Goal: Task Accomplishment & Management: Complete application form

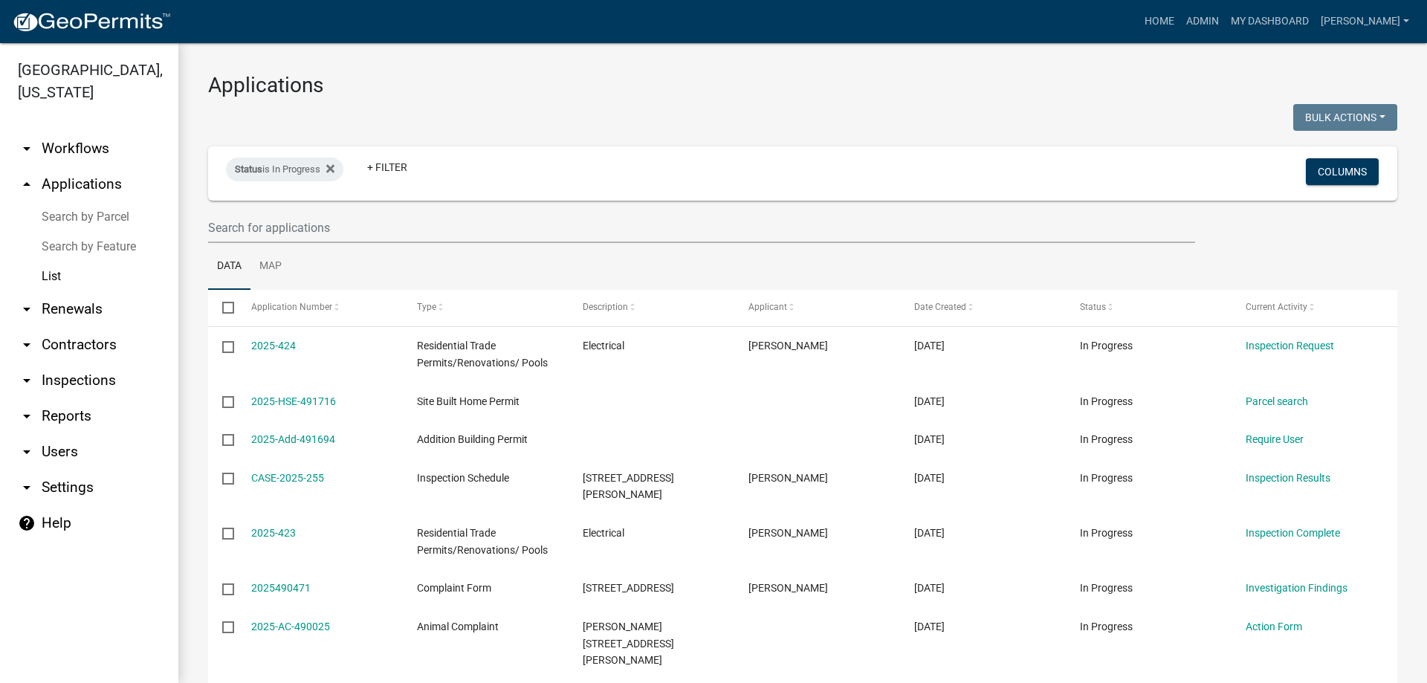
select select "3: 100"
click at [1181, 29] on link "Home" at bounding box center [1160, 21] width 42 height 28
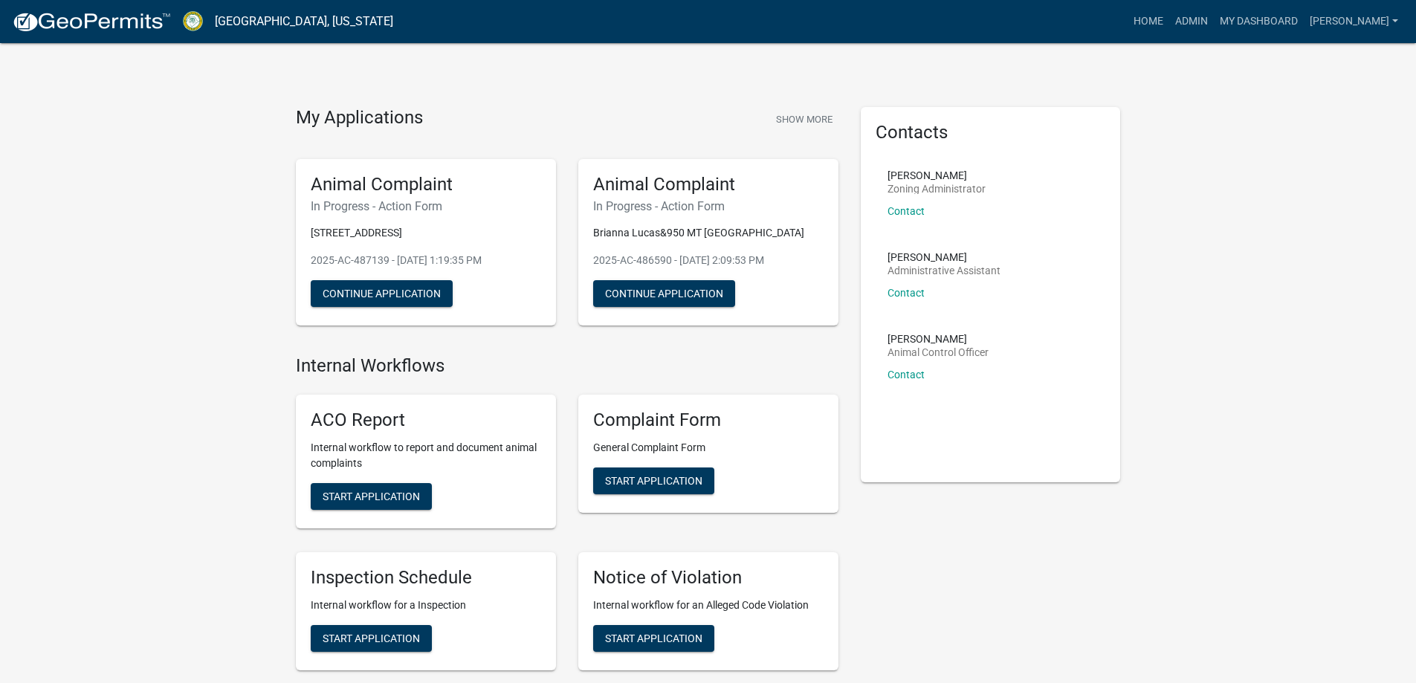
drag, startPoint x: 846, startPoint y: 115, endPoint x: 722, endPoint y: 101, distance: 125.0
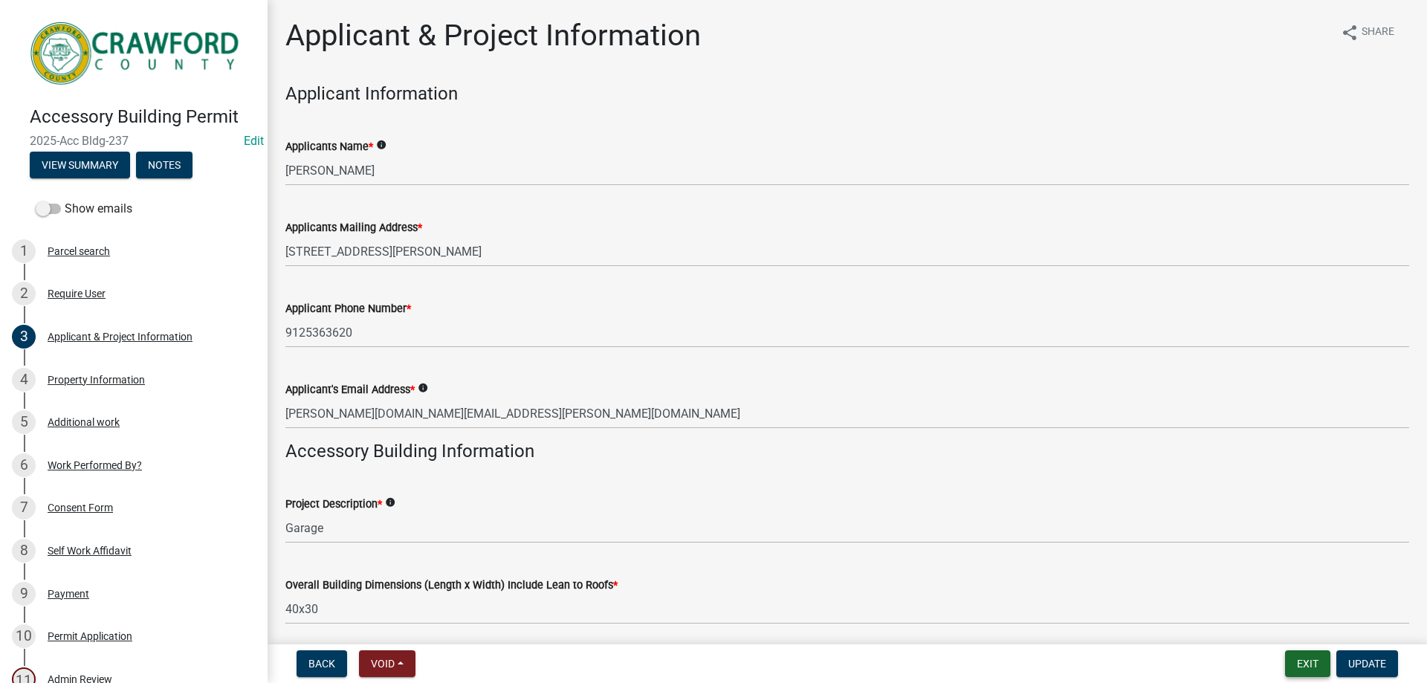
click at [1310, 656] on button "Exit" at bounding box center [1307, 663] width 45 height 27
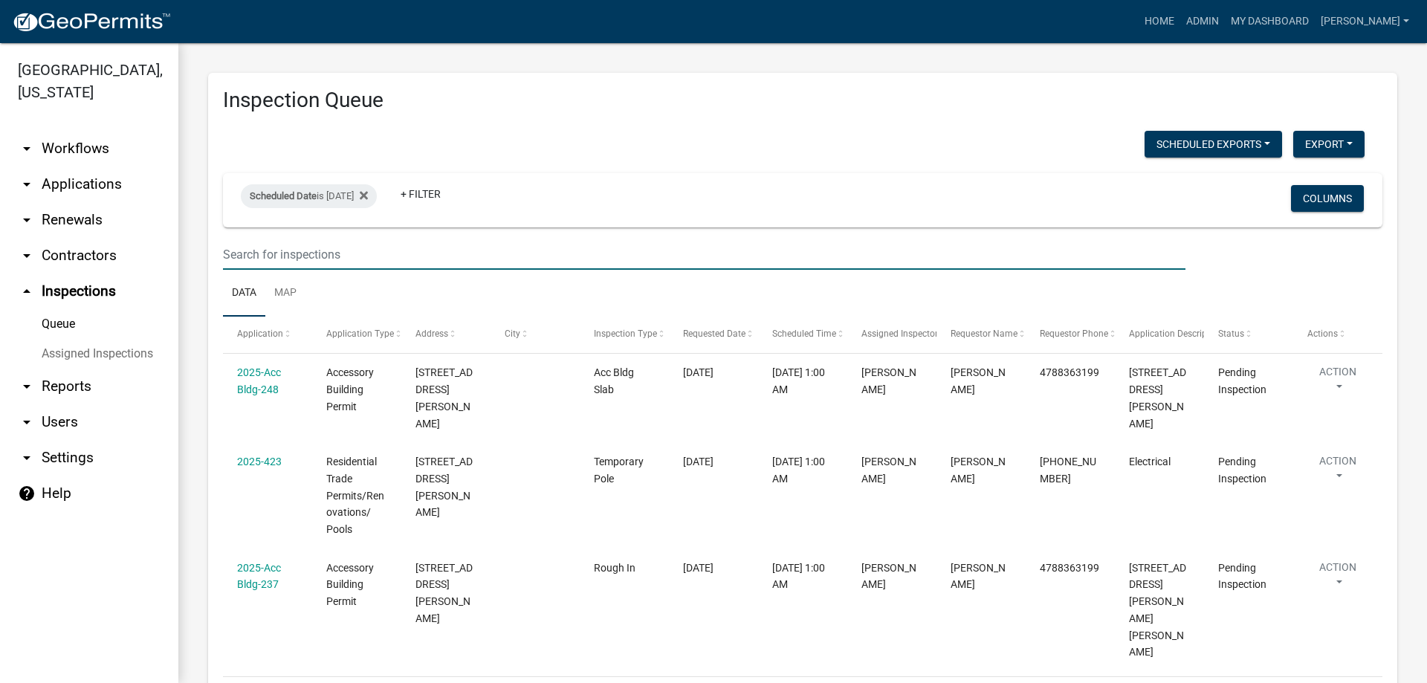
click at [321, 249] on input "text" at bounding box center [704, 254] width 963 height 30
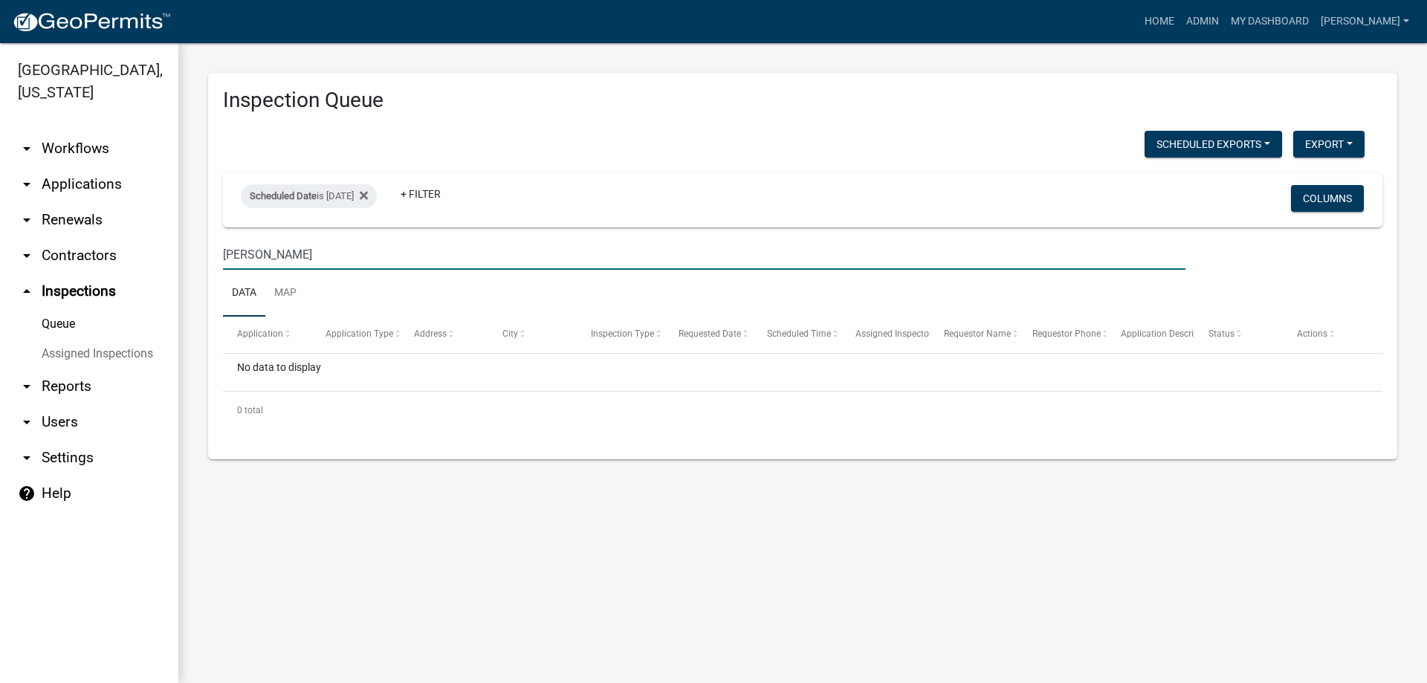
type input "[PERSON_NAME]"
click at [94, 175] on link "arrow_drop_down Applications" at bounding box center [89, 185] width 178 height 36
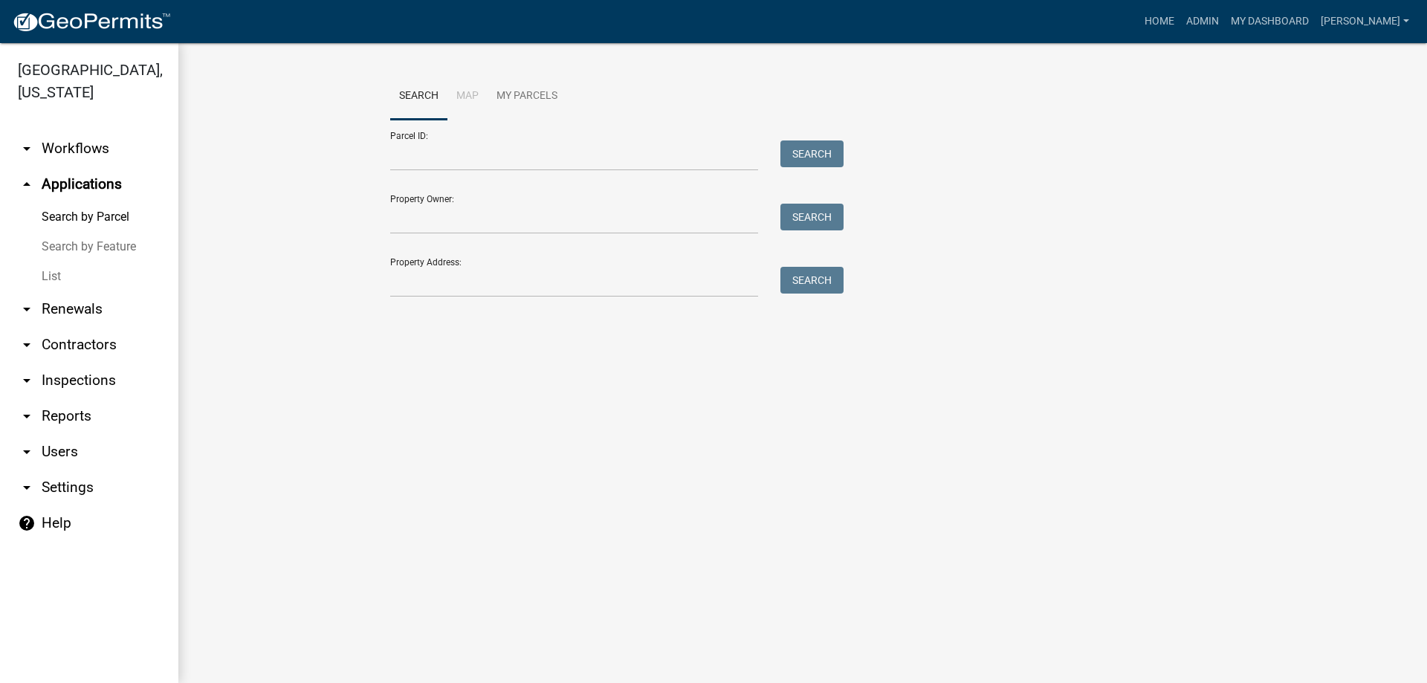
click at [77, 268] on link "List" at bounding box center [89, 277] width 178 height 30
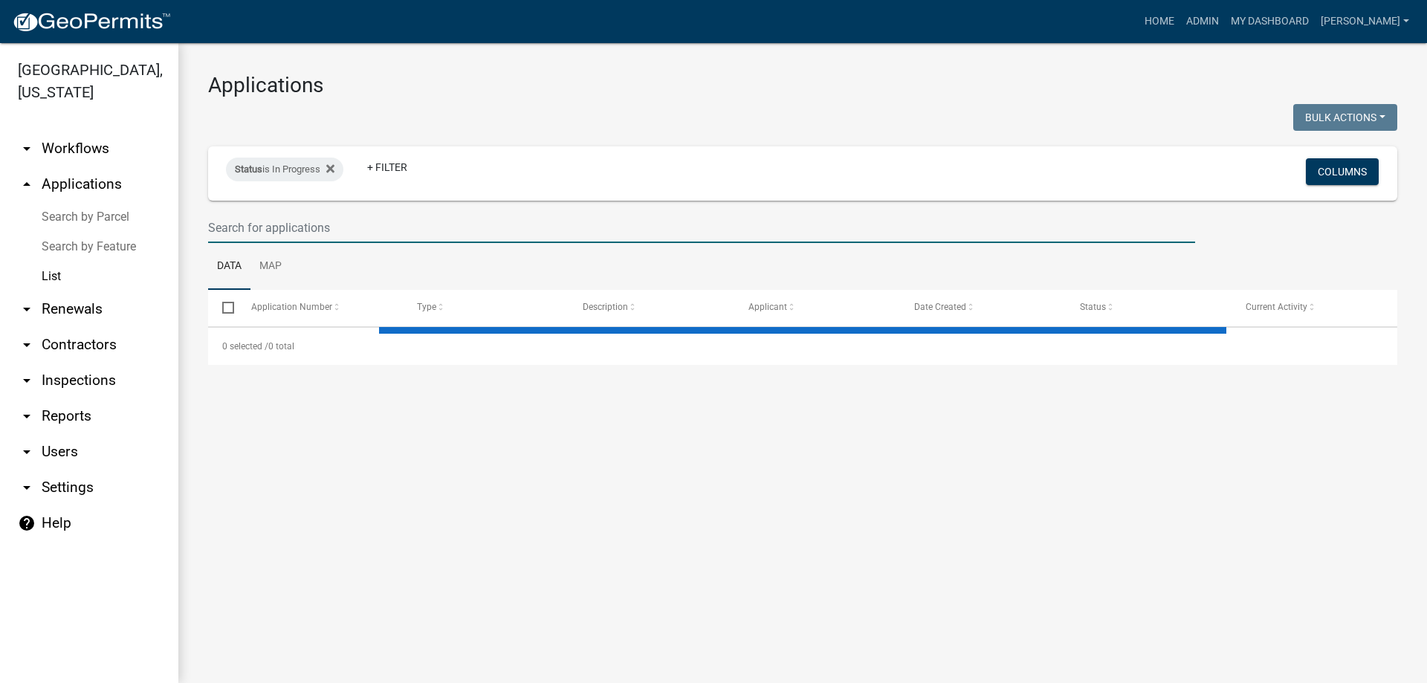
click at [317, 228] on input "text" at bounding box center [701, 228] width 987 height 30
select select "3: 100"
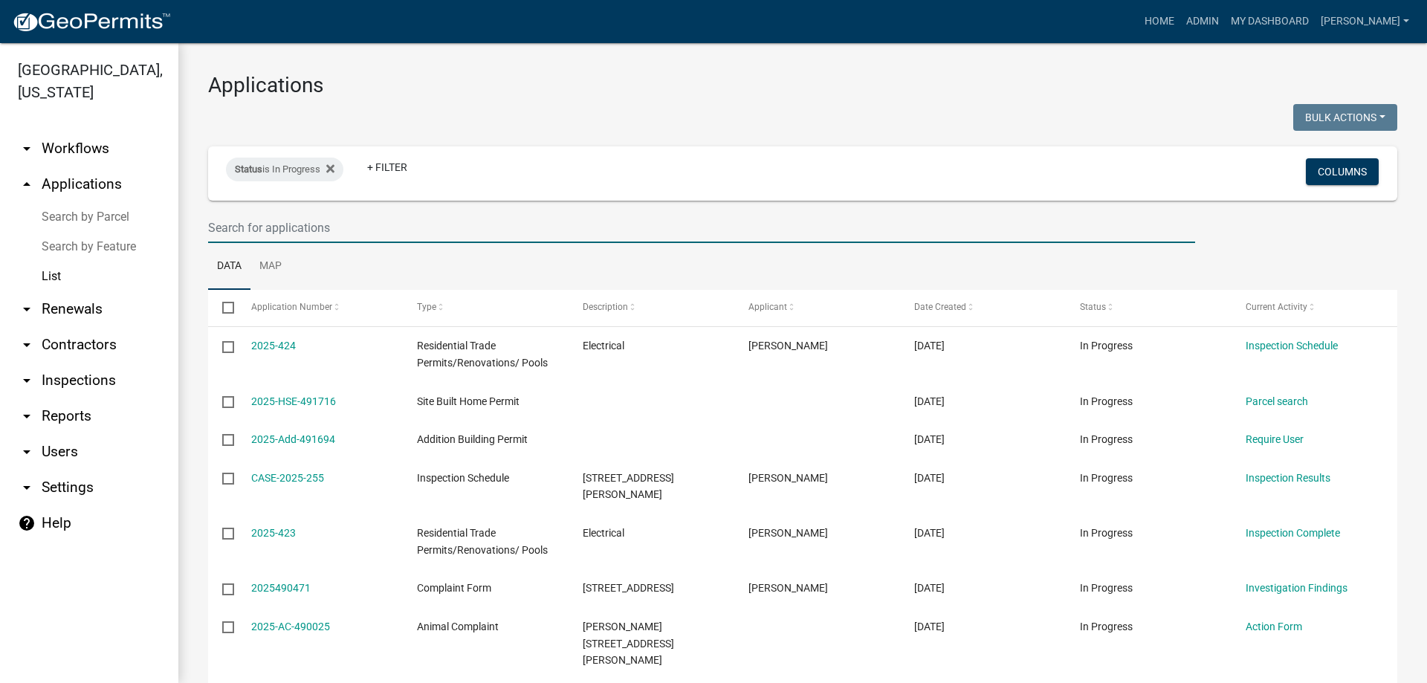
type input "r"
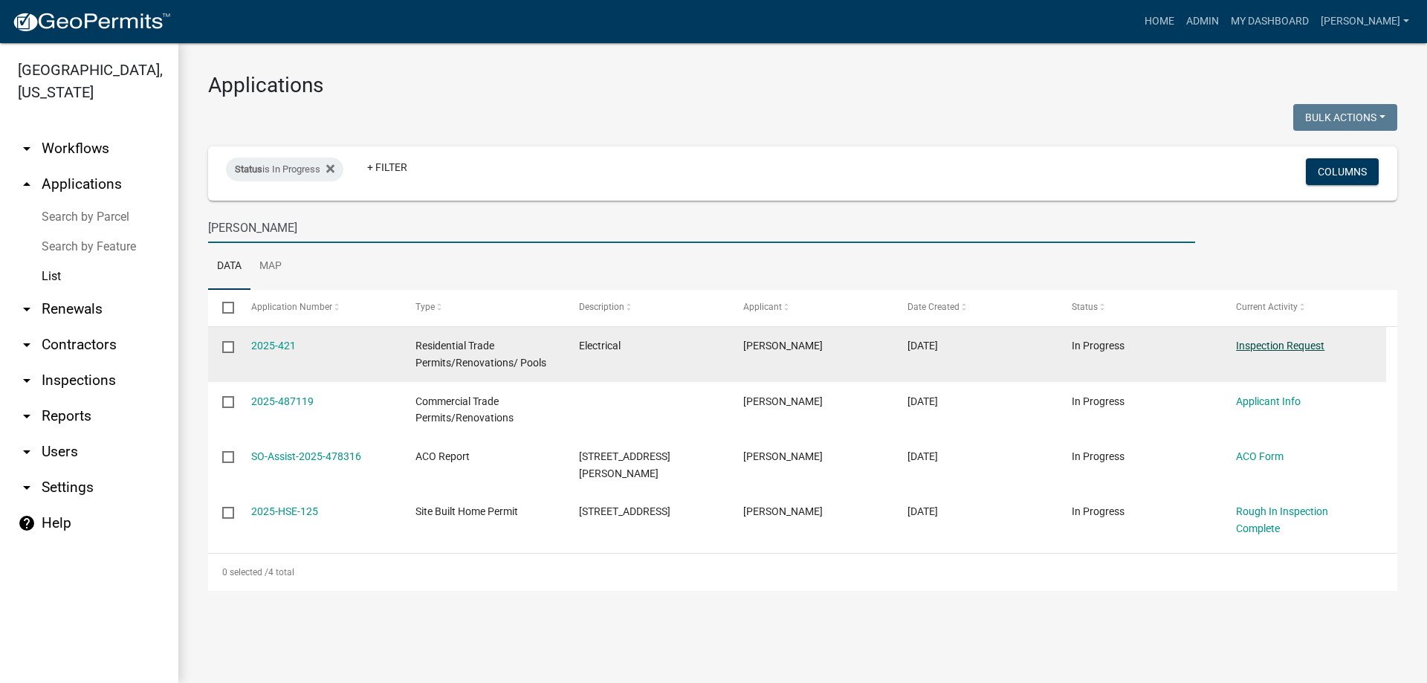
type input "[PERSON_NAME]"
click at [1259, 340] on link "Inspection Request" at bounding box center [1280, 346] width 88 height 12
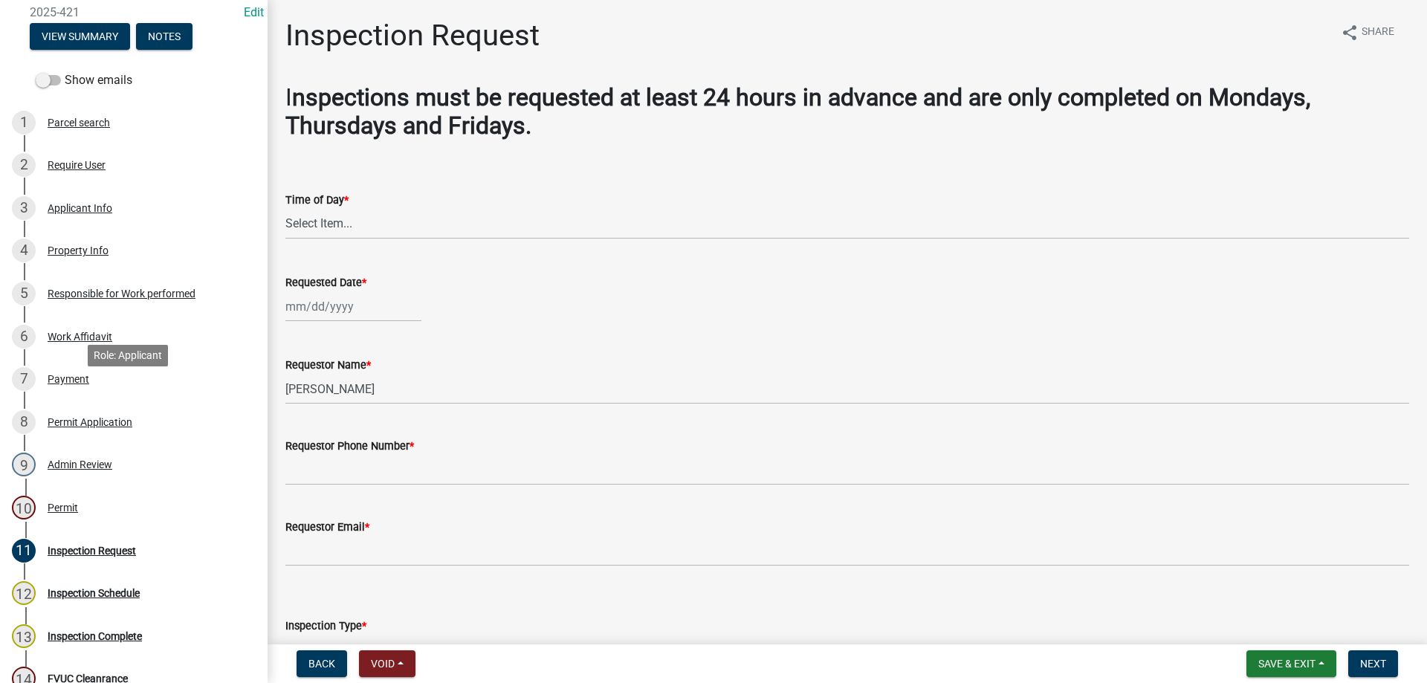
scroll to position [223, 0]
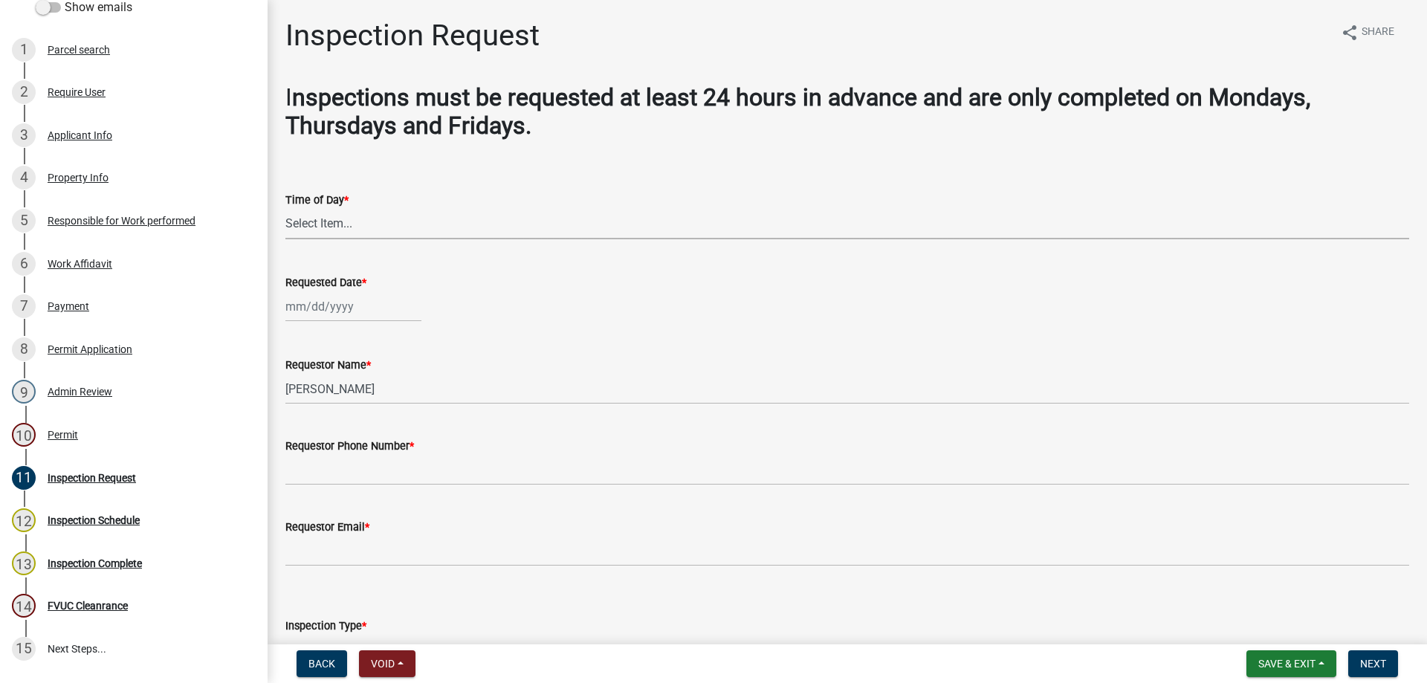
click at [299, 221] on select "Select Item... AM PM" at bounding box center [847, 224] width 1124 height 30
click at [285, 209] on select "Select Item... AM PM" at bounding box center [847, 224] width 1124 height 30
select select "589da946-7bc6-45e4-b77a-0ea44294630b"
click at [338, 301] on div at bounding box center [353, 306] width 136 height 30
select select "10"
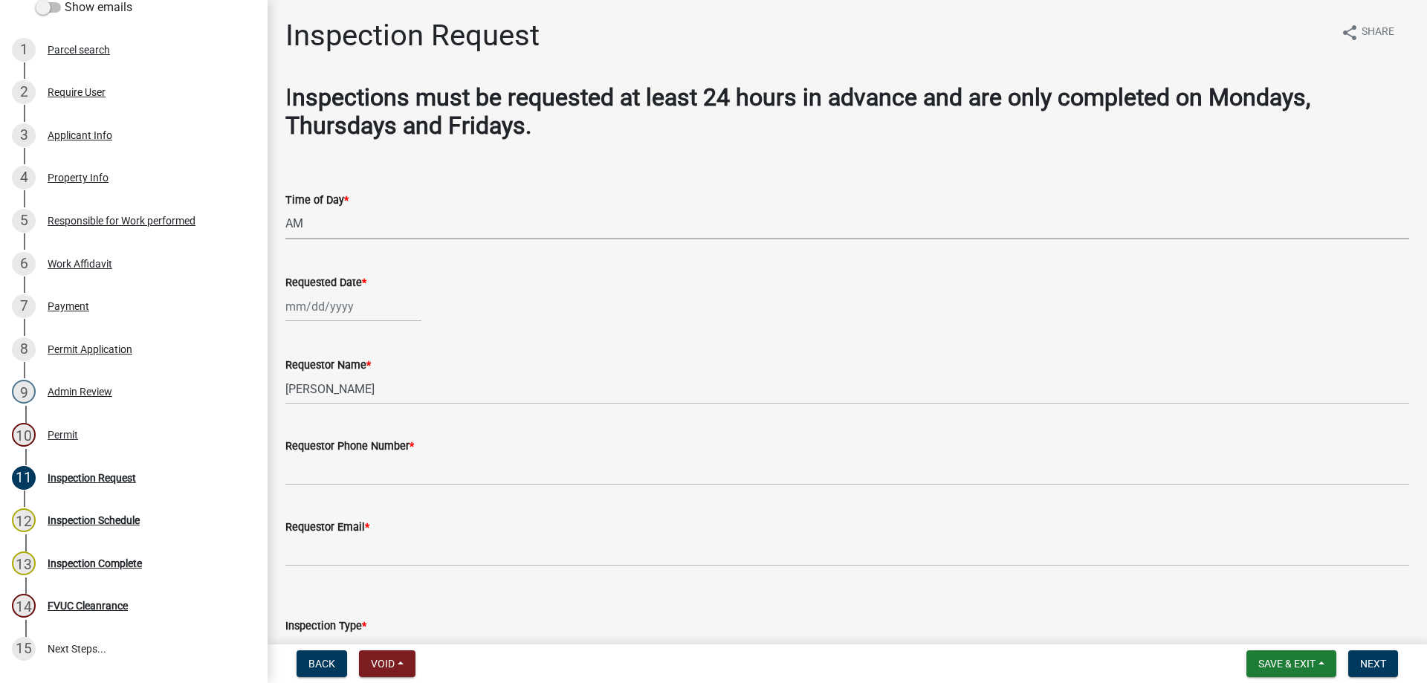
select select "2025"
click at [351, 443] on div "15" at bounding box center [348, 434] width 24 height 24
type input "[DATE]"
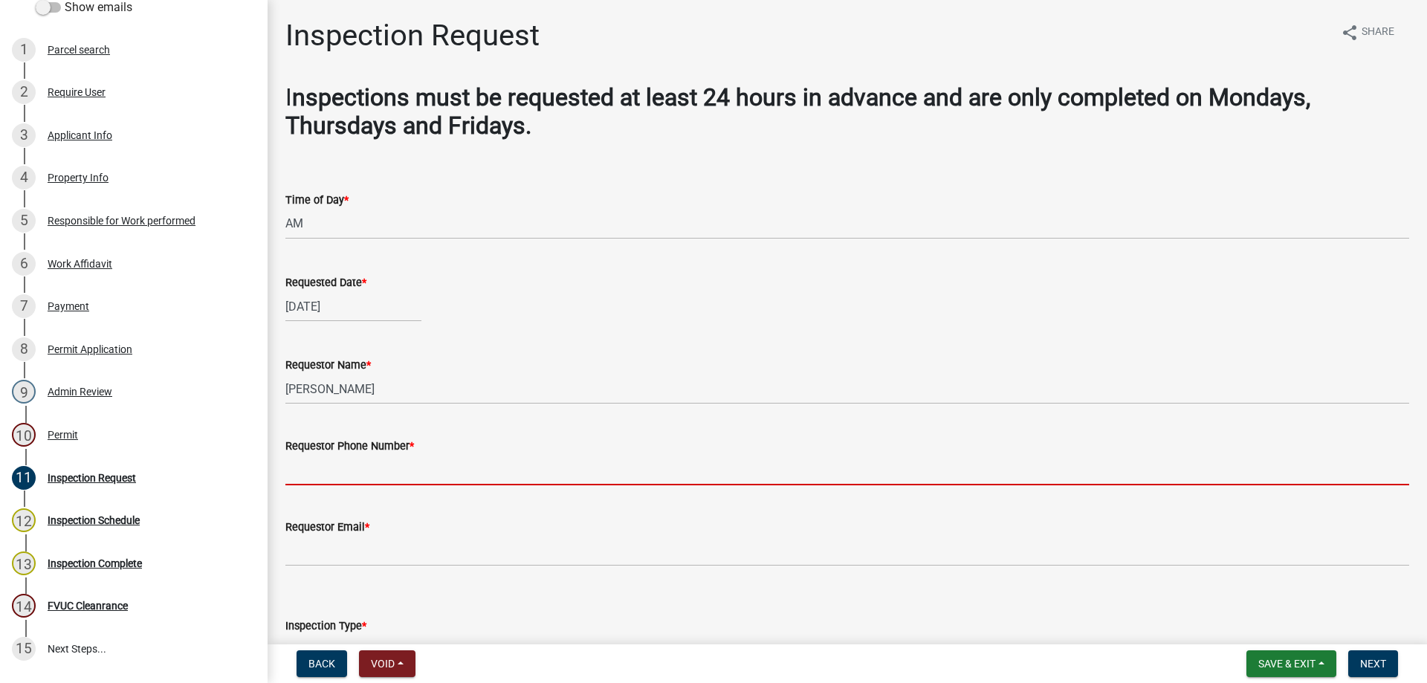
click at [338, 472] on input "Requestor Phone Number *" at bounding box center [847, 470] width 1124 height 30
type input "4788363199"
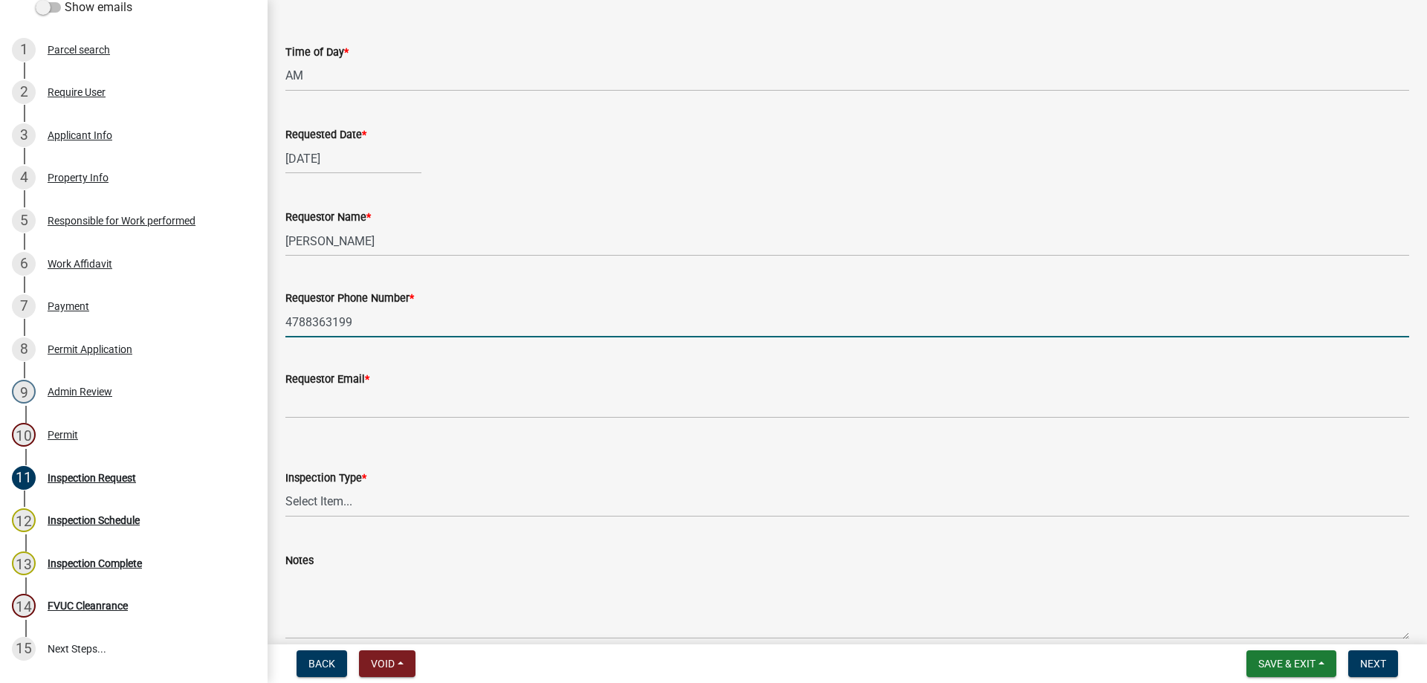
scroll to position [149, 0]
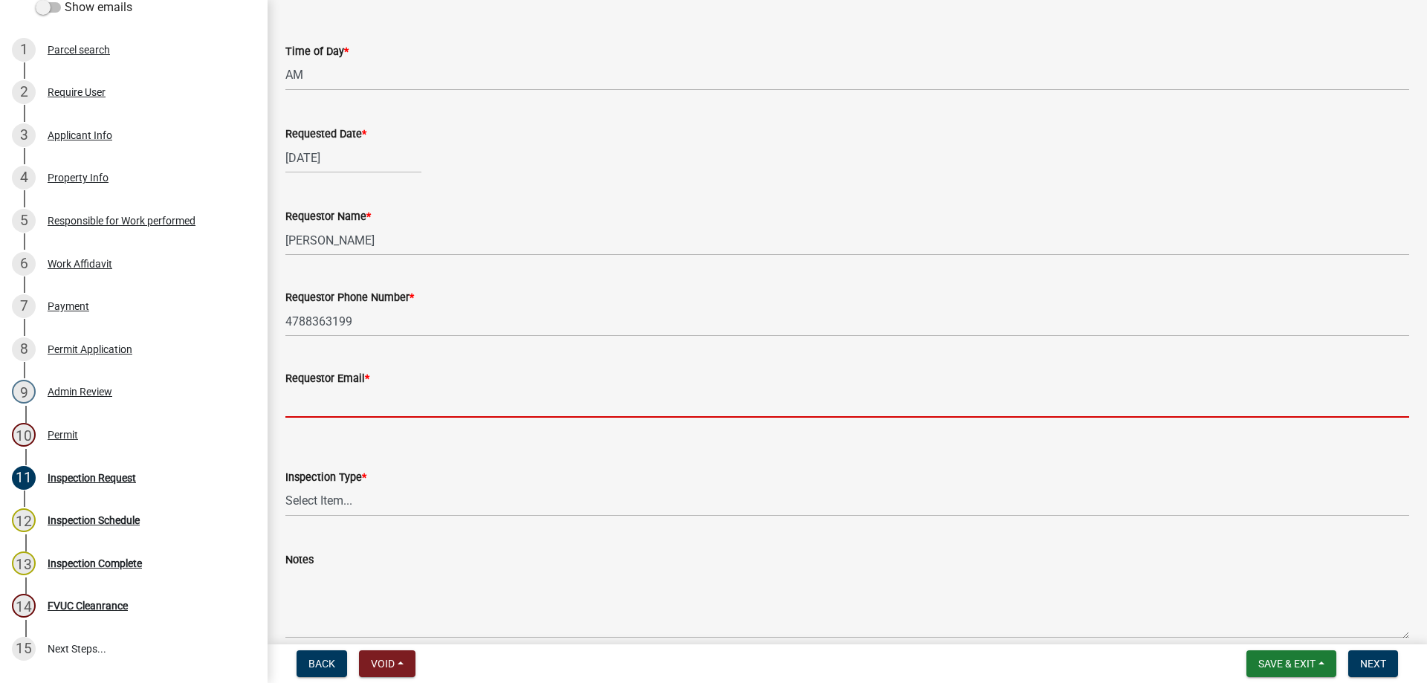
click at [323, 403] on input "Requestor Email *" at bounding box center [847, 402] width 1124 height 30
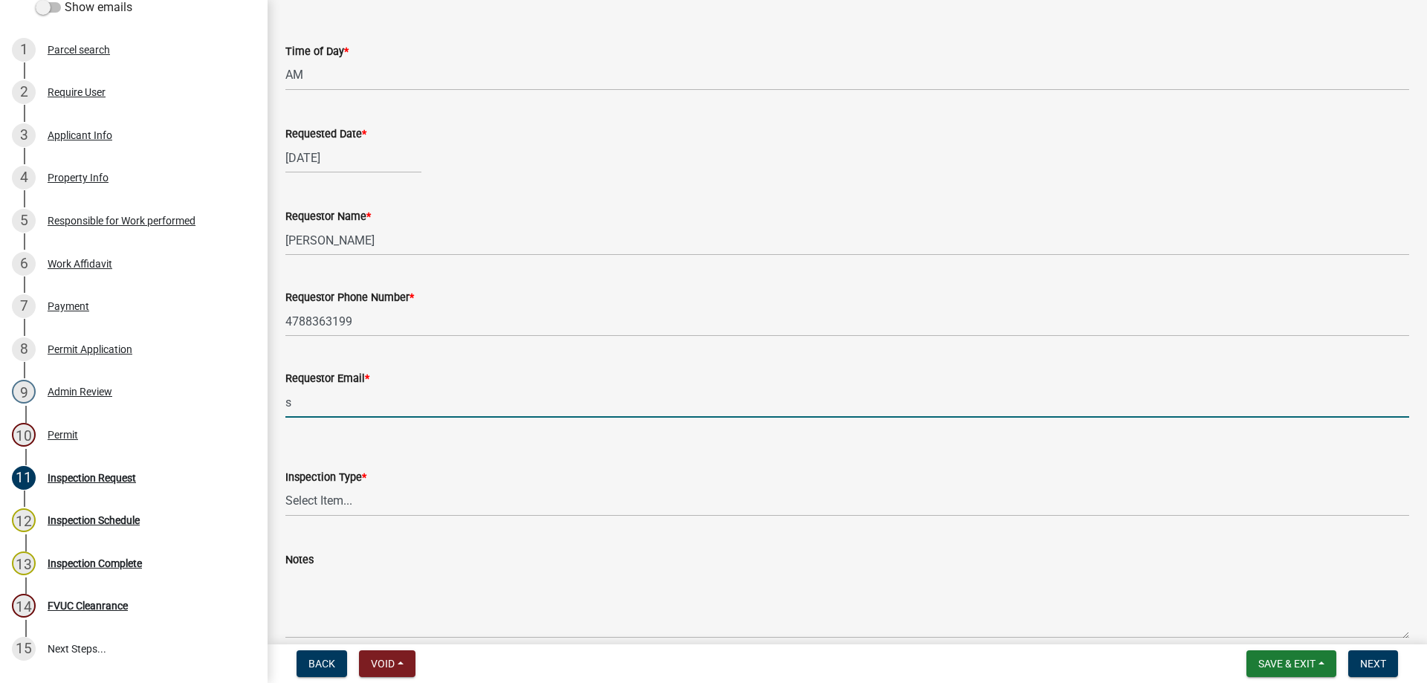
type input "[EMAIL_ADDRESS][DOMAIN_NAME]"
click at [391, 488] on select "Select Item... Temporary Pole Panel Swap Out Rough-In Final Plumbing Electrical…" at bounding box center [847, 501] width 1124 height 30
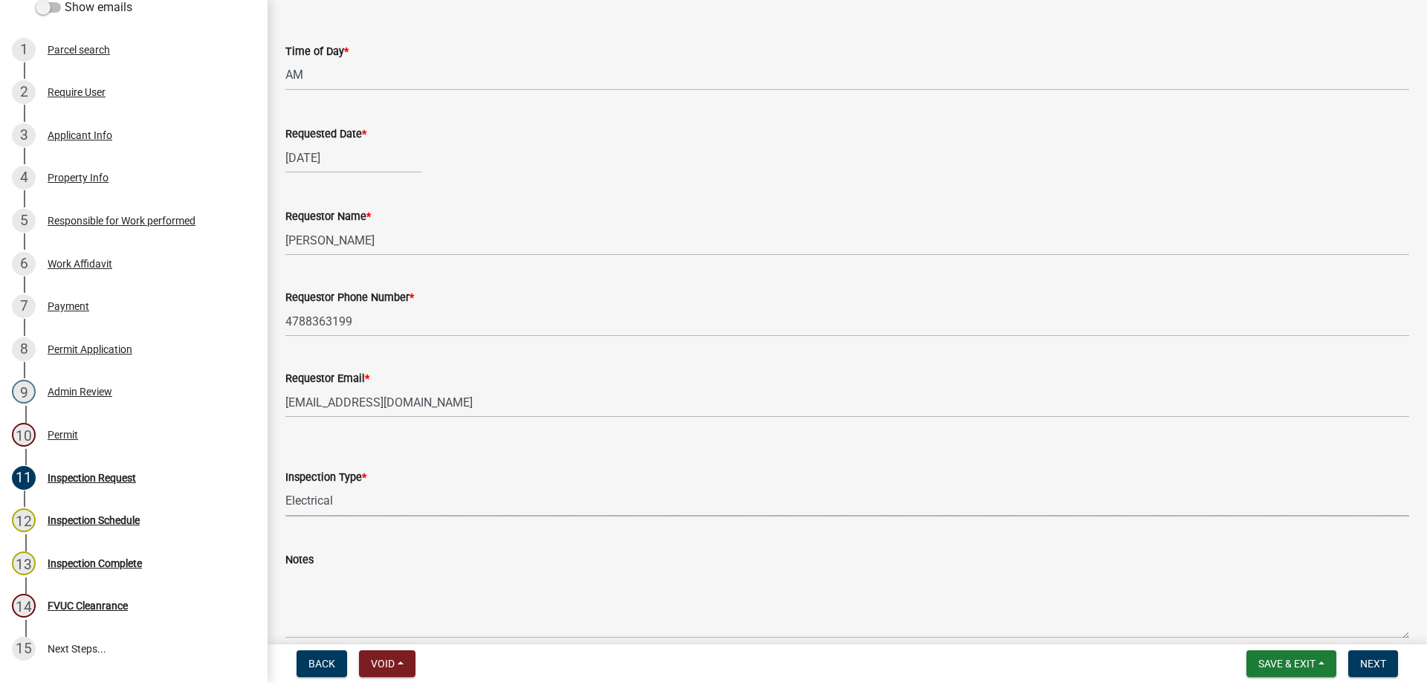
click at [285, 486] on select "Select Item... Temporary Pole Panel Swap Out Rough-In Final Plumbing Electrical…" at bounding box center [847, 501] width 1124 height 30
select select "d8617fb3-6c57-4f4d-b8e3-dbd35e7ffc69"
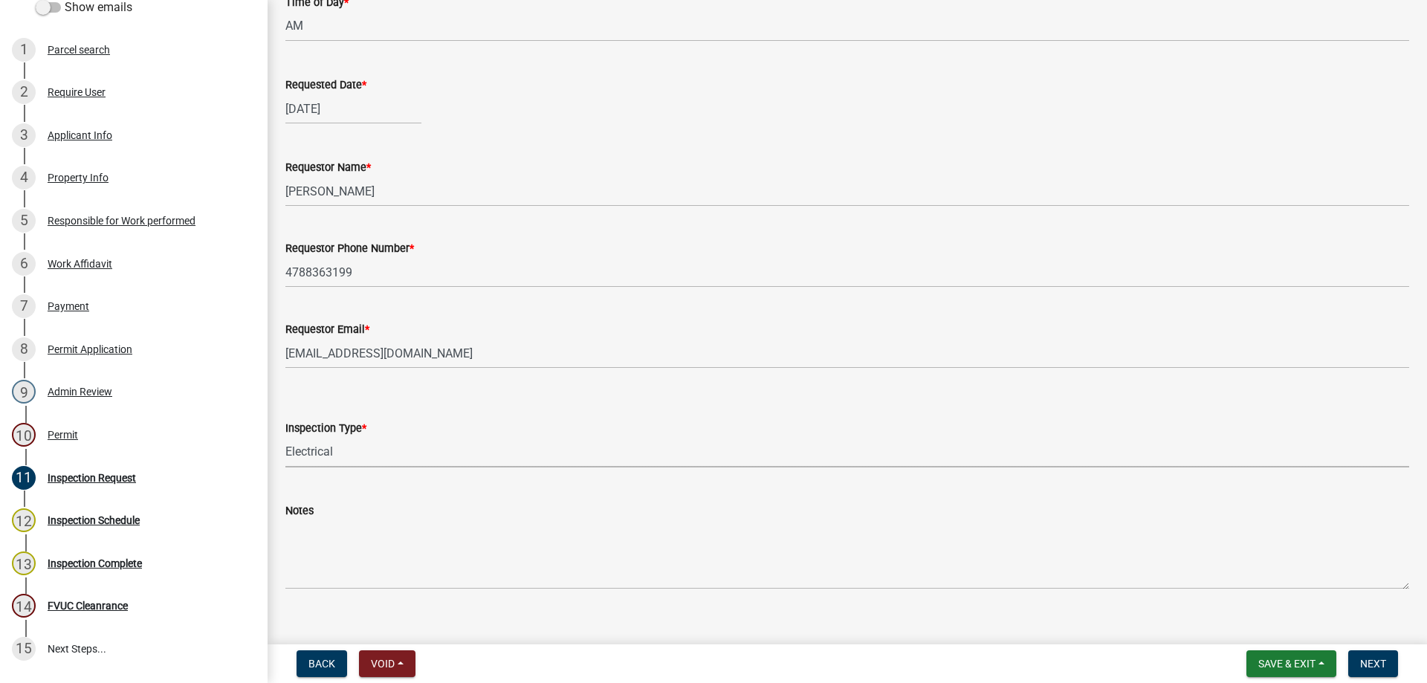
scroll to position [219, 0]
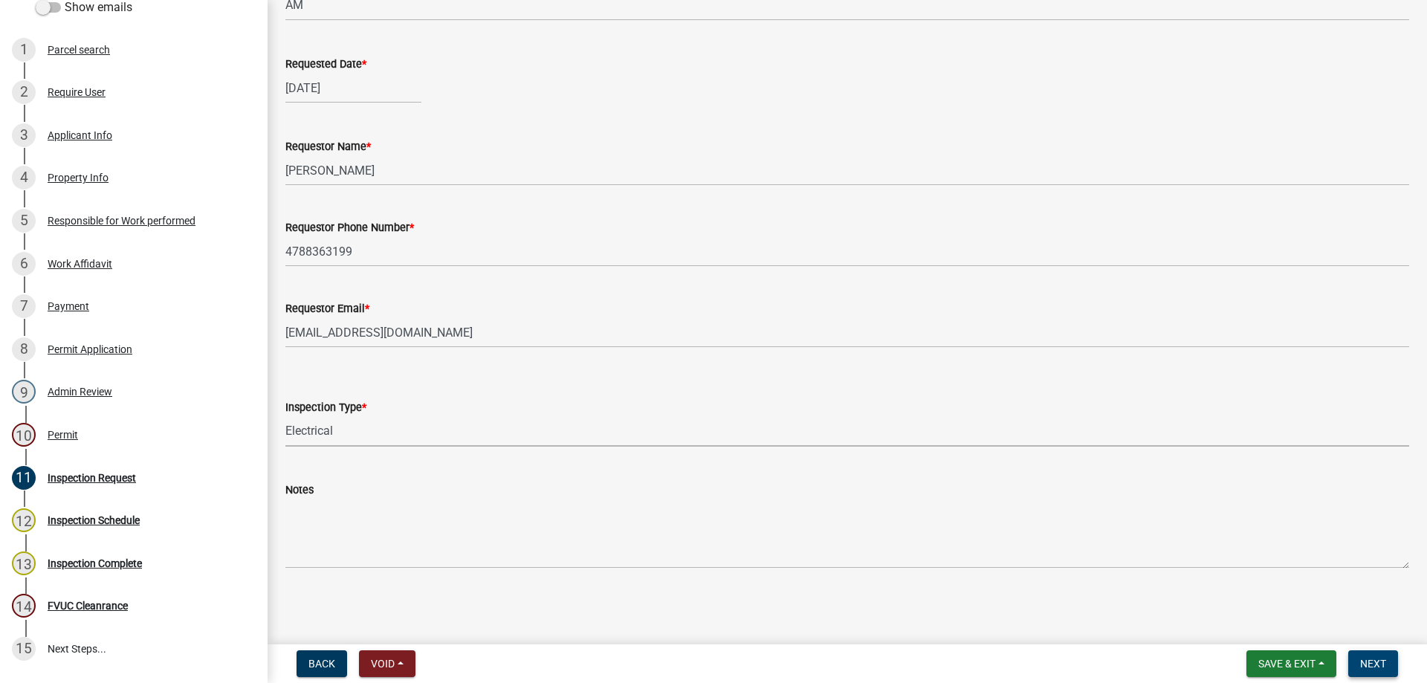
click at [1382, 665] on span "Next" at bounding box center [1373, 664] width 26 height 12
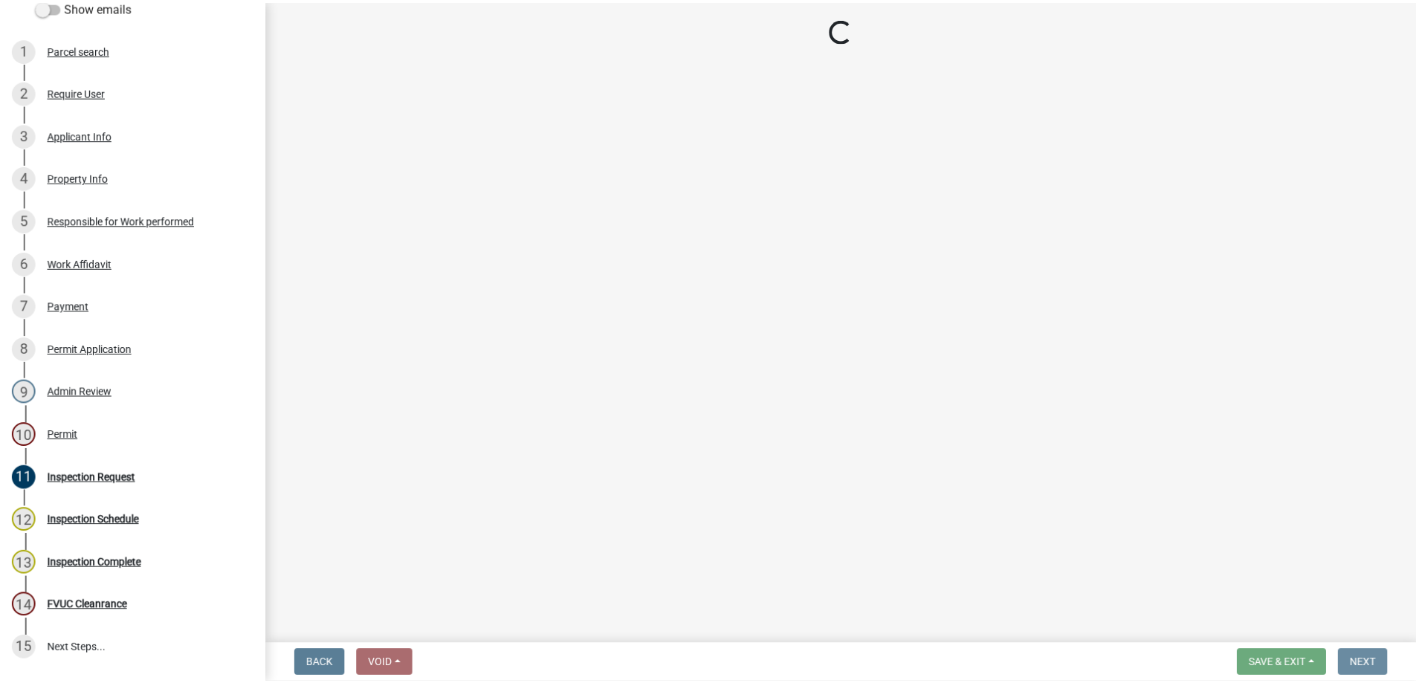
scroll to position [0, 0]
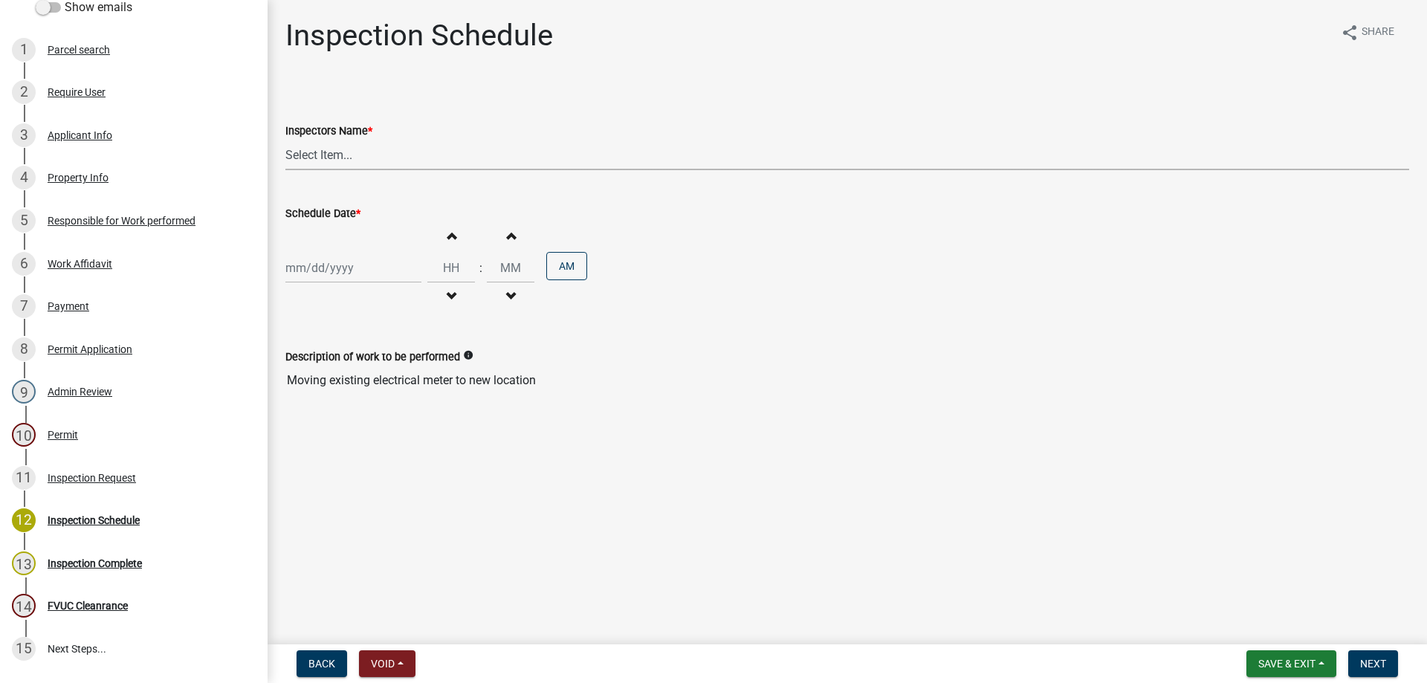
click at [335, 153] on select "Select Item... [PERSON_NAME].[PERSON_NAME] ([PERSON_NAME] )" at bounding box center [847, 155] width 1124 height 30
select select "a844a88f-ba44-4800-9e08-05e10520dbf6"
click at [285, 140] on select "Select Item... [PERSON_NAME].[PERSON_NAME] ([PERSON_NAME] )" at bounding box center [847, 155] width 1124 height 30
click at [356, 266] on div at bounding box center [353, 268] width 136 height 30
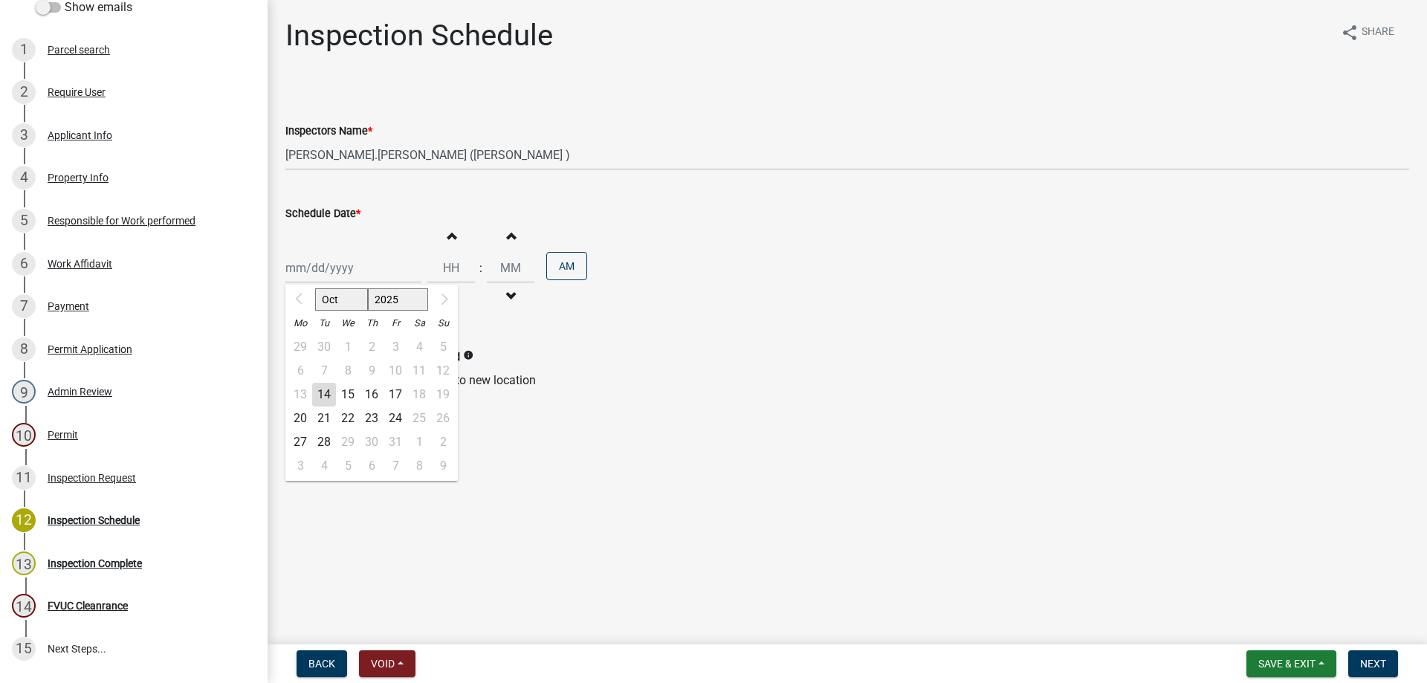
click at [352, 393] on div "15" at bounding box center [348, 395] width 24 height 24
type input "[DATE]"
click at [439, 230] on button "Increment hours" at bounding box center [451, 235] width 31 height 27
type input "01"
type input "00"
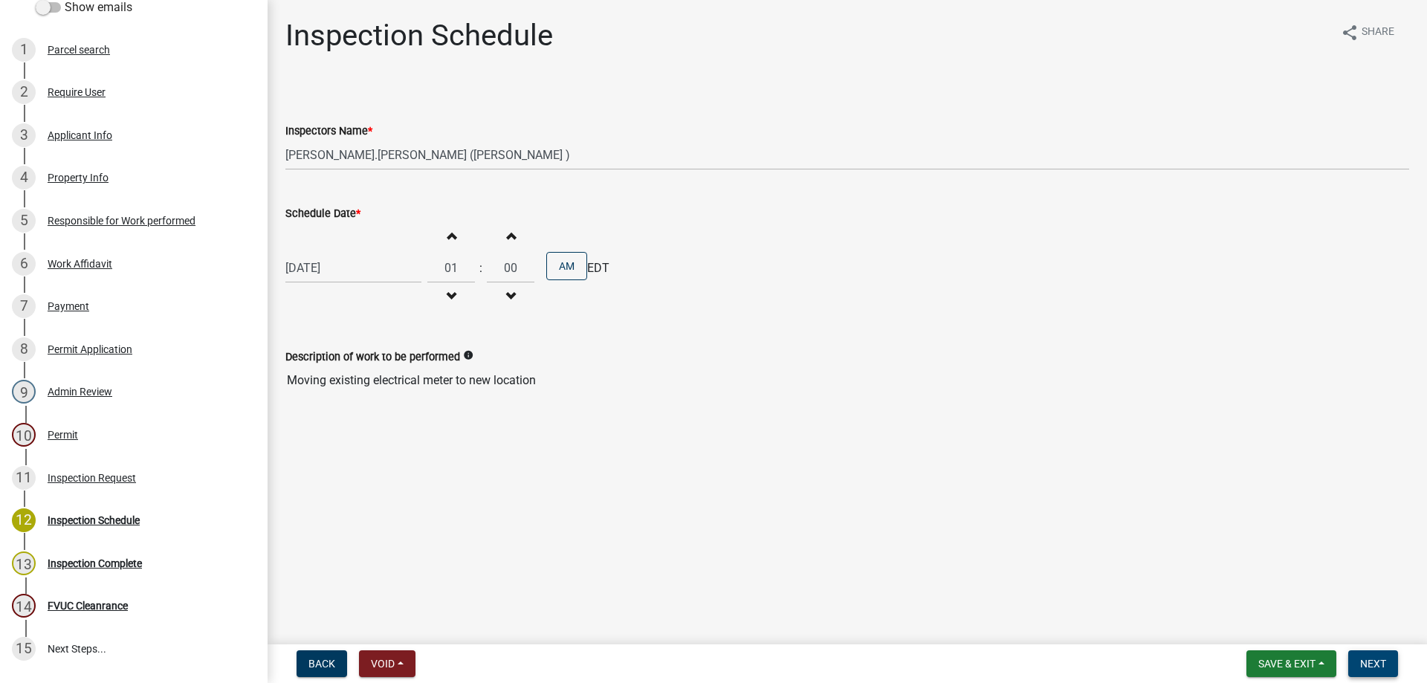
click at [1372, 656] on button "Next" at bounding box center [1374, 663] width 50 height 27
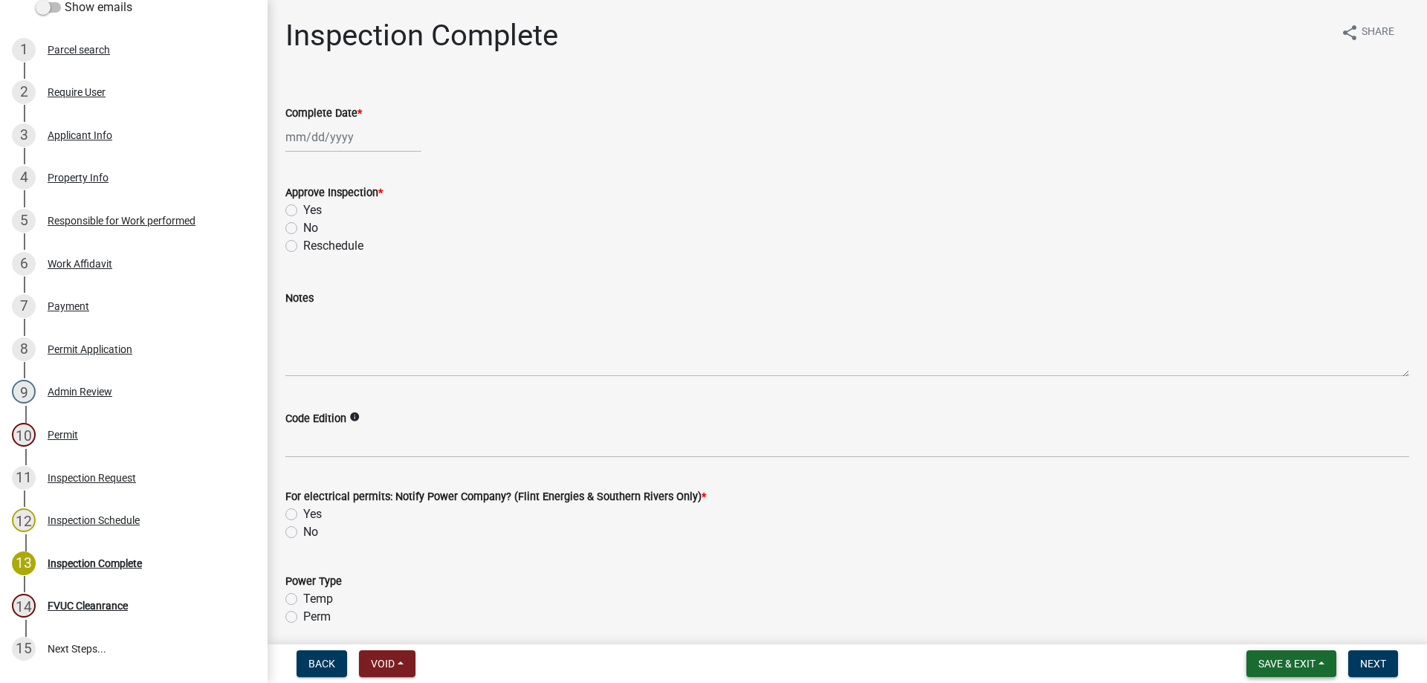
click at [1289, 664] on span "Save & Exit" at bounding box center [1287, 664] width 57 height 12
click at [1292, 630] on button "Save & Exit" at bounding box center [1277, 625] width 119 height 36
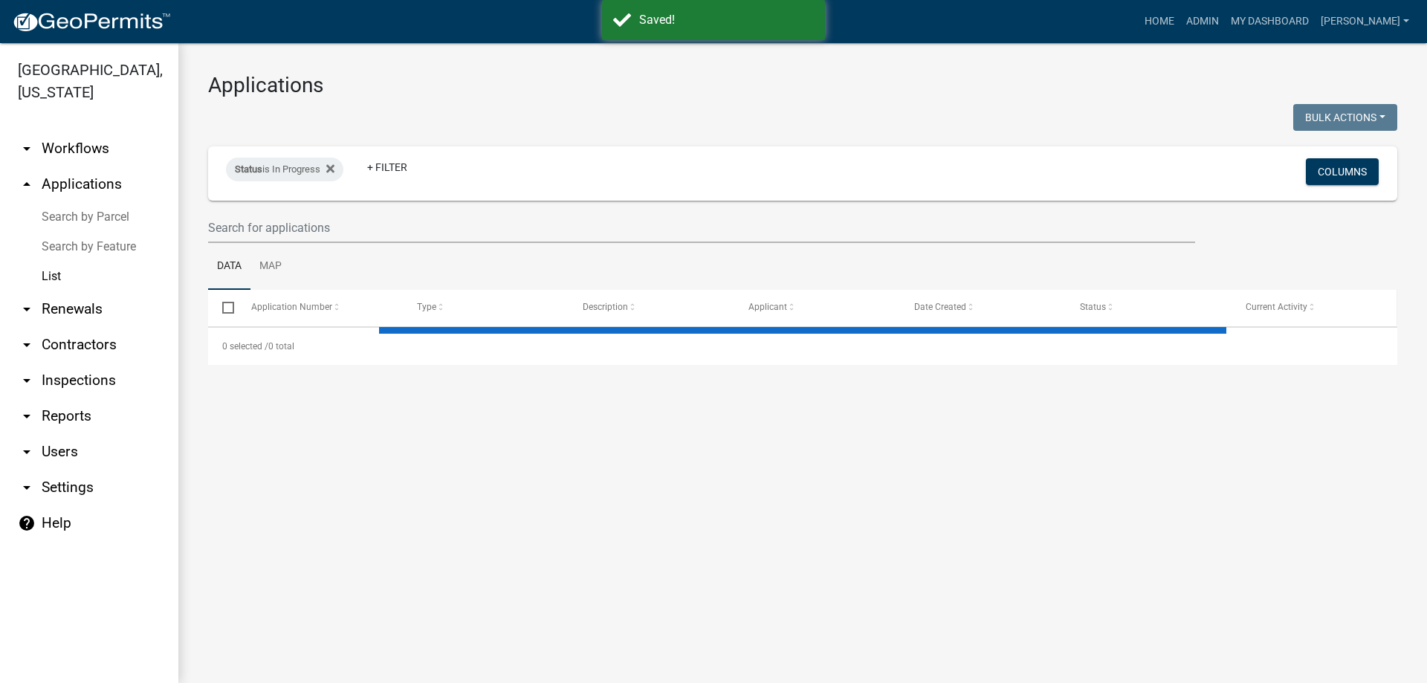
select select "3: 100"
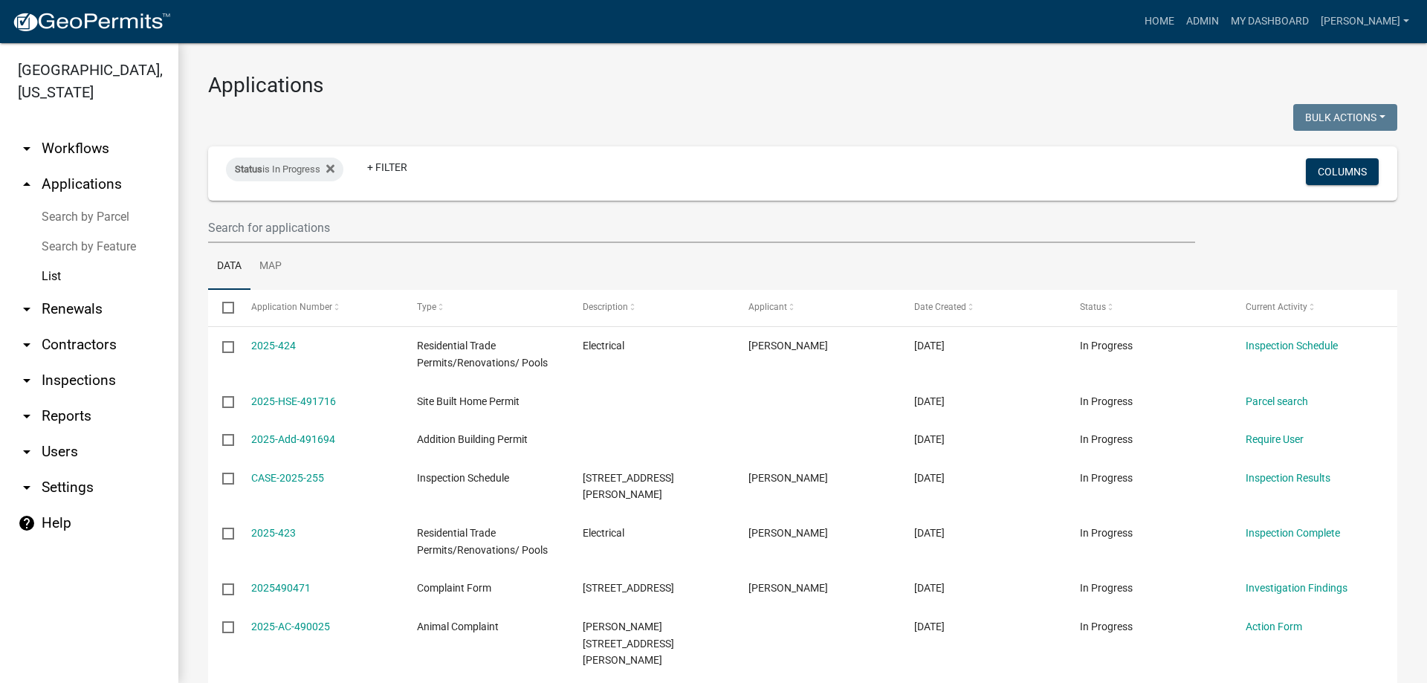
click at [96, 175] on link "arrow_drop_up Applications" at bounding box center [89, 185] width 178 height 36
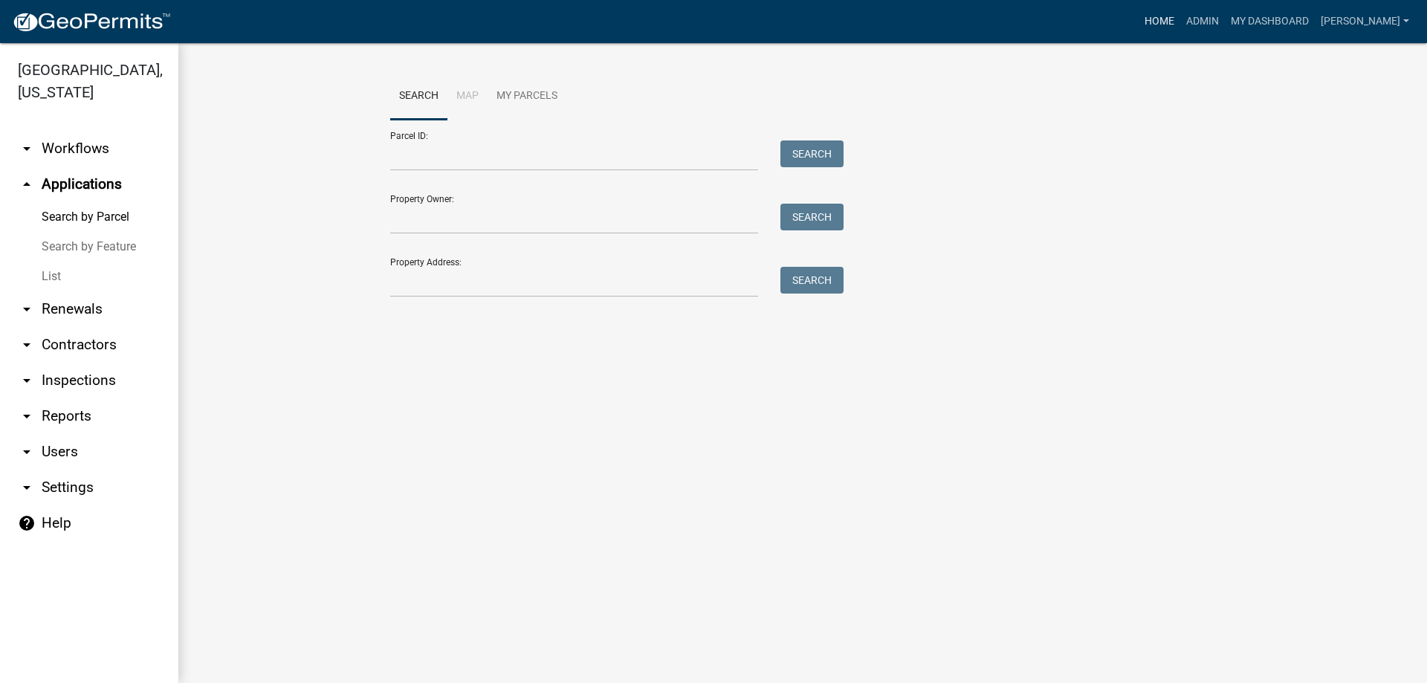
click at [1181, 19] on link "Home" at bounding box center [1160, 21] width 42 height 28
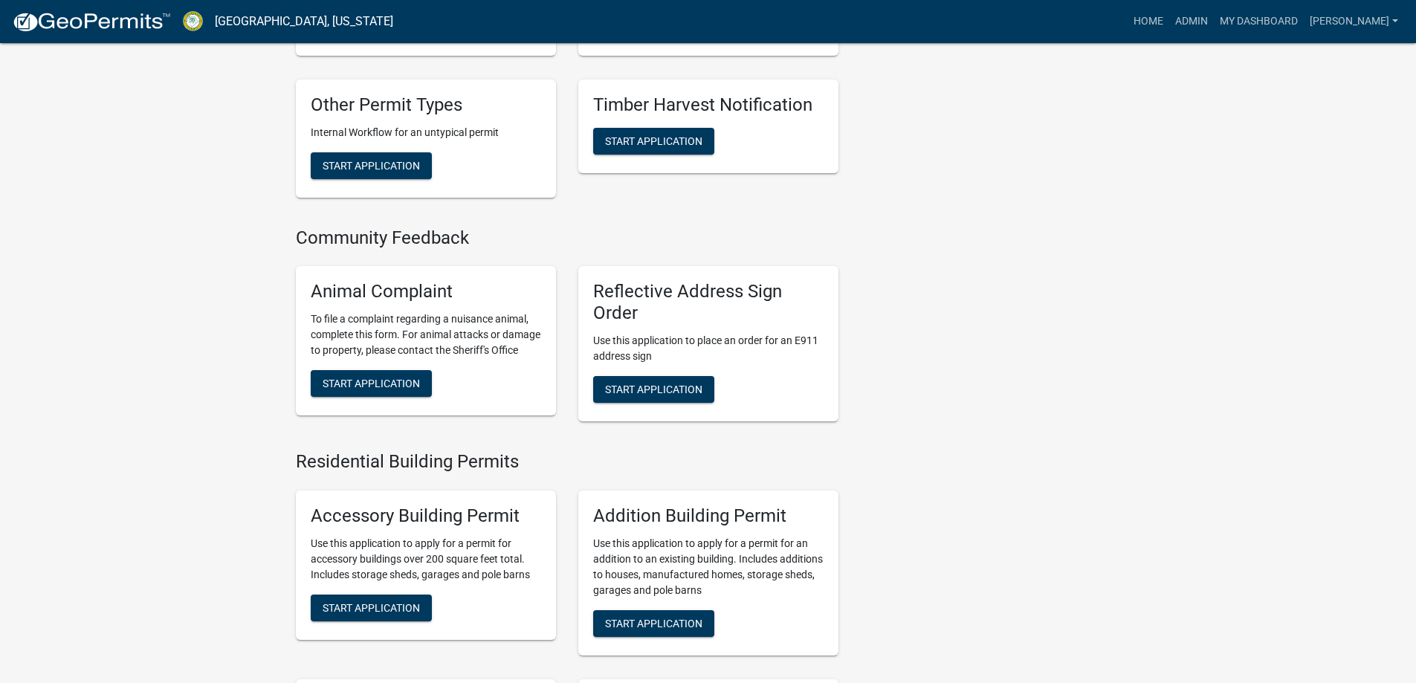
scroll to position [743, 0]
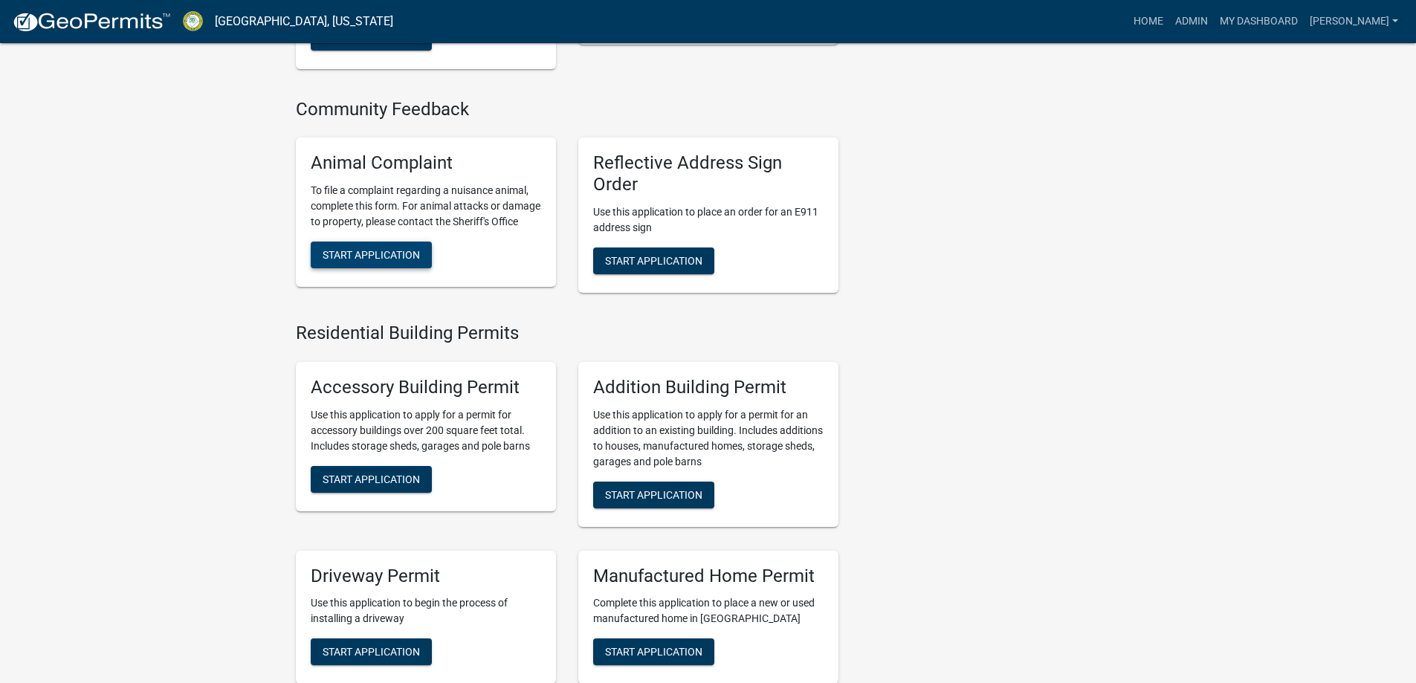
click at [395, 268] on button "Start Application" at bounding box center [371, 255] width 121 height 27
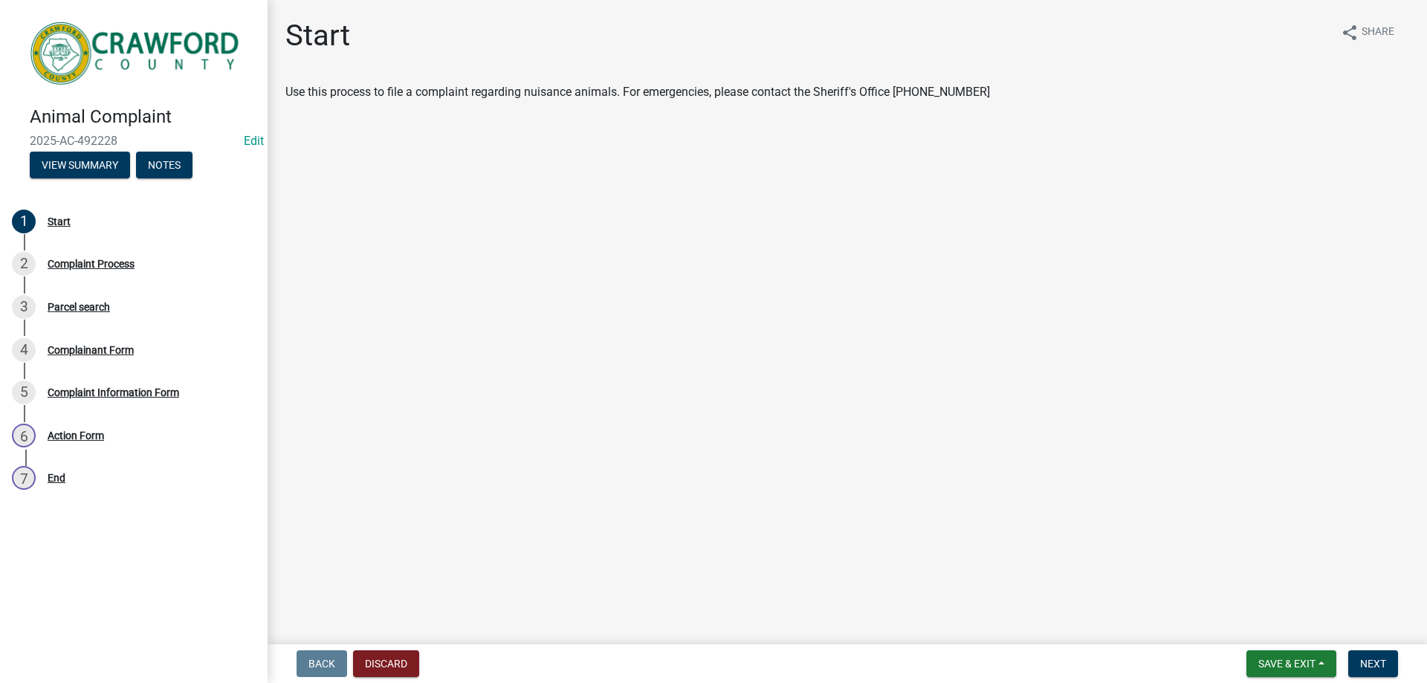
click at [1366, 649] on nav "Back Discard Save & Exit Save Save & Exit Next" at bounding box center [848, 664] width 1160 height 39
click at [1366, 662] on span "Next" at bounding box center [1373, 664] width 26 height 12
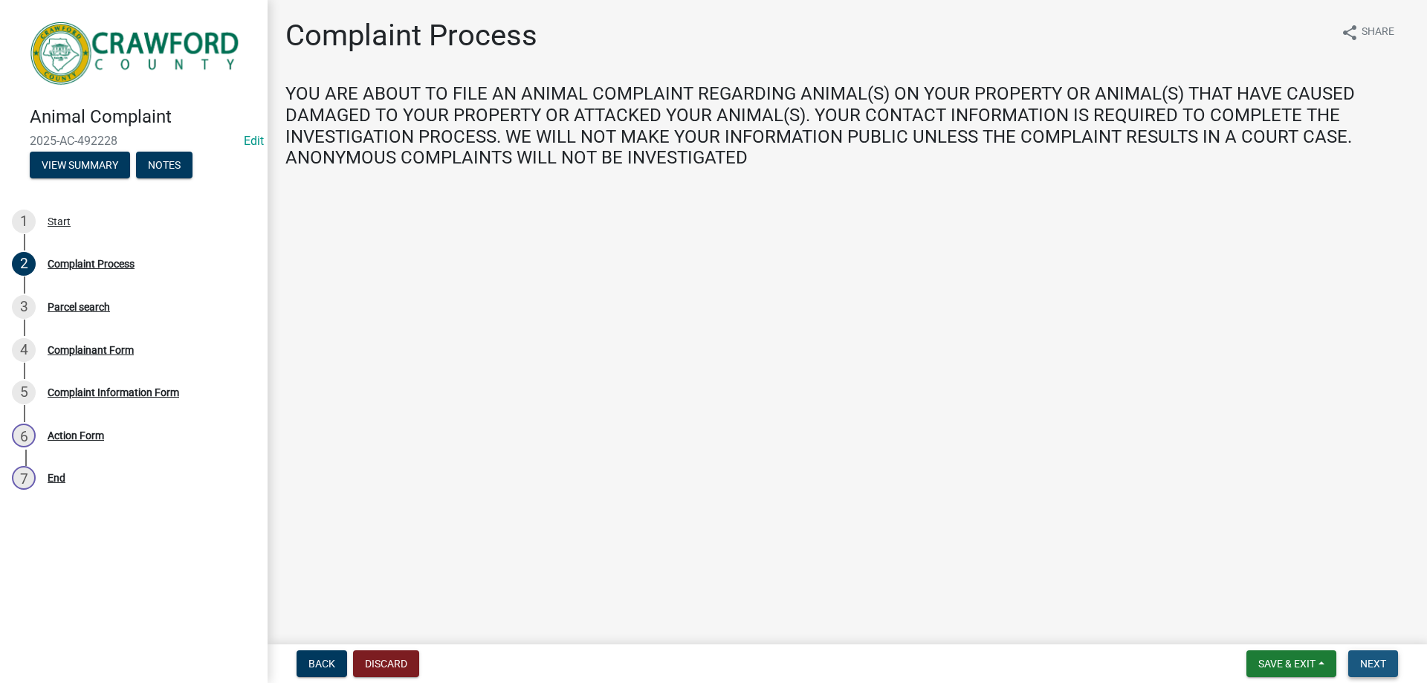
click at [1374, 656] on button "Next" at bounding box center [1374, 663] width 50 height 27
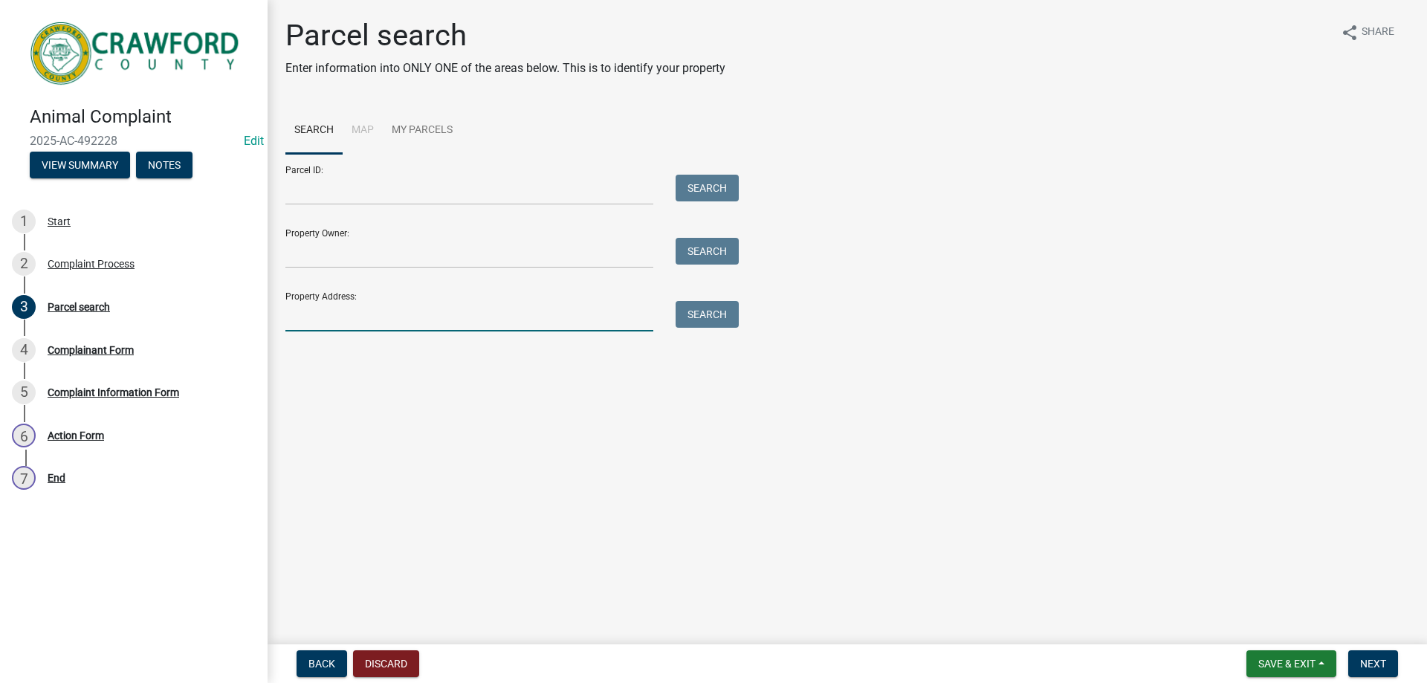
click at [458, 315] on input "Property Address:" at bounding box center [469, 316] width 368 height 30
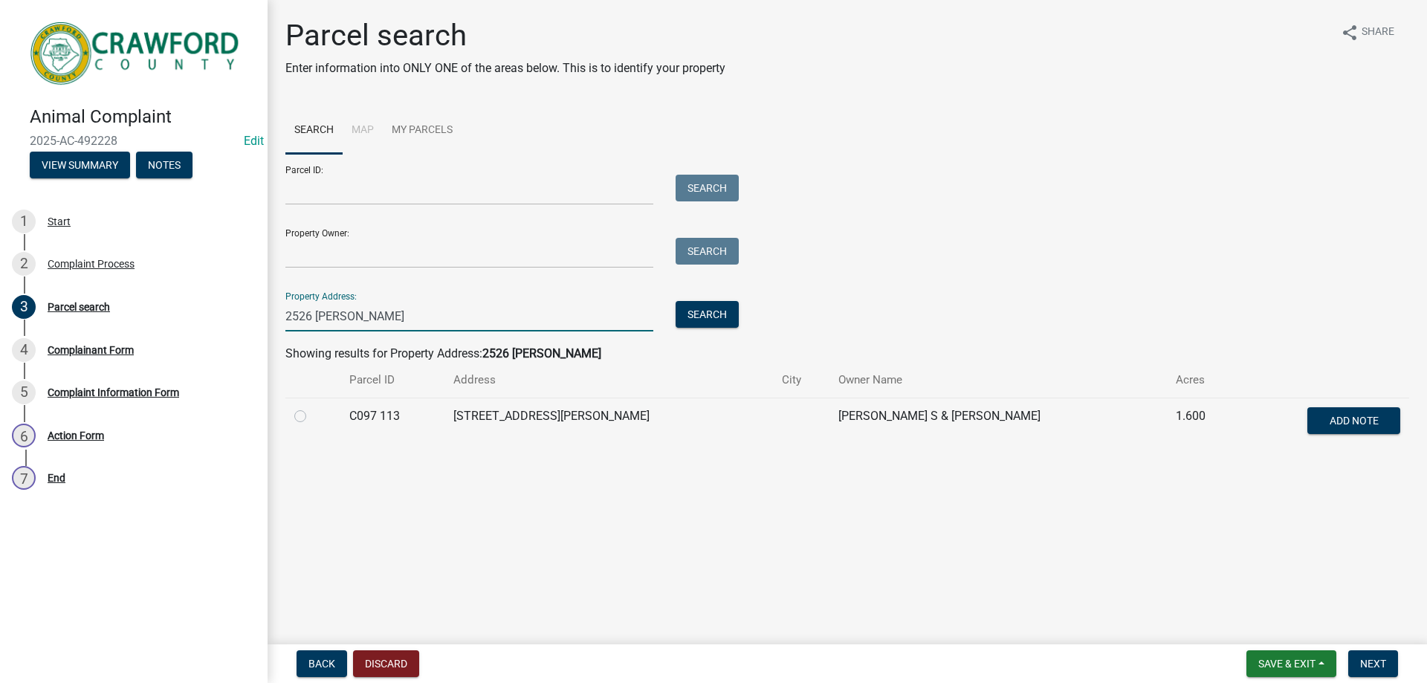
type input "2526 [PERSON_NAME]"
click at [300, 407] on div at bounding box center [312, 416] width 37 height 18
click at [312, 407] on label at bounding box center [312, 407] width 0 height 0
click at [312, 417] on 113 "radio" at bounding box center [317, 412] width 10 height 10
radio 113 "true"
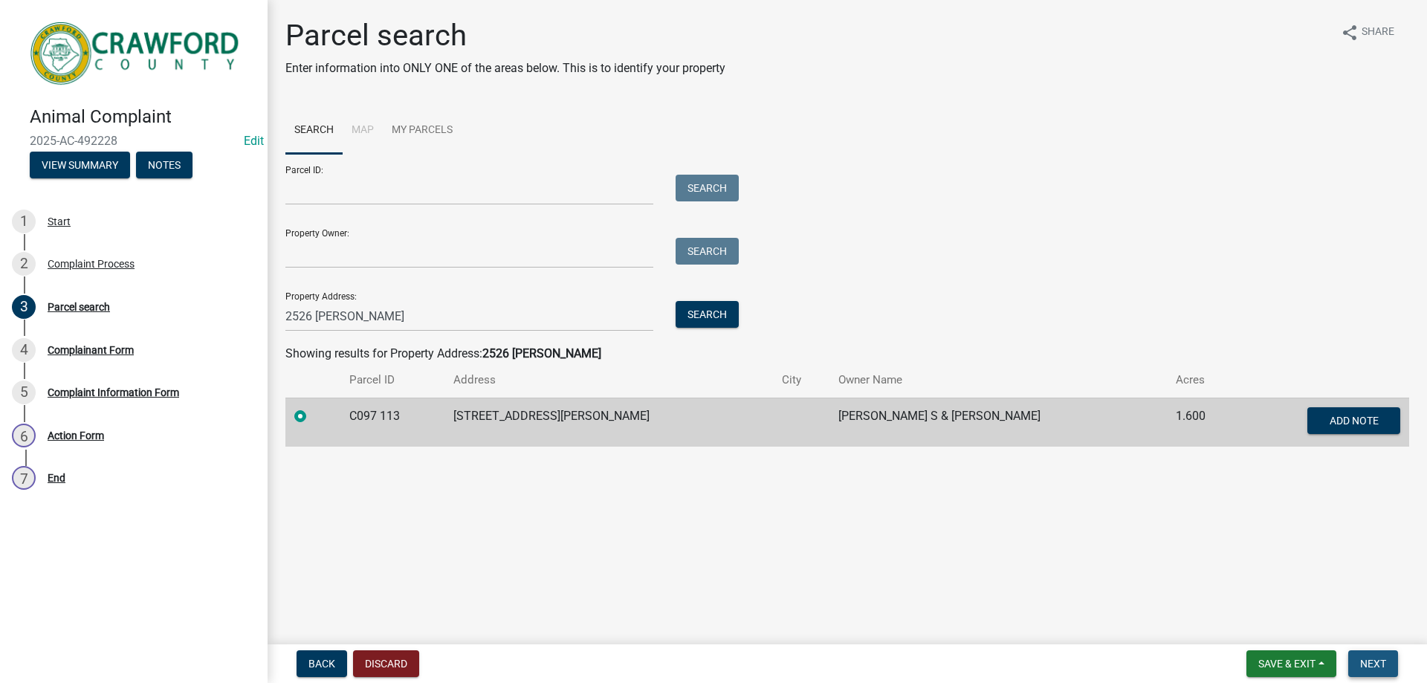
click at [1369, 659] on span "Next" at bounding box center [1373, 664] width 26 height 12
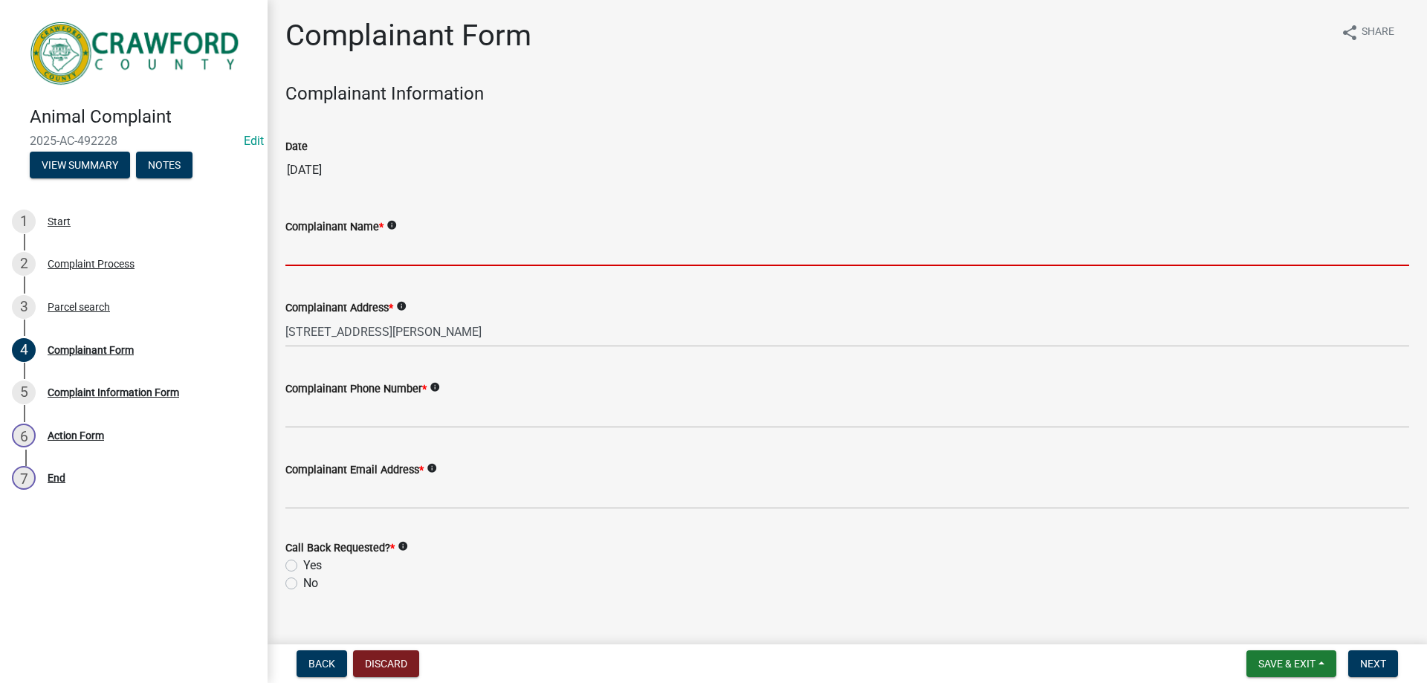
click at [354, 259] on input "Complainant Name *" at bounding box center [847, 251] width 1124 height 30
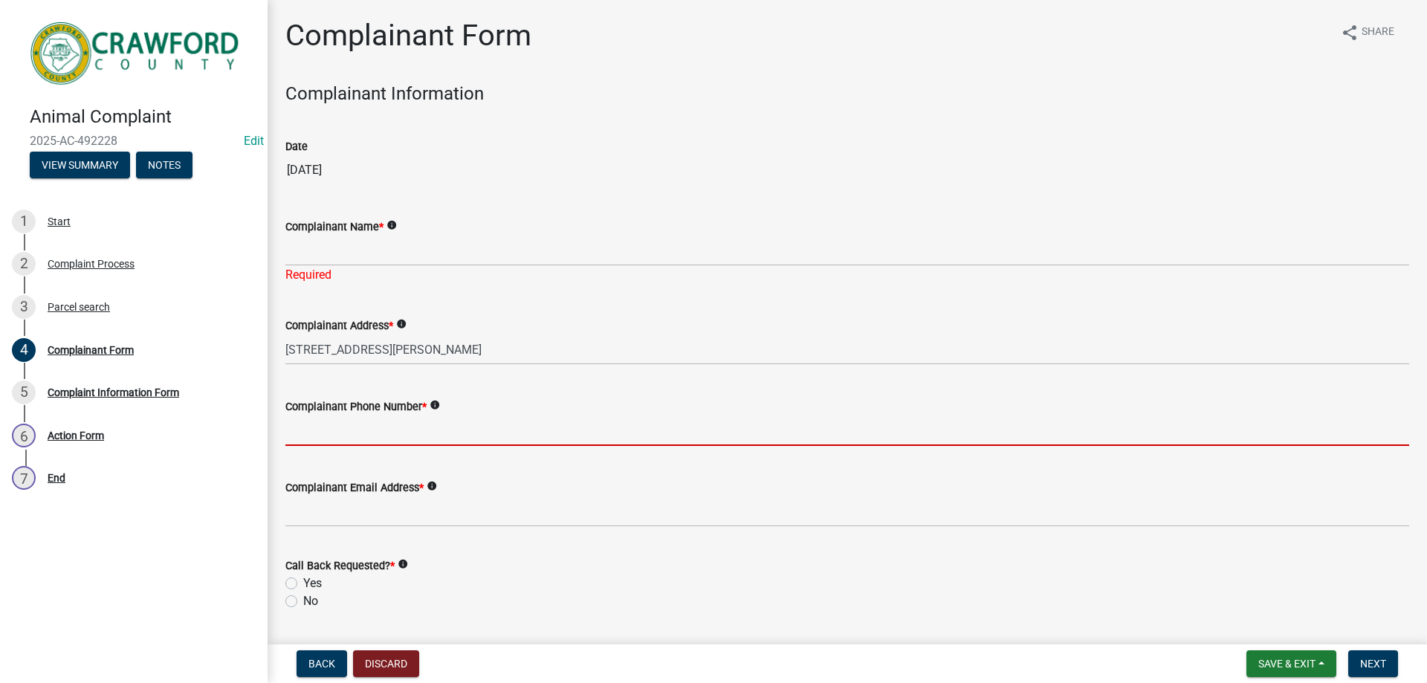
click at [534, 421] on input "Complainant Phone Number *" at bounding box center [847, 431] width 1124 height 30
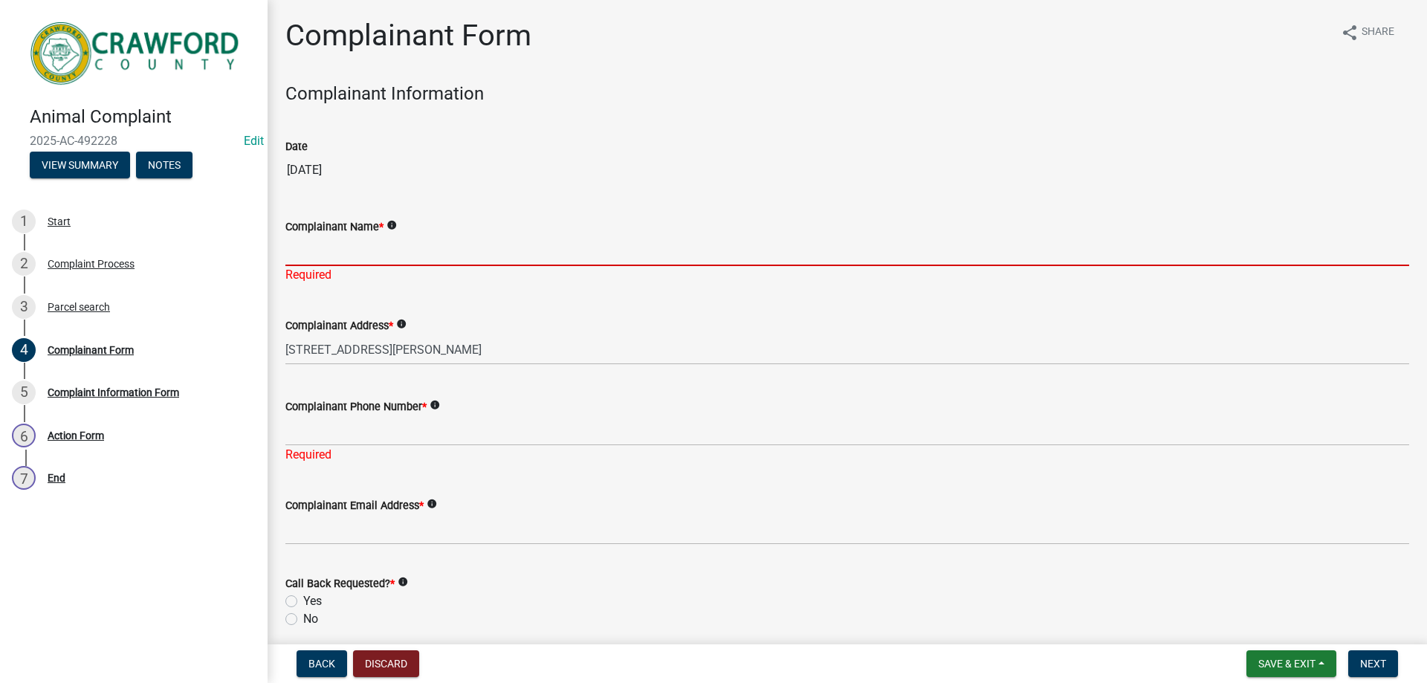
click at [317, 247] on input "Complainant Name *" at bounding box center [847, 251] width 1124 height 30
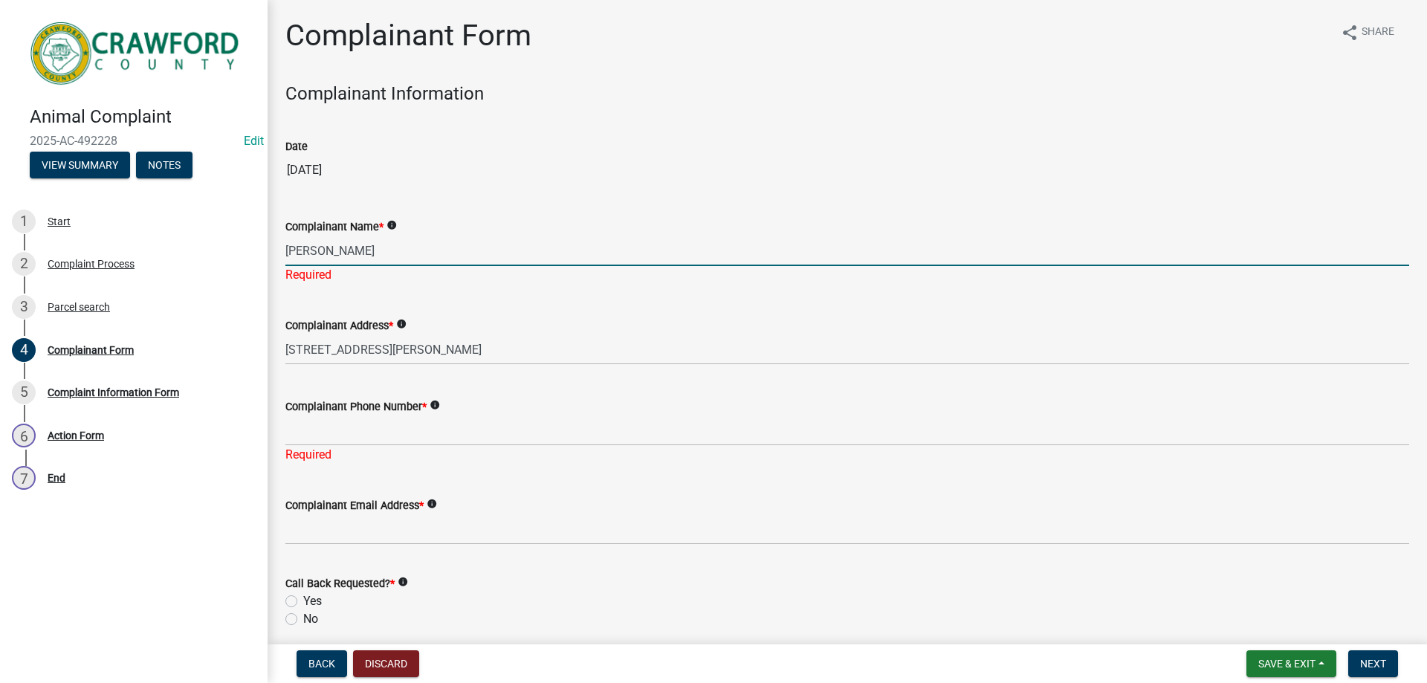
type input "[PERSON_NAME]"
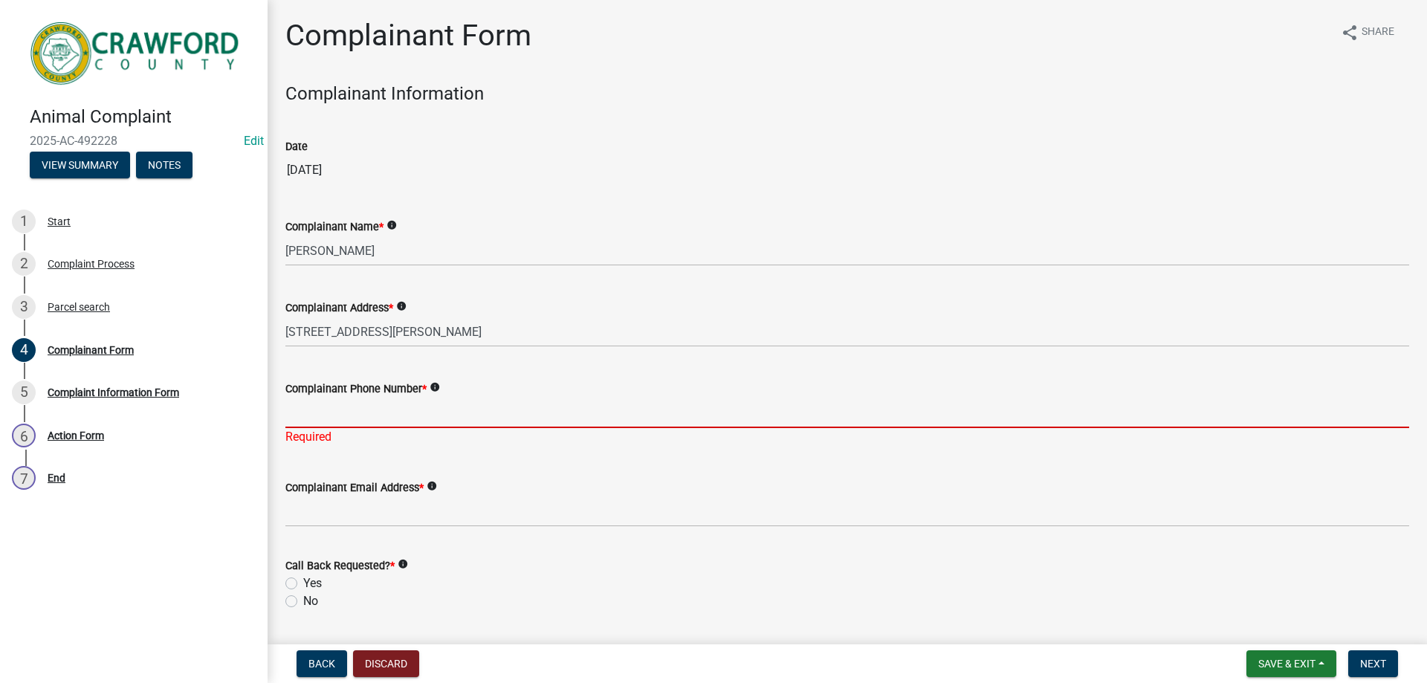
click at [387, 419] on input "Complainant Phone Number *" at bounding box center [847, 413] width 1124 height 30
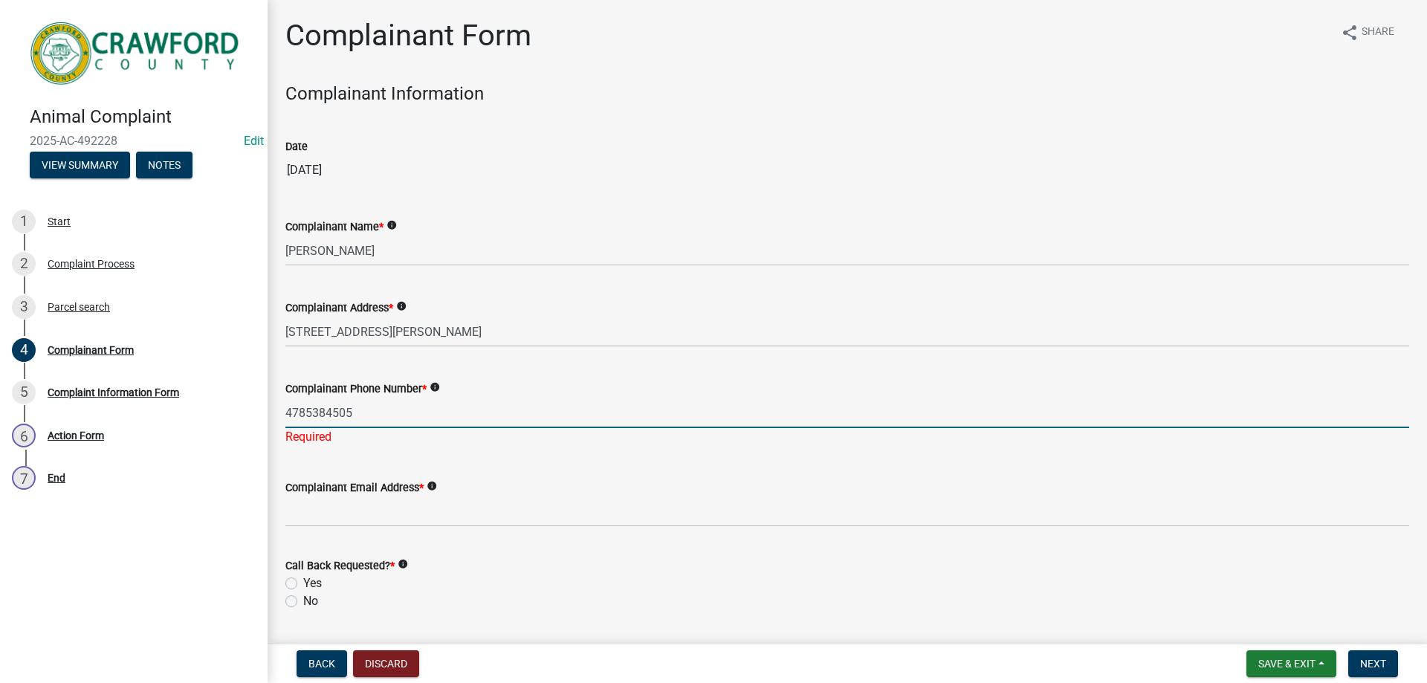
type input "4785384505"
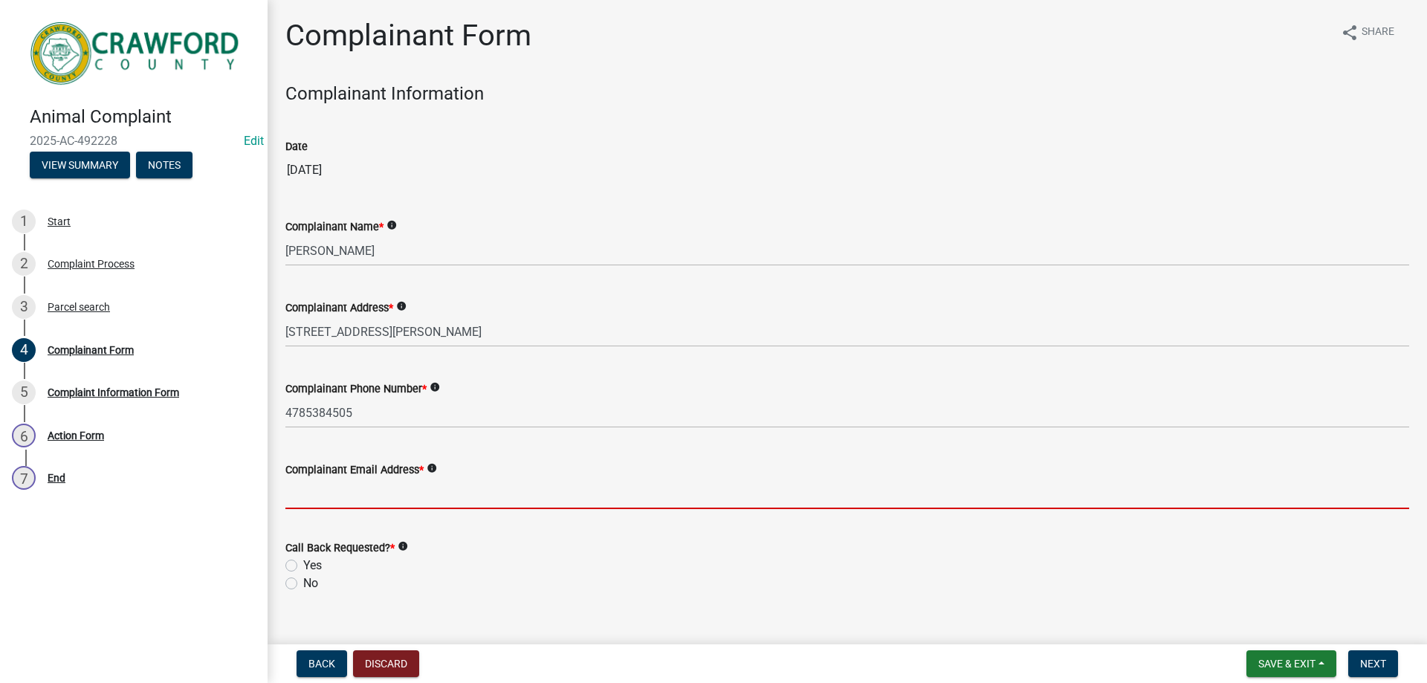
click at [341, 520] on wm-data-entity-input "Complainant Email Address * info" at bounding box center [847, 480] width 1124 height 81
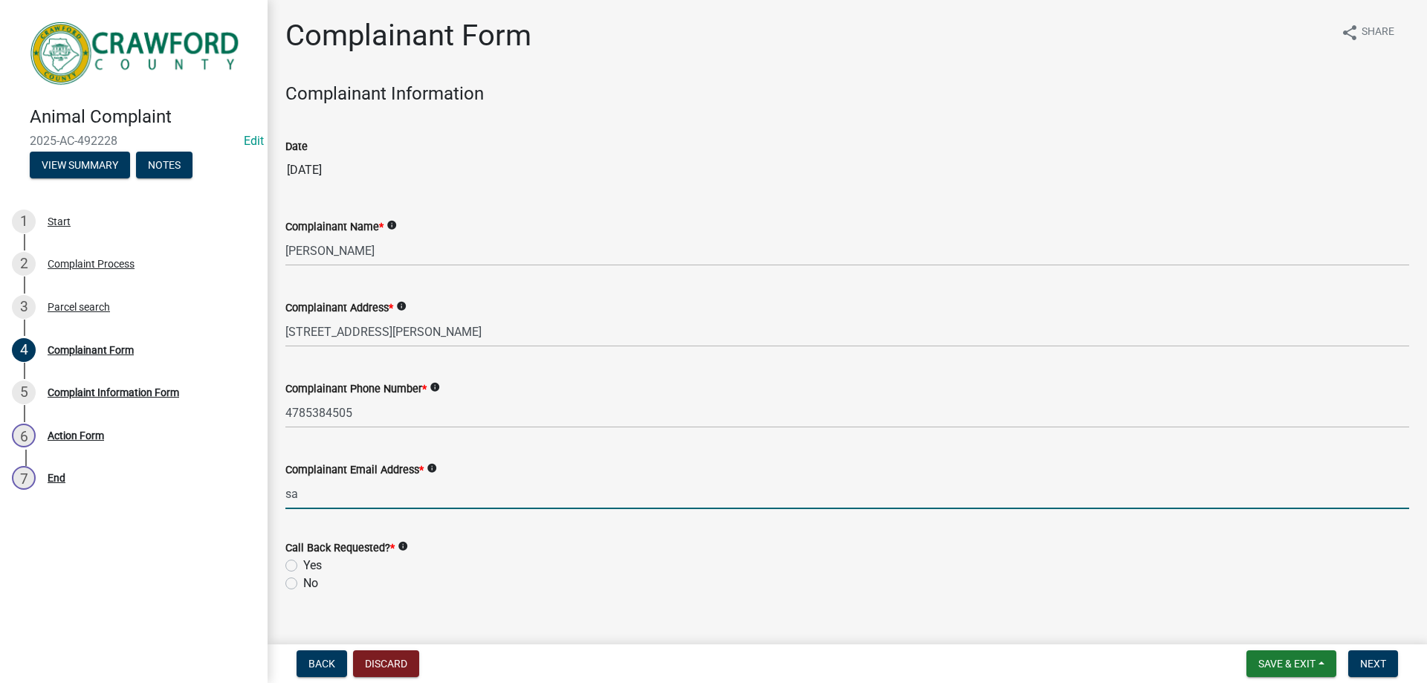
type input "[EMAIL_ADDRESS][DOMAIN_NAME]"
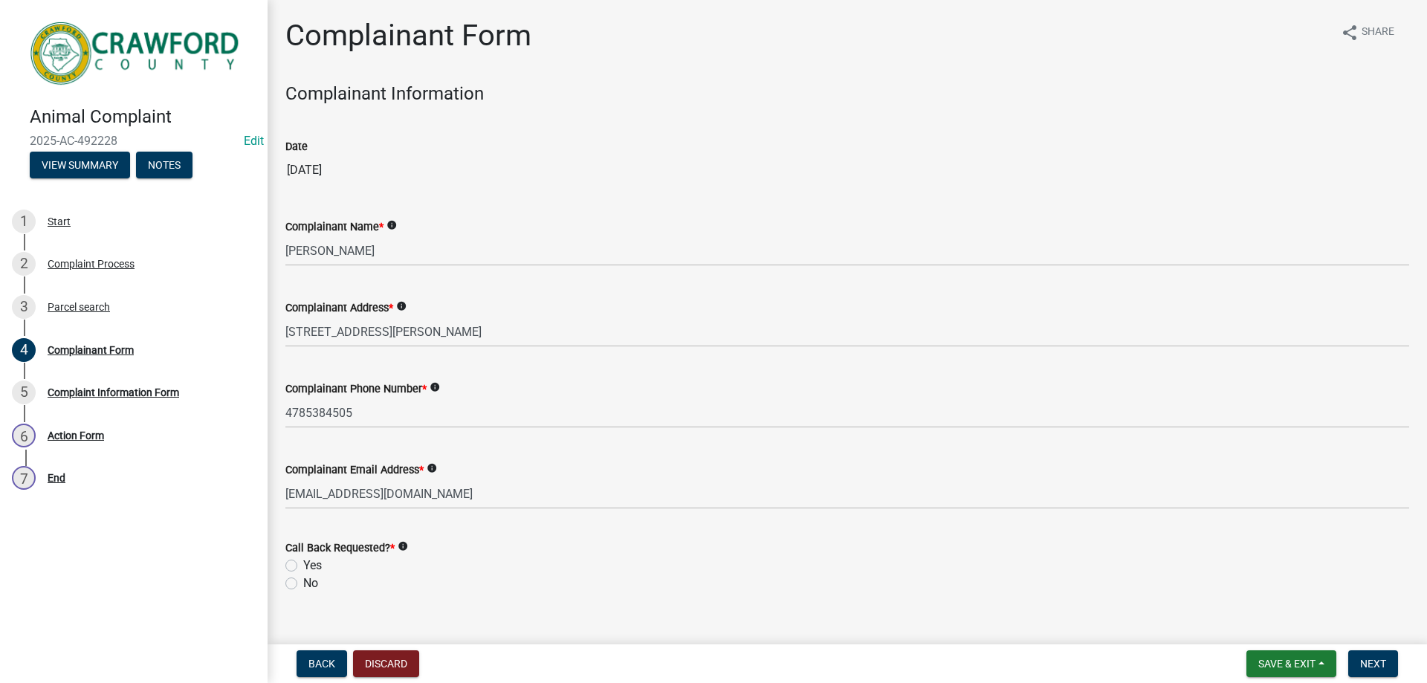
click at [289, 558] on div "Yes" at bounding box center [847, 566] width 1124 height 18
click at [286, 558] on div "Yes" at bounding box center [847, 566] width 1124 height 18
click at [303, 564] on label "Yes" at bounding box center [312, 566] width 19 height 18
click at [303, 564] on input "Yes" at bounding box center [308, 562] width 10 height 10
radio input "true"
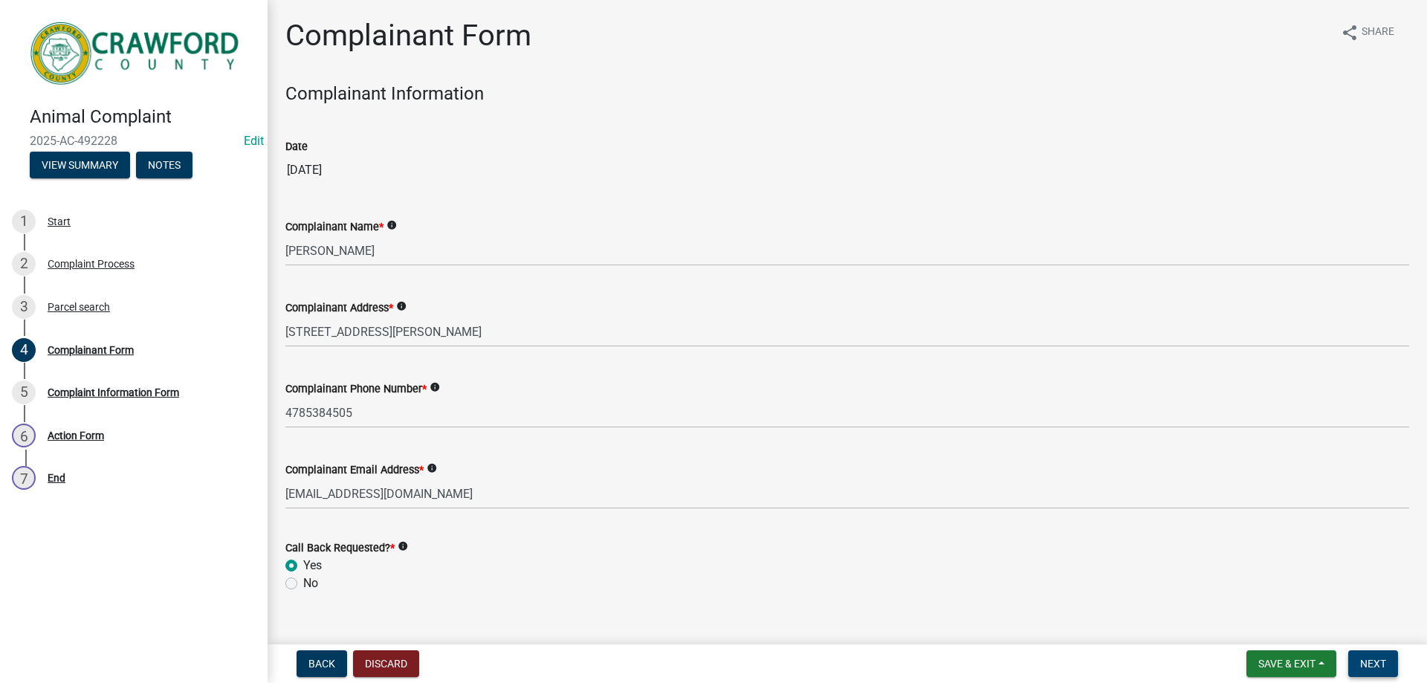
click at [1368, 661] on span "Next" at bounding box center [1373, 664] width 26 height 12
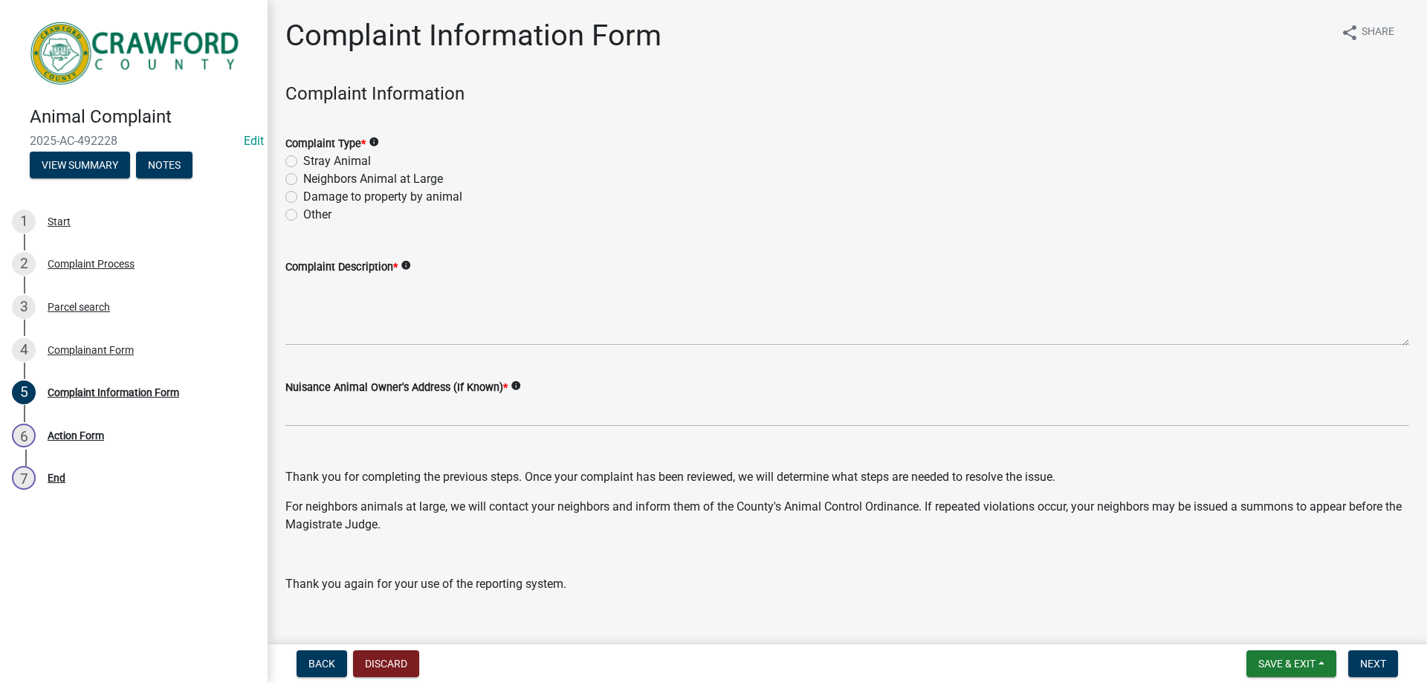
click at [303, 175] on label "Neighbors Animal at Large" at bounding box center [373, 179] width 140 height 18
click at [303, 175] on input "Neighbors Animal at Large" at bounding box center [308, 175] width 10 height 10
radio input "true"
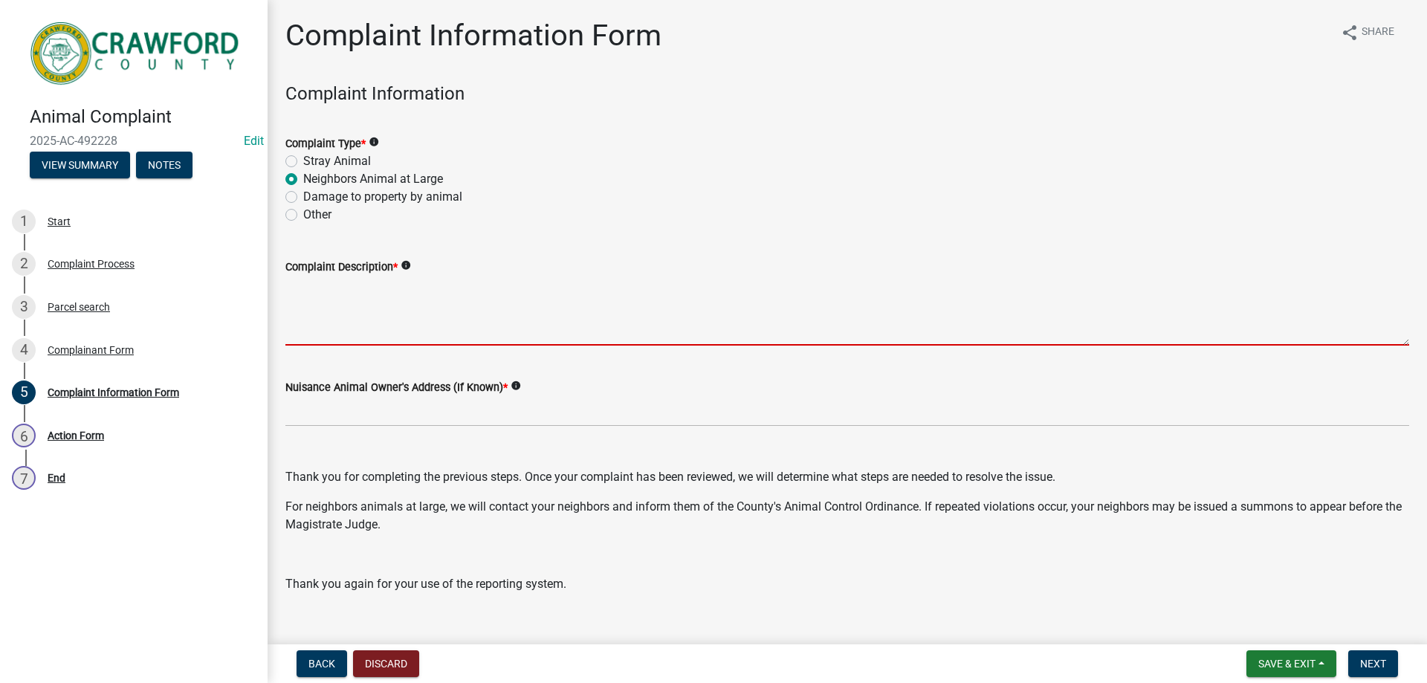
click at [335, 300] on textarea "Complaint Description *" at bounding box center [847, 311] width 1124 height 70
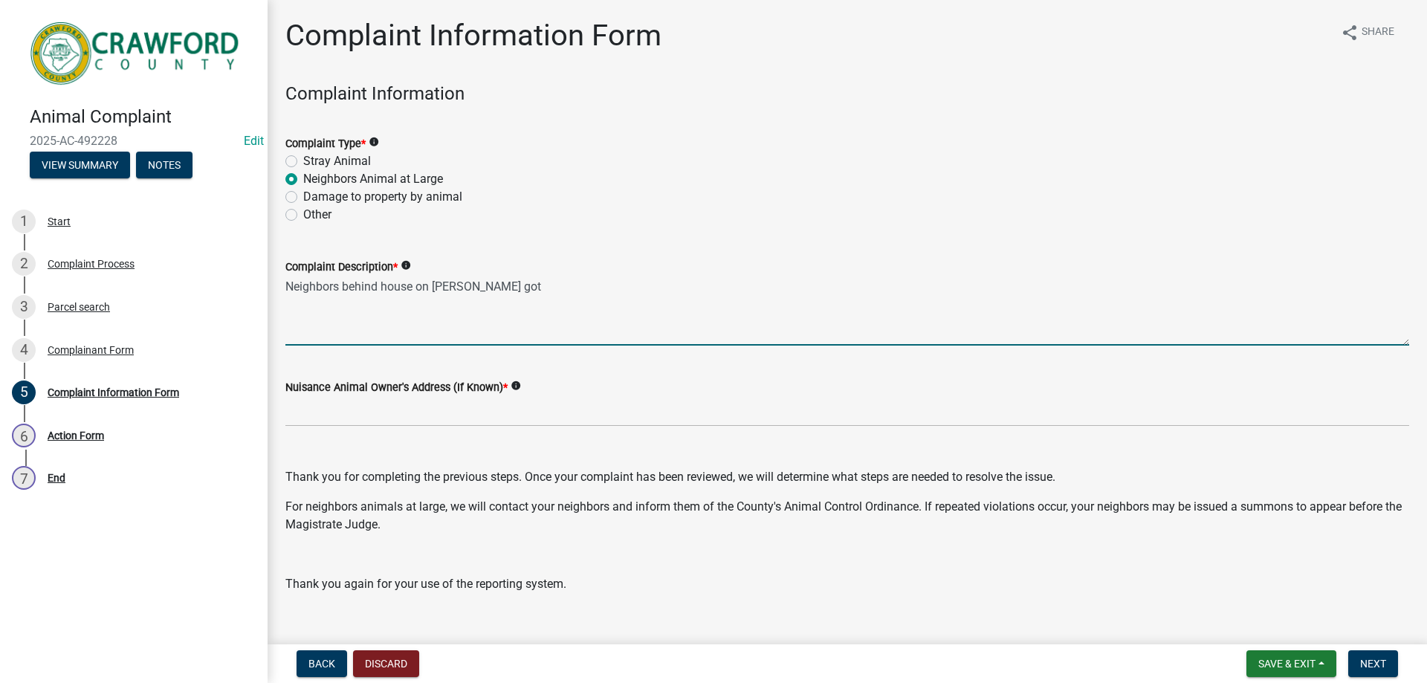
paste textarea "[STREET_ADDRESS][PERSON_NAME]"
click at [309, 301] on textarea "Neighbors behind house on [PERSON_NAME] got [STREET_ADDRESS][PERSON_NAME]" at bounding box center [847, 311] width 1124 height 70
drag, startPoint x: 569, startPoint y: 292, endPoint x: 491, endPoint y: 279, distance: 78.5
click at [491, 279] on textarea "Neighbors behind house on [PERSON_NAME] got [STREET_ADDRESS][PERSON_NAME]" at bounding box center [847, 311] width 1124 height 70
type textarea "Neighbors behind house on [PERSON_NAME] got"
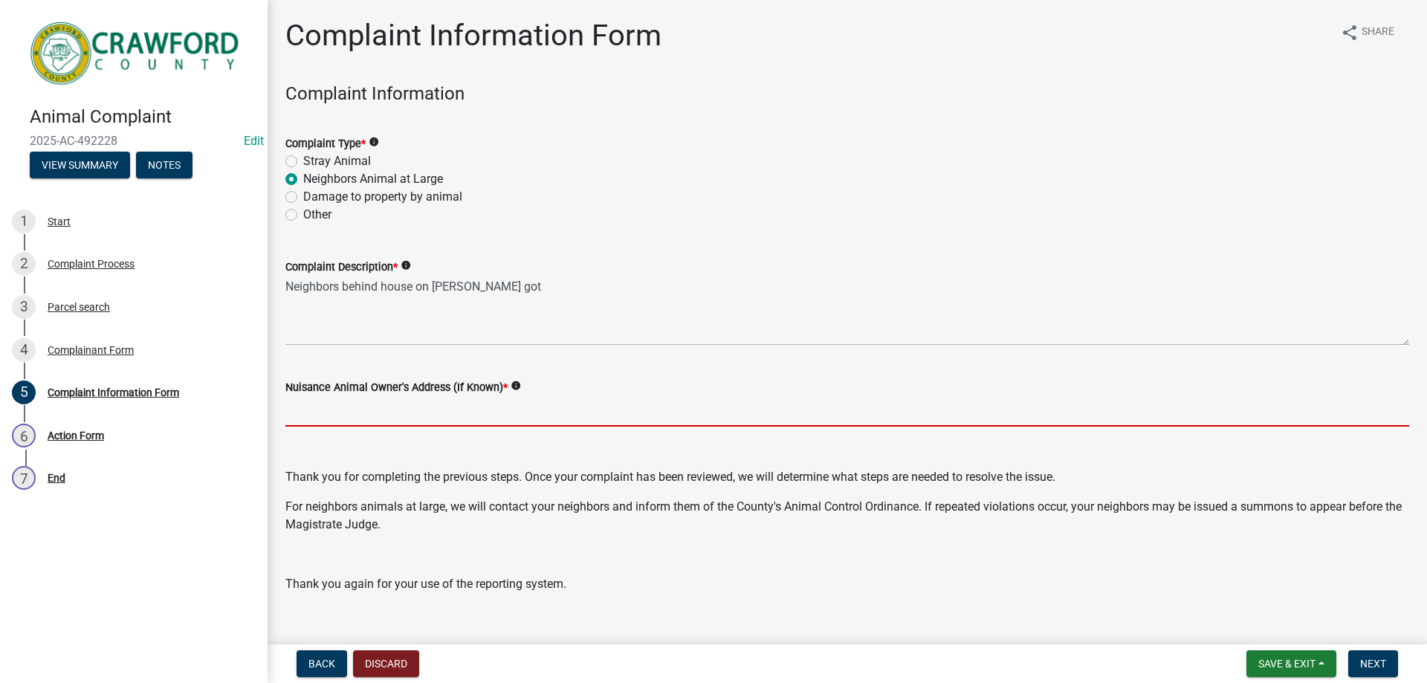
paste input "[STREET_ADDRESS][PERSON_NAME]"
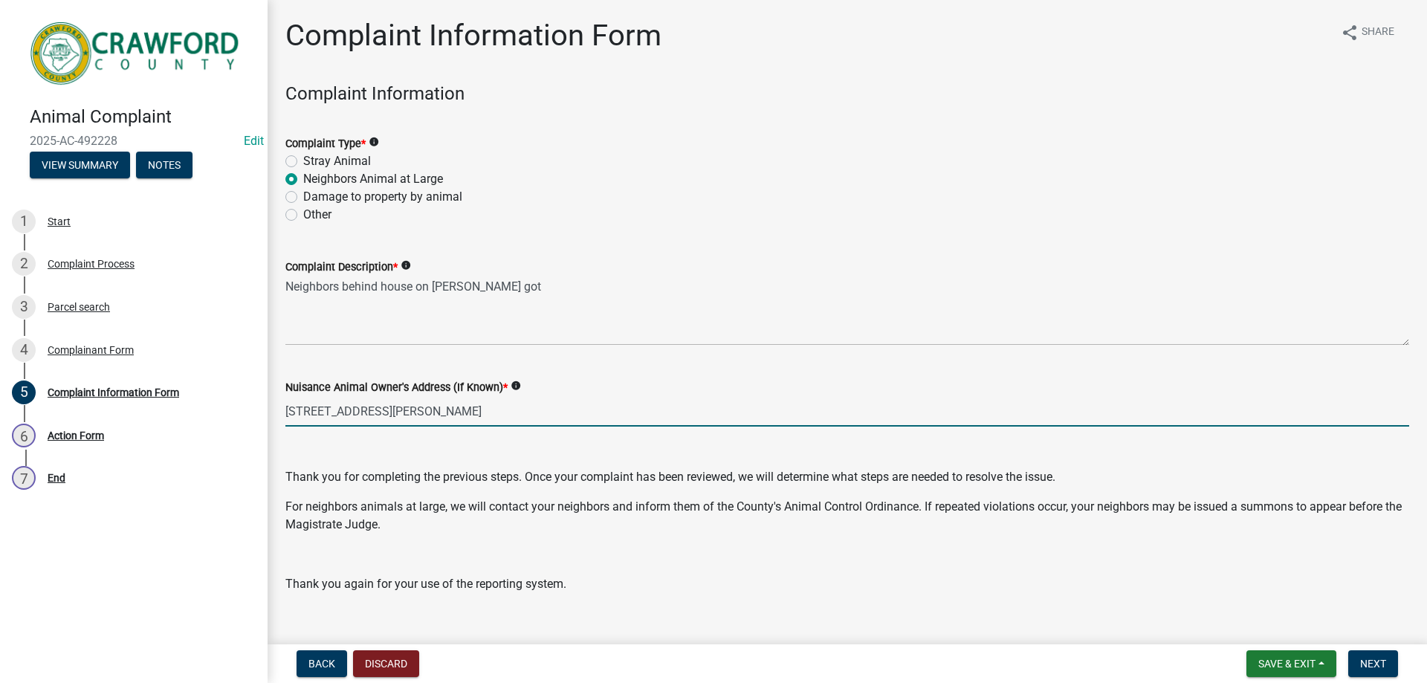
type input "[STREET_ADDRESS][PERSON_NAME]"
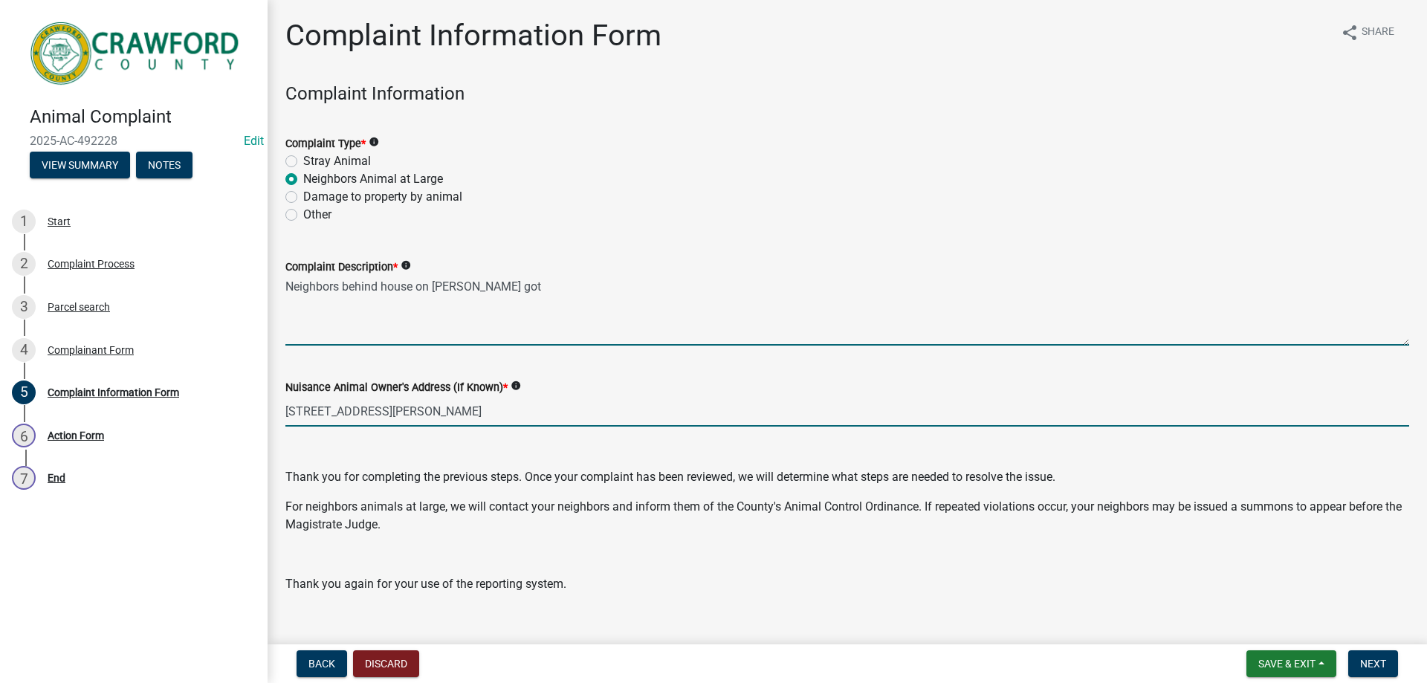
click at [484, 324] on textarea "Neighbors behind house on [PERSON_NAME] got" at bounding box center [847, 311] width 1124 height 70
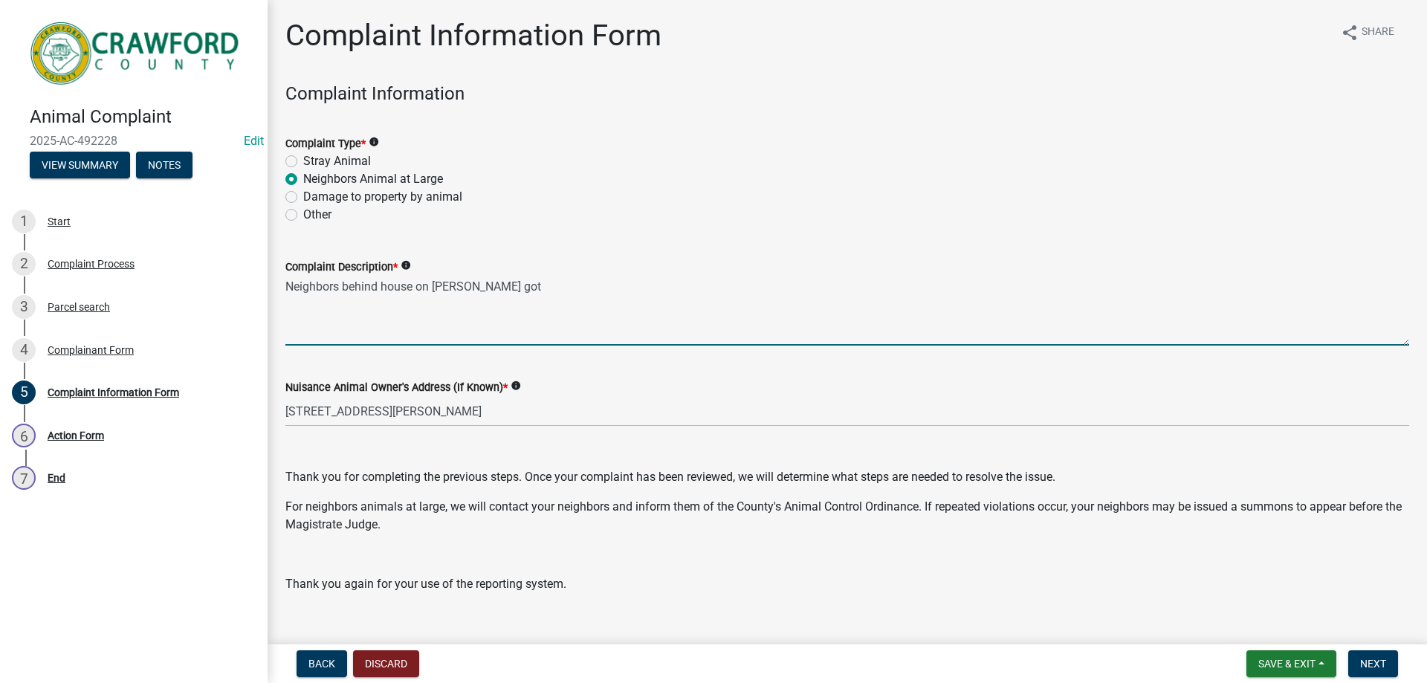
click at [506, 289] on textarea "Neighbors behind house on [PERSON_NAME] got" at bounding box center [847, 311] width 1124 height 70
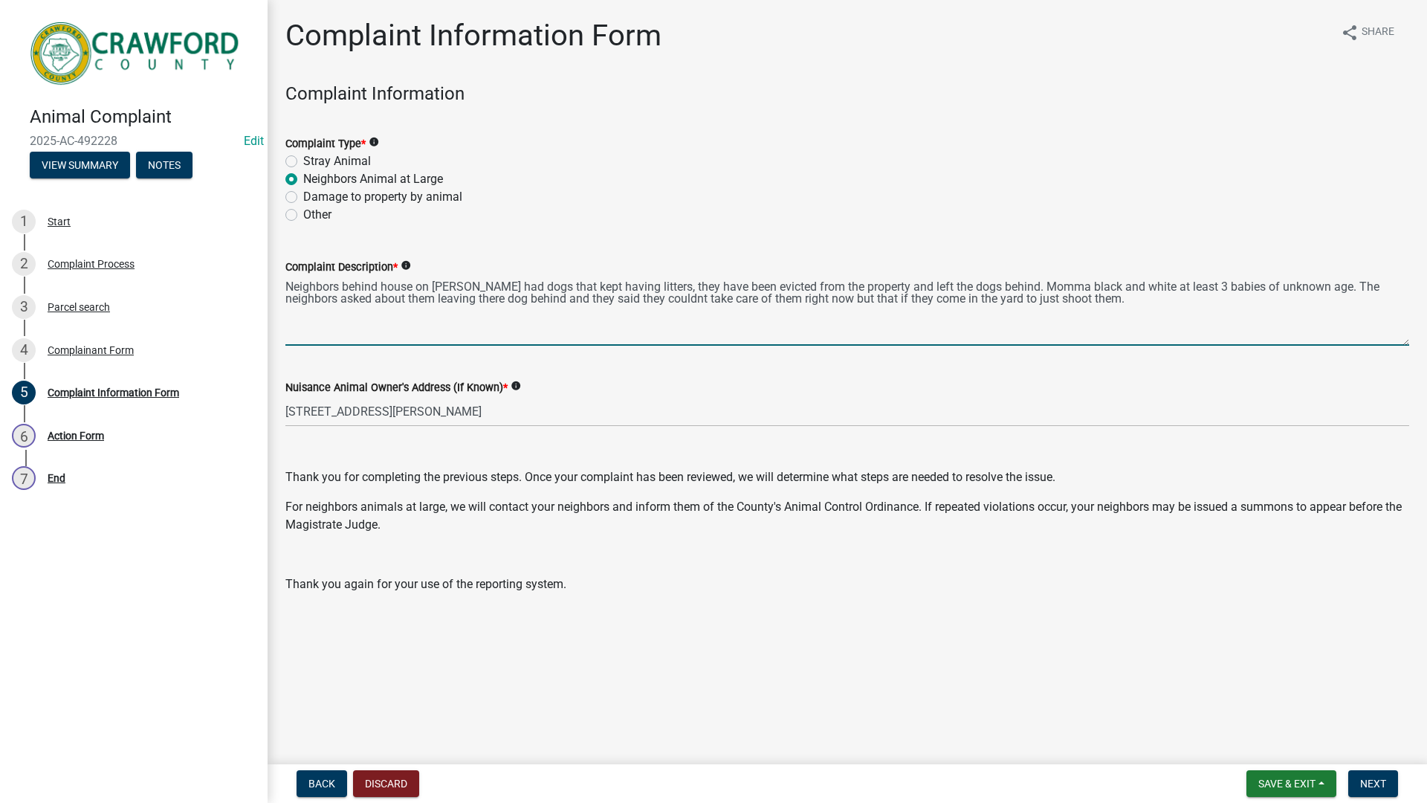
click at [644, 298] on textarea "Neighbors behind house on [PERSON_NAME] had dogs that kept having litters, they…" at bounding box center [847, 311] width 1124 height 70
click at [1074, 301] on textarea "Neighbors behind house on [PERSON_NAME] had dogs that kept having litters, they…" at bounding box center [847, 311] width 1124 height 70
type textarea "Neighbors behind house on [PERSON_NAME] had dogs that kept having litters, they…"
click at [1376, 682] on span "Next" at bounding box center [1373, 784] width 26 height 12
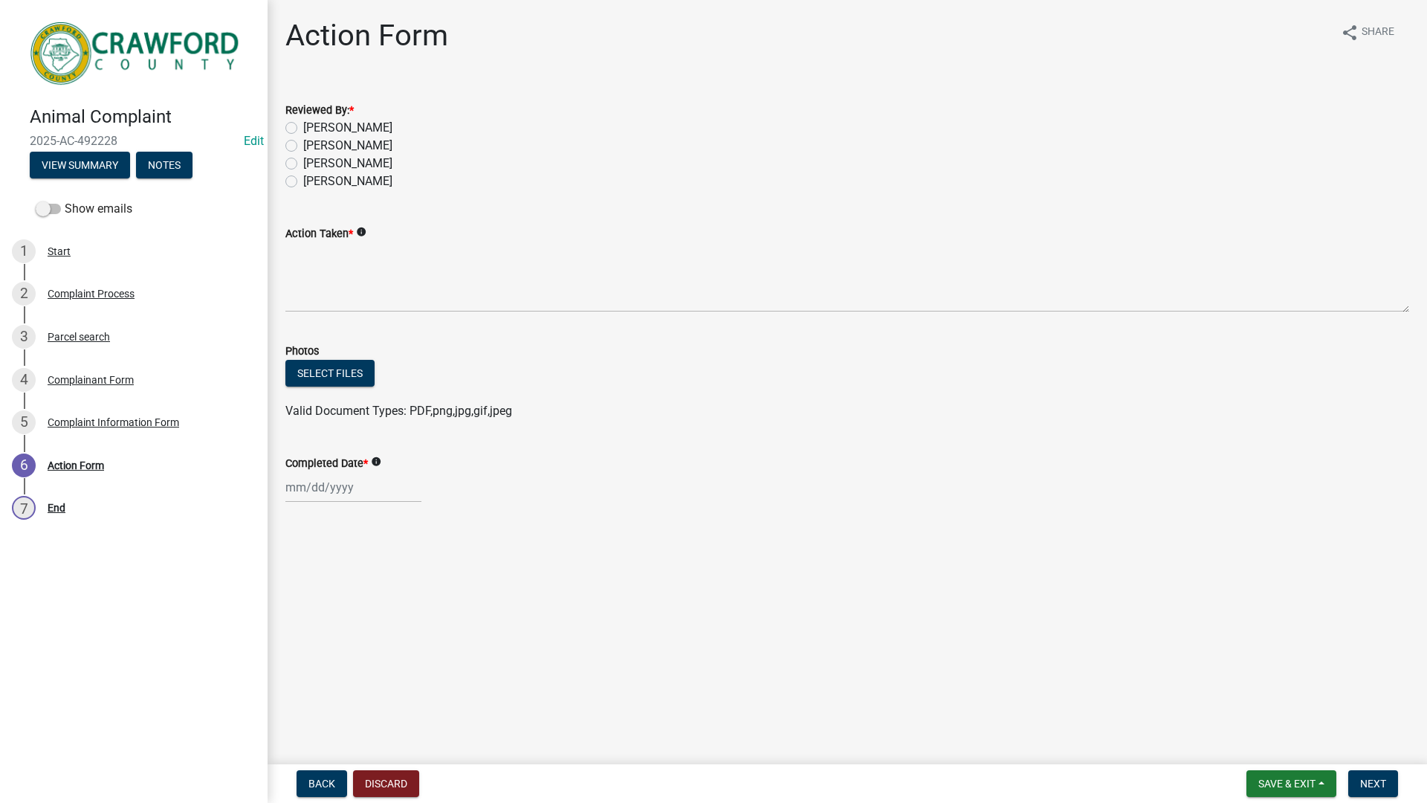
click at [857, 132] on div "Reviewed By: * [PERSON_NAME] [PERSON_NAME] [PERSON_NAME] [PERSON_NAME]" at bounding box center [847, 145] width 1124 height 89
click at [835, 558] on main "Action Form share Share Reviewed By: * [PERSON_NAME] [PERSON_NAME] [PERSON_NAME…" at bounding box center [848, 379] width 1160 height 758
click at [304, 682] on button "Back" at bounding box center [322, 783] width 51 height 27
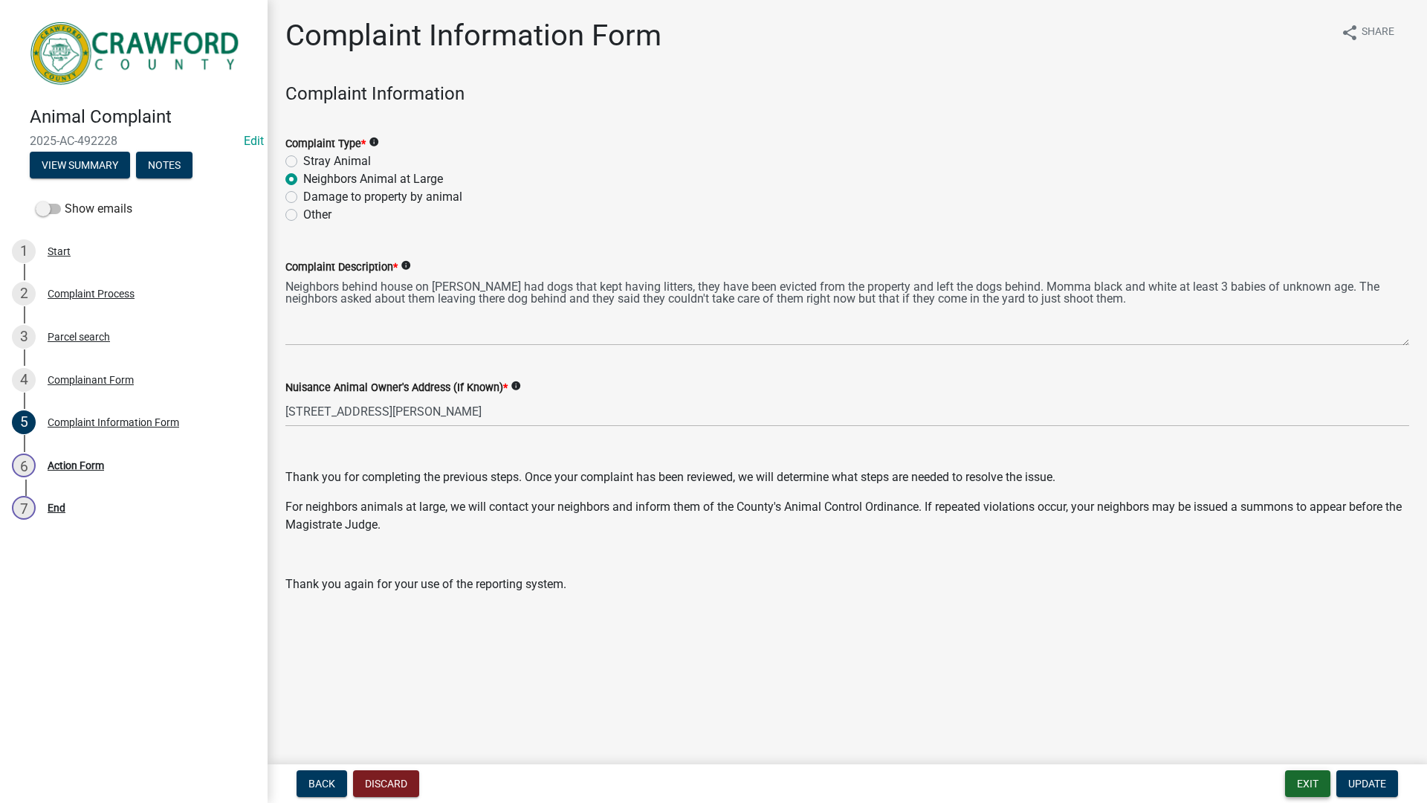
click at [1299, 682] on button "Exit" at bounding box center [1307, 783] width 45 height 27
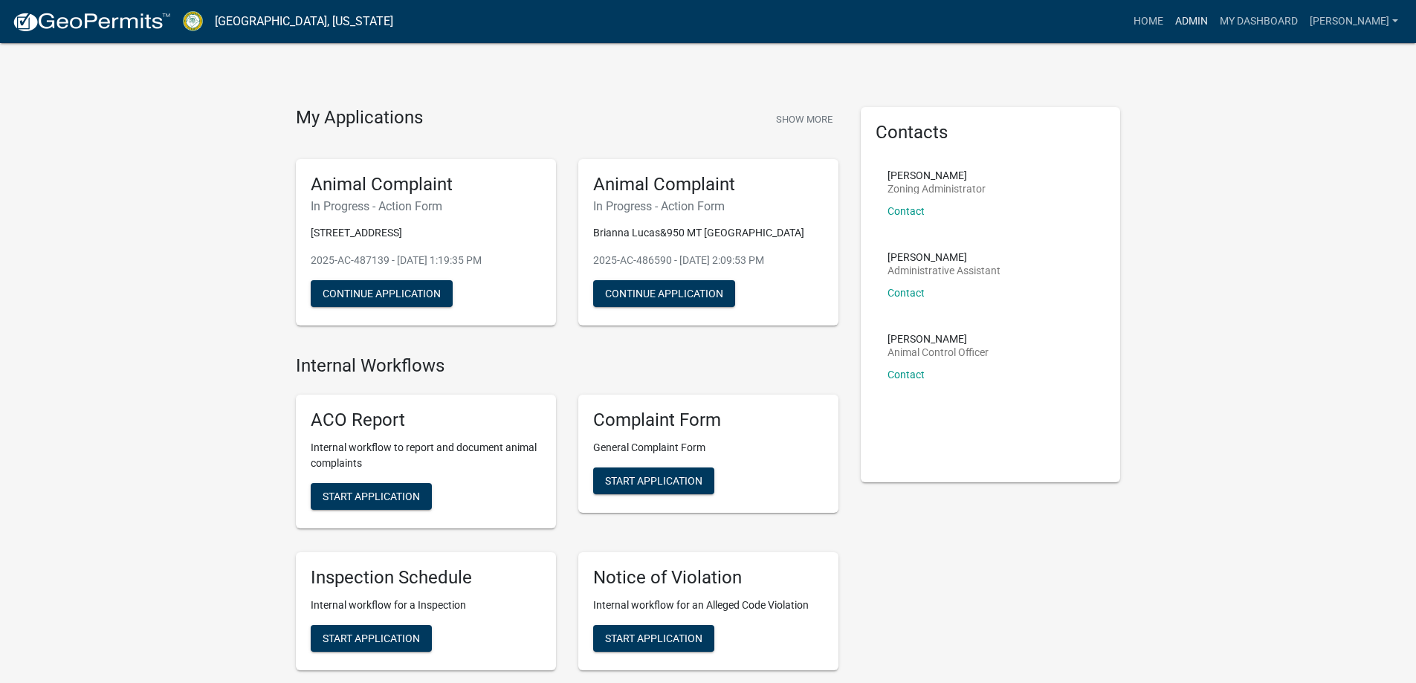
click at [1214, 33] on link "Admin" at bounding box center [1191, 21] width 45 height 28
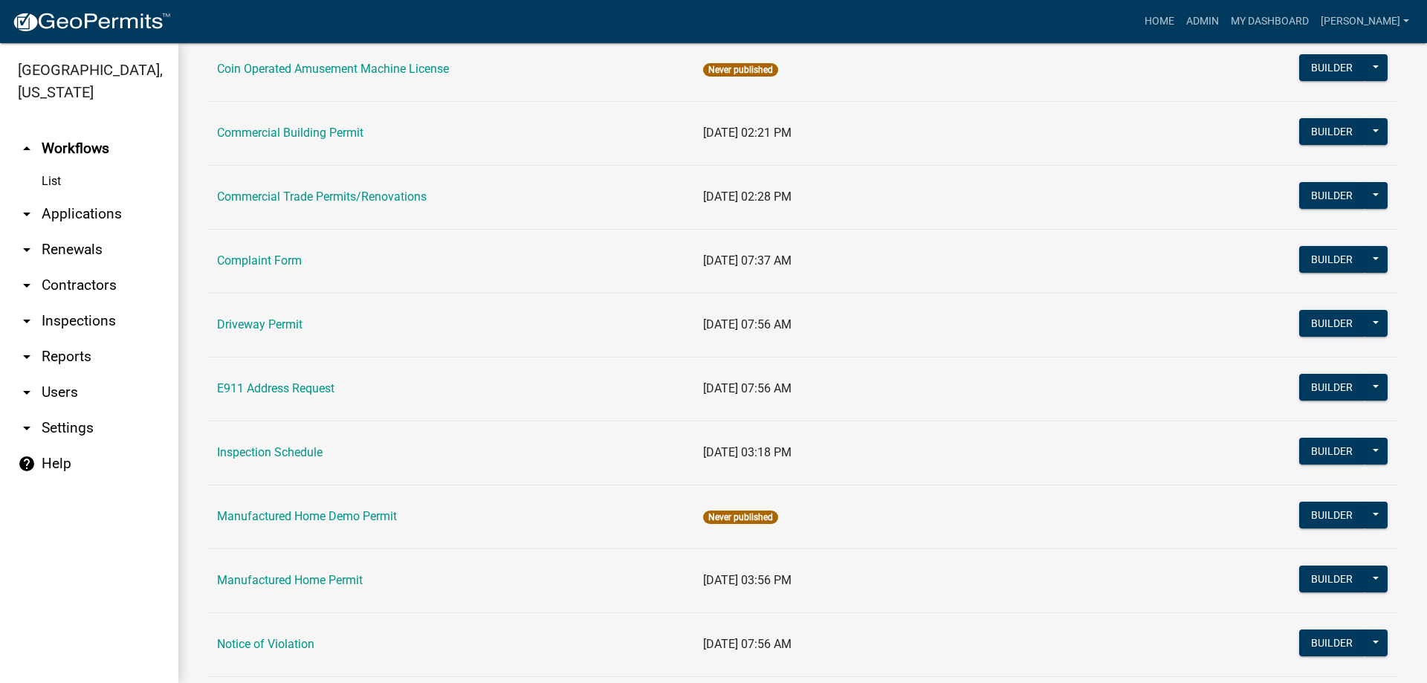
scroll to position [669, 0]
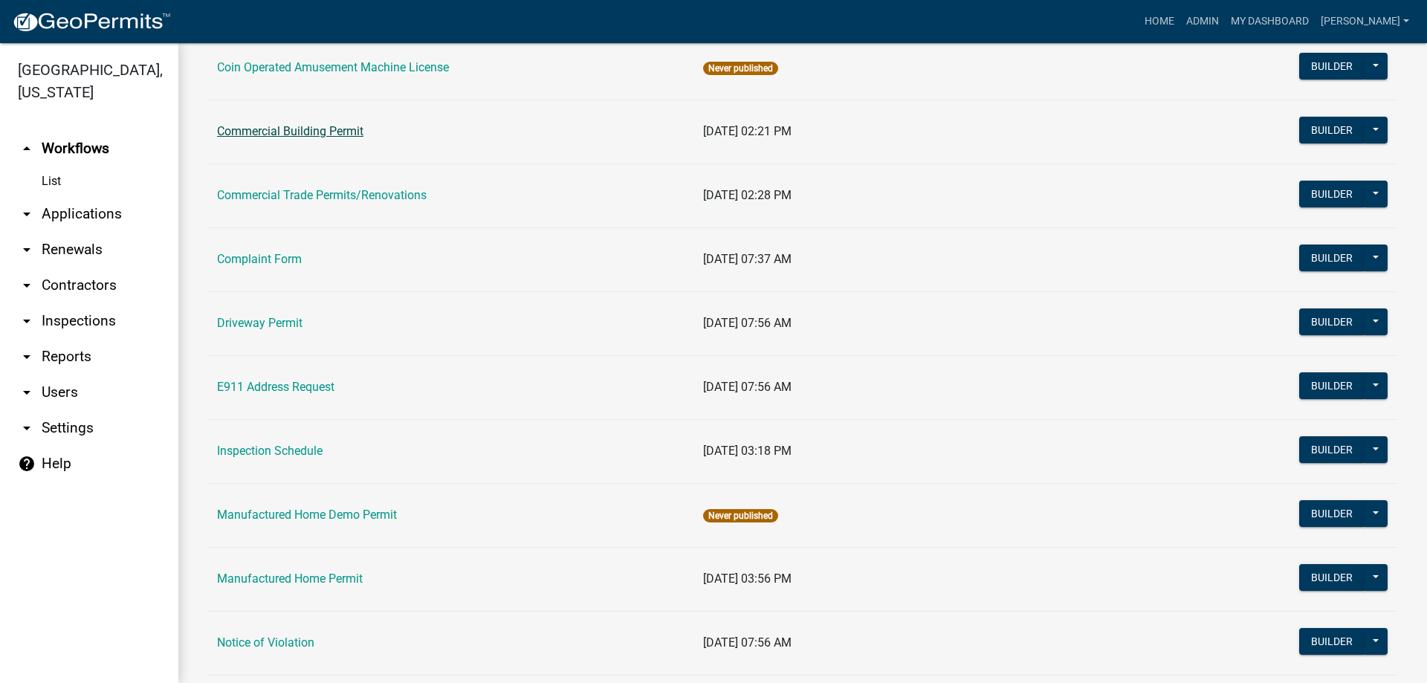
click at [291, 131] on link "Commercial Building Permit" at bounding box center [290, 131] width 146 height 14
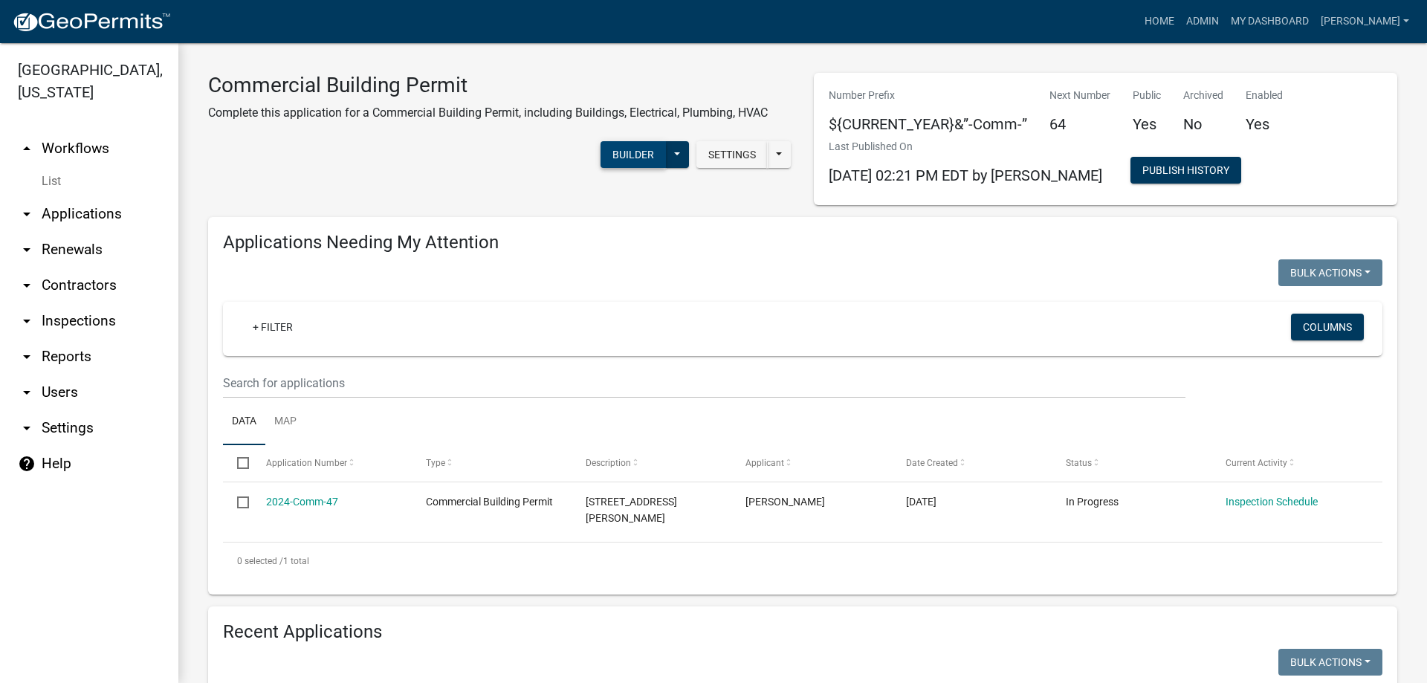
click at [630, 170] on div "Settings Start Application URL Start Application URL With Parcel ID Builder Pub…" at bounding box center [696, 156] width 192 height 45
click at [630, 160] on button "Builder" at bounding box center [633, 154] width 65 height 27
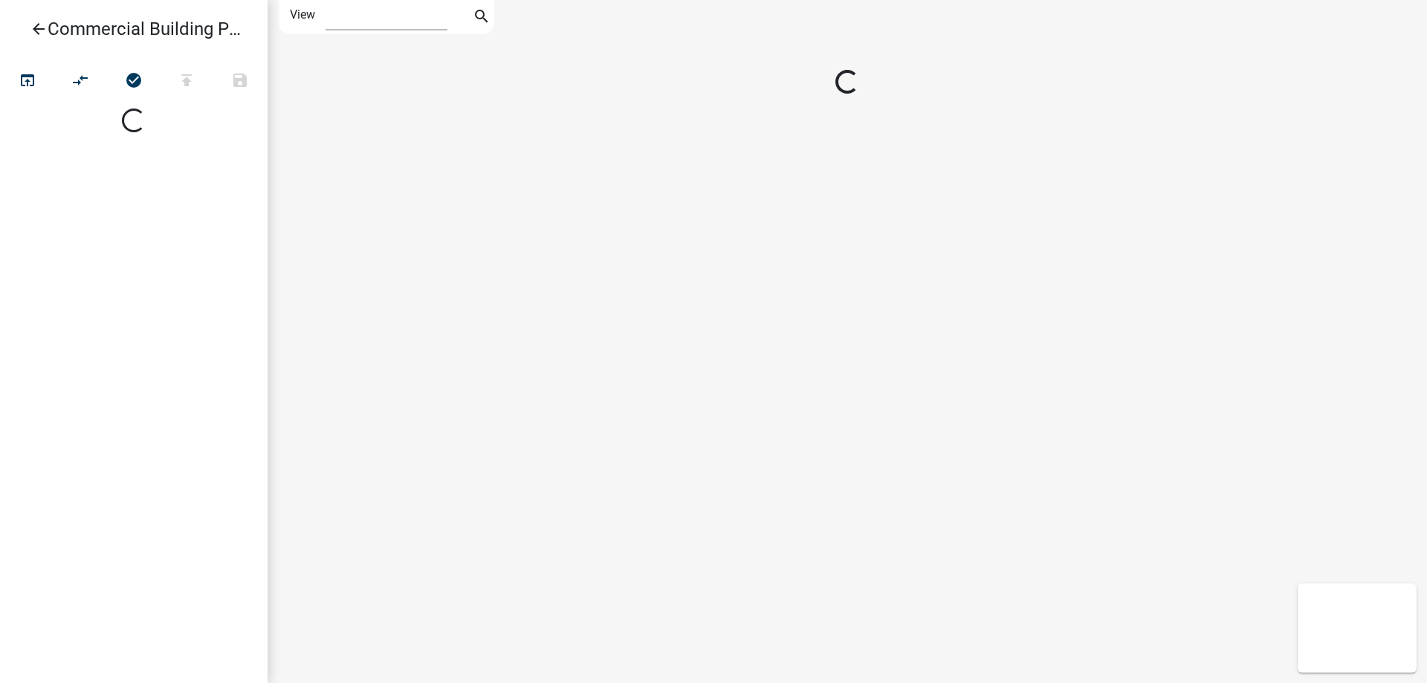
select select "1"
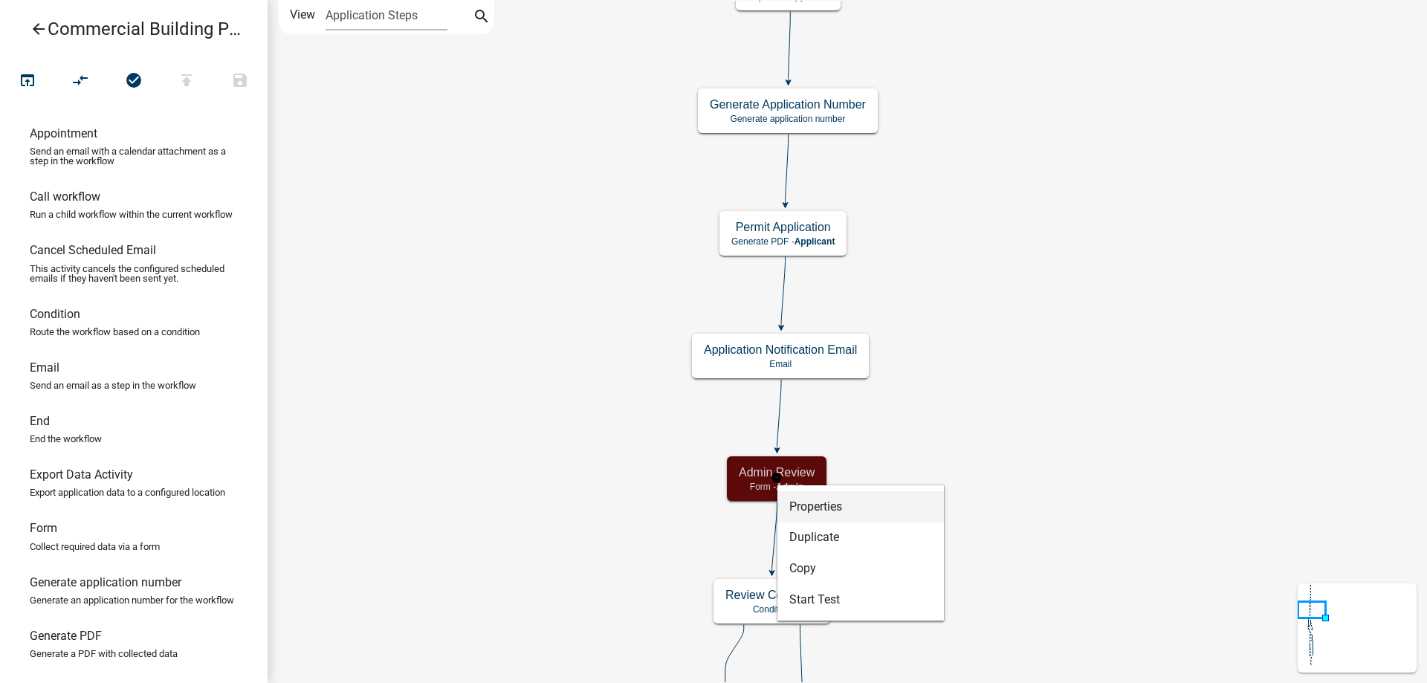
select select "A5A2EDD3-D5F0-4059-AEA5-44F7AF435AAD"
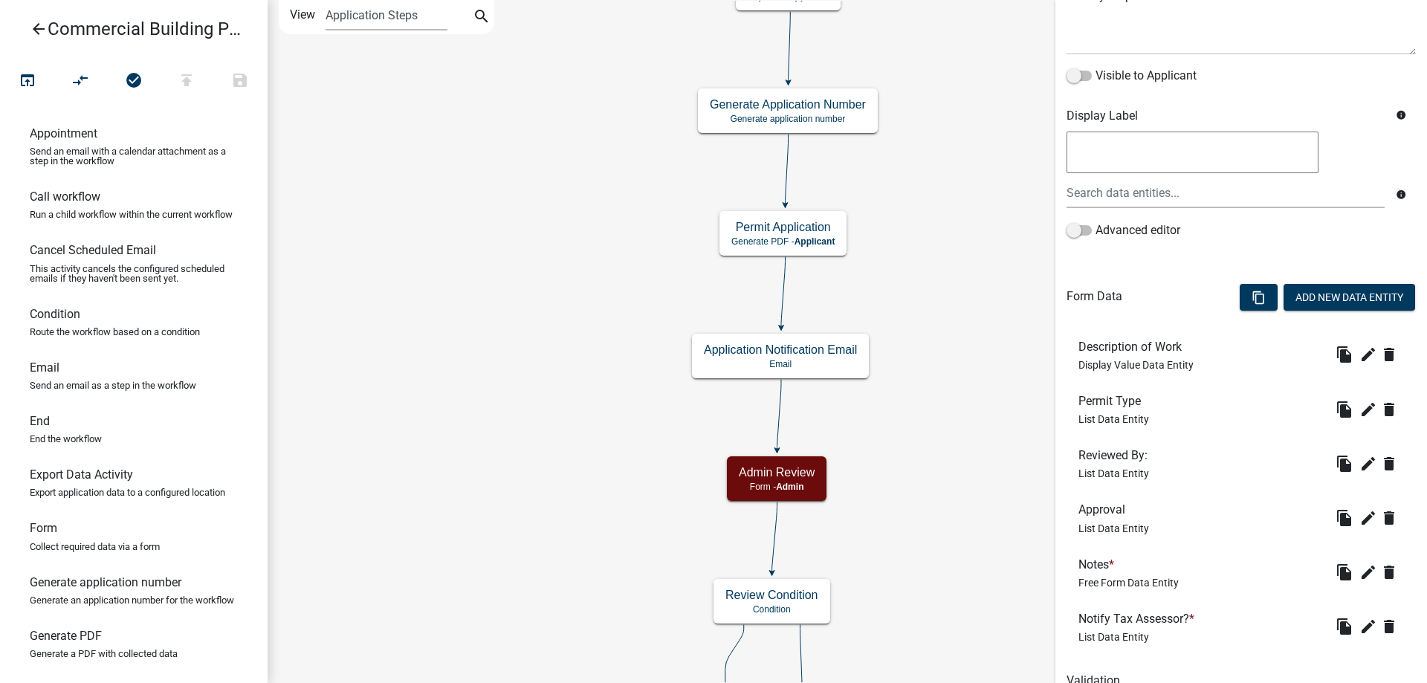
scroll to position [272, 0]
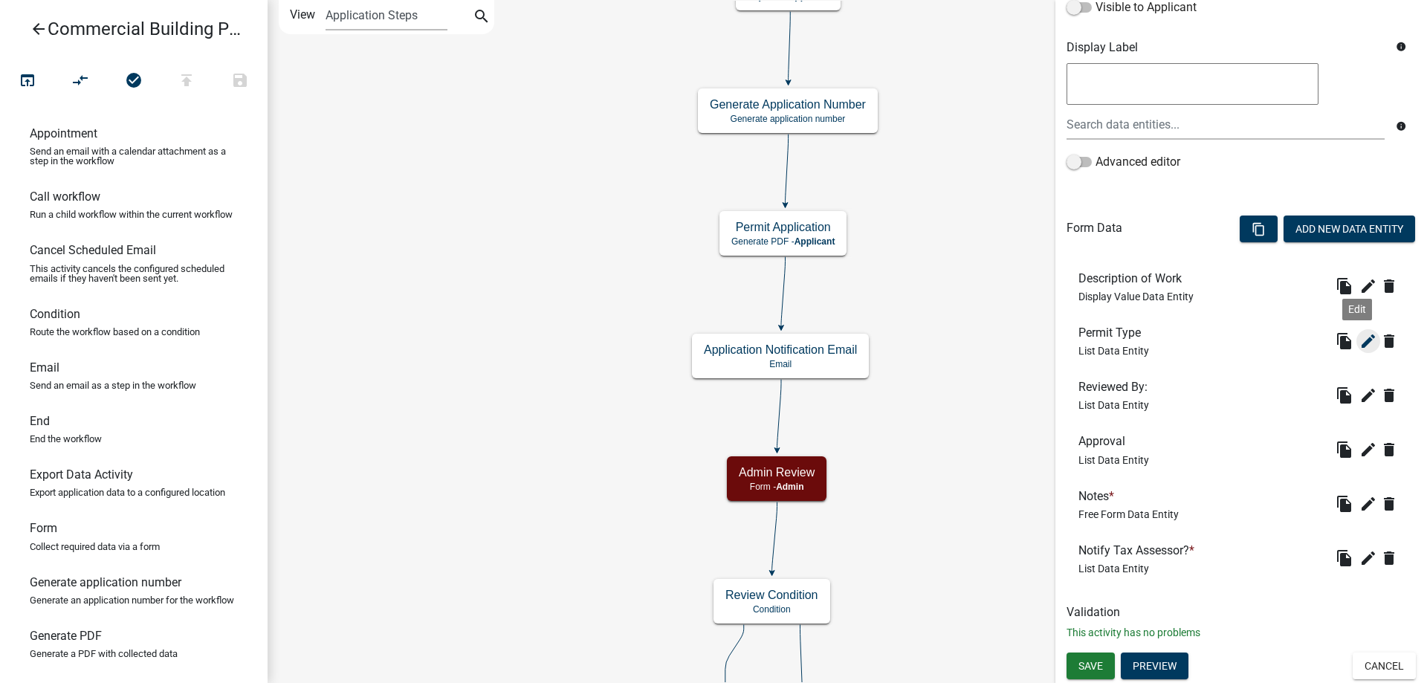
click at [1360, 344] on icon "edit" at bounding box center [1369, 341] width 18 height 18
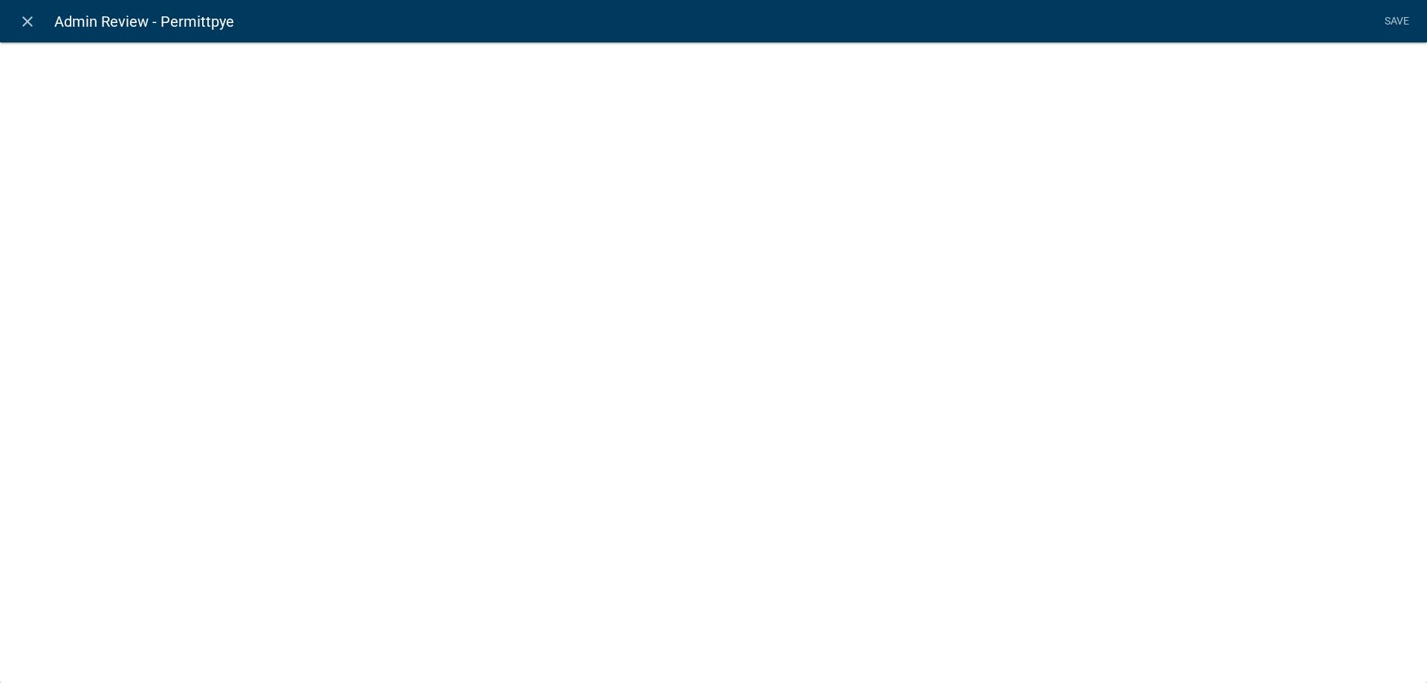
select select "list-data"
select select
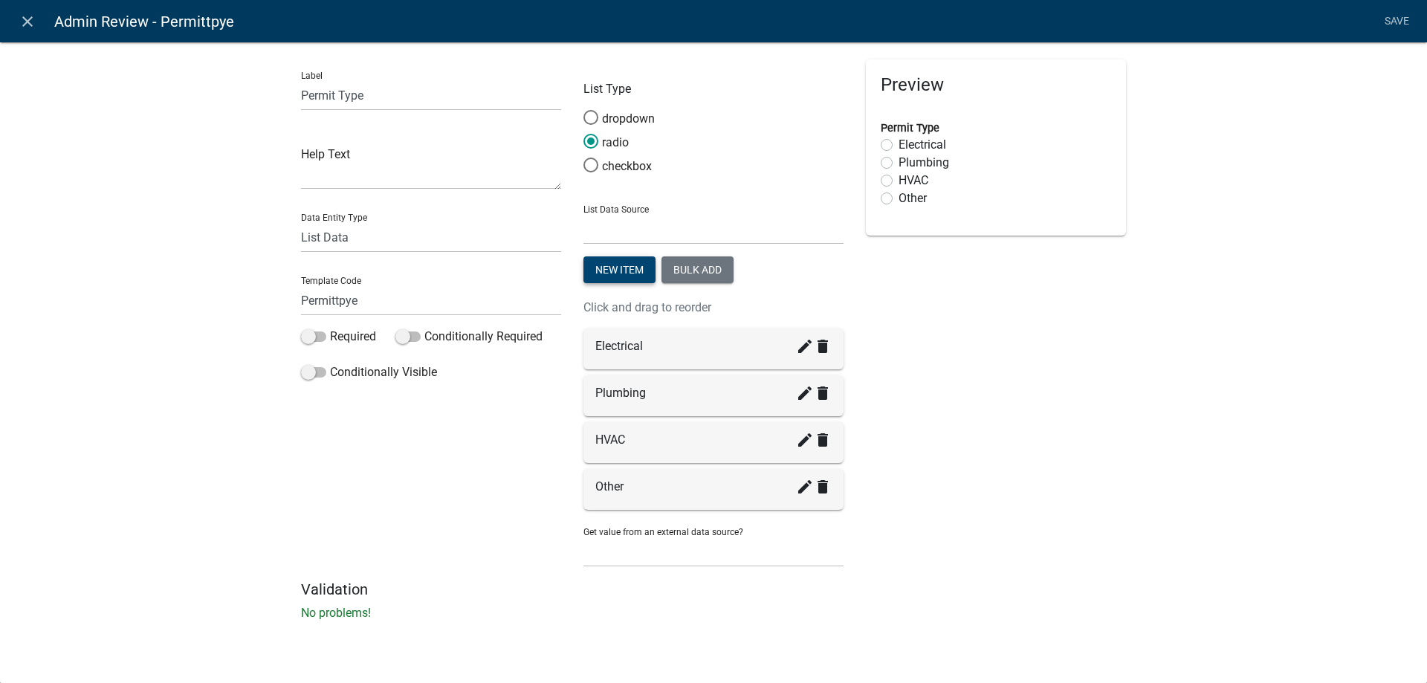
click at [618, 274] on button "New item" at bounding box center [620, 269] width 72 height 27
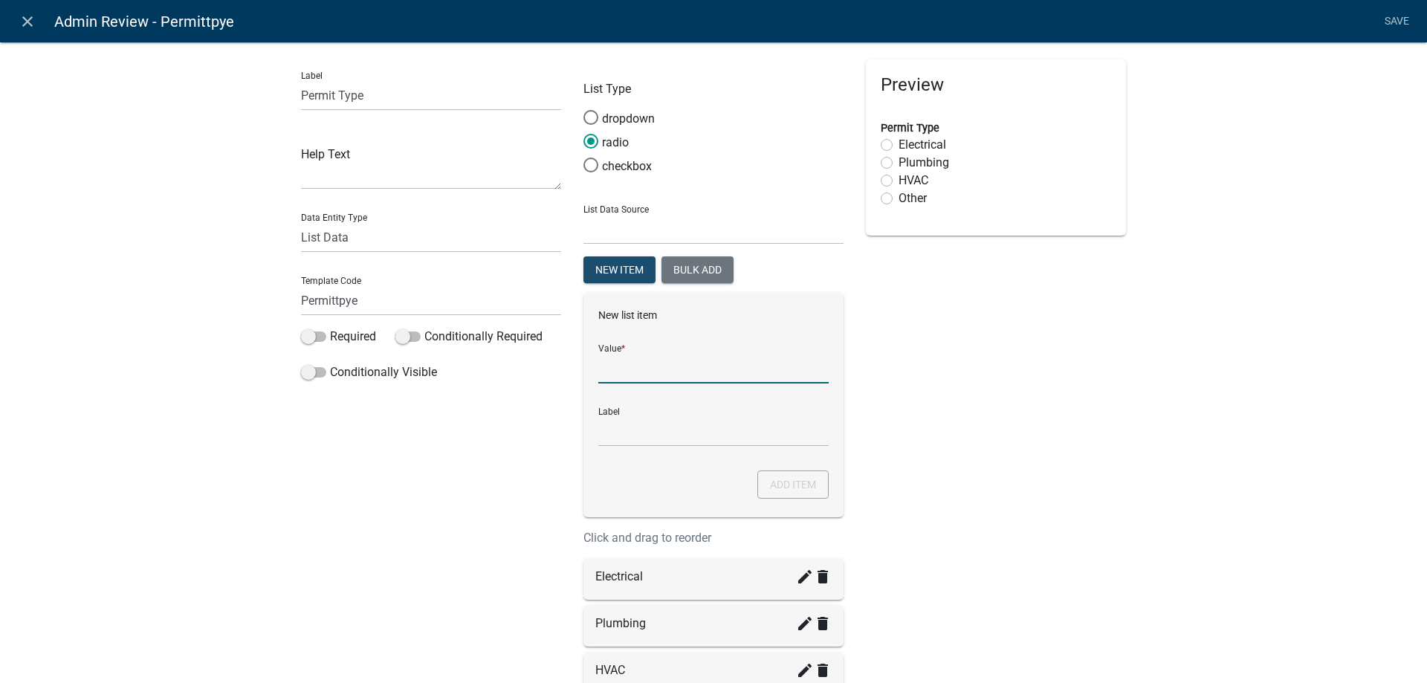
click at [636, 374] on input "List Data Source" at bounding box center [713, 368] width 230 height 30
type input "Building"
click at [680, 451] on div "New list item Value * Building Label Building Add item" at bounding box center [714, 405] width 260 height 225
click at [809, 485] on button "Add item" at bounding box center [793, 485] width 71 height 28
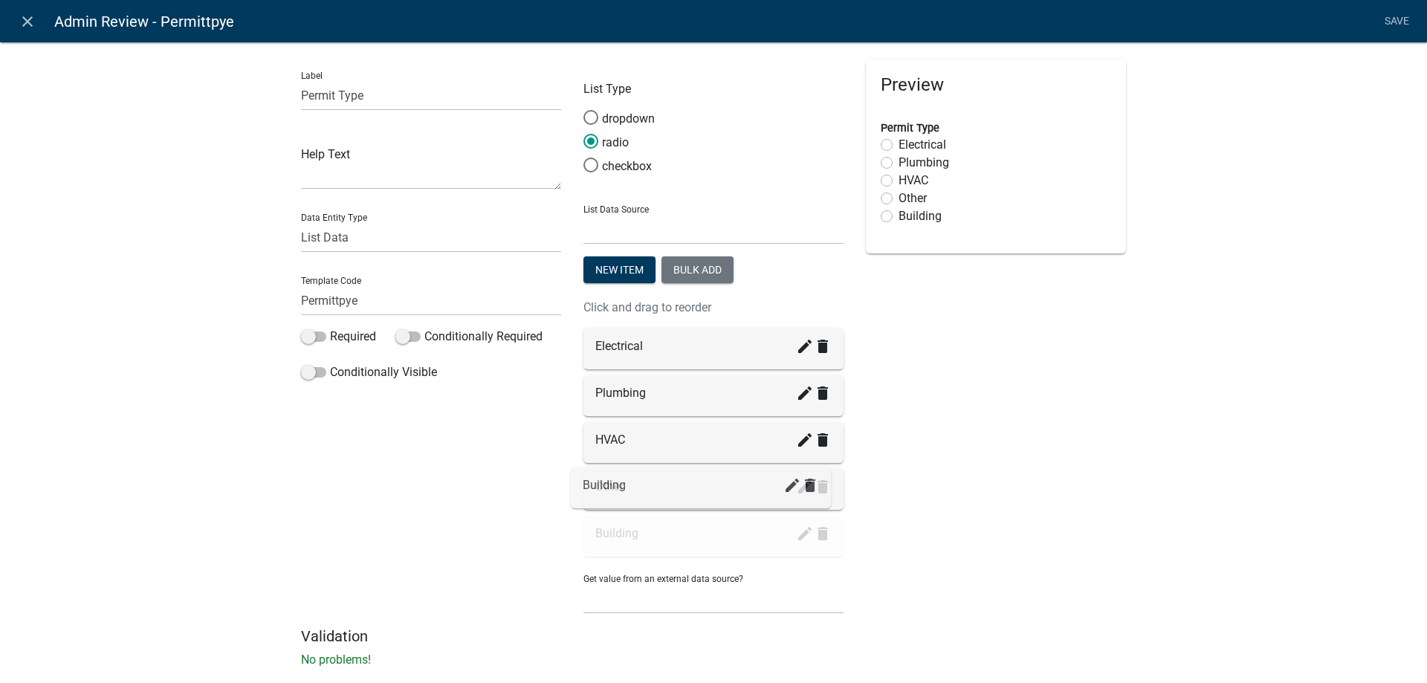
drag, startPoint x: 727, startPoint y: 542, endPoint x: 720, endPoint y: 491, distance: 51.8
drag, startPoint x: 722, startPoint y: 544, endPoint x: 718, endPoint y: 347, distance: 197.0
click at [1377, 19] on nav "close Admin Review - Permittpye Save" at bounding box center [713, 21] width 1427 height 42
click at [1381, 20] on link "Save" at bounding box center [1396, 21] width 37 height 28
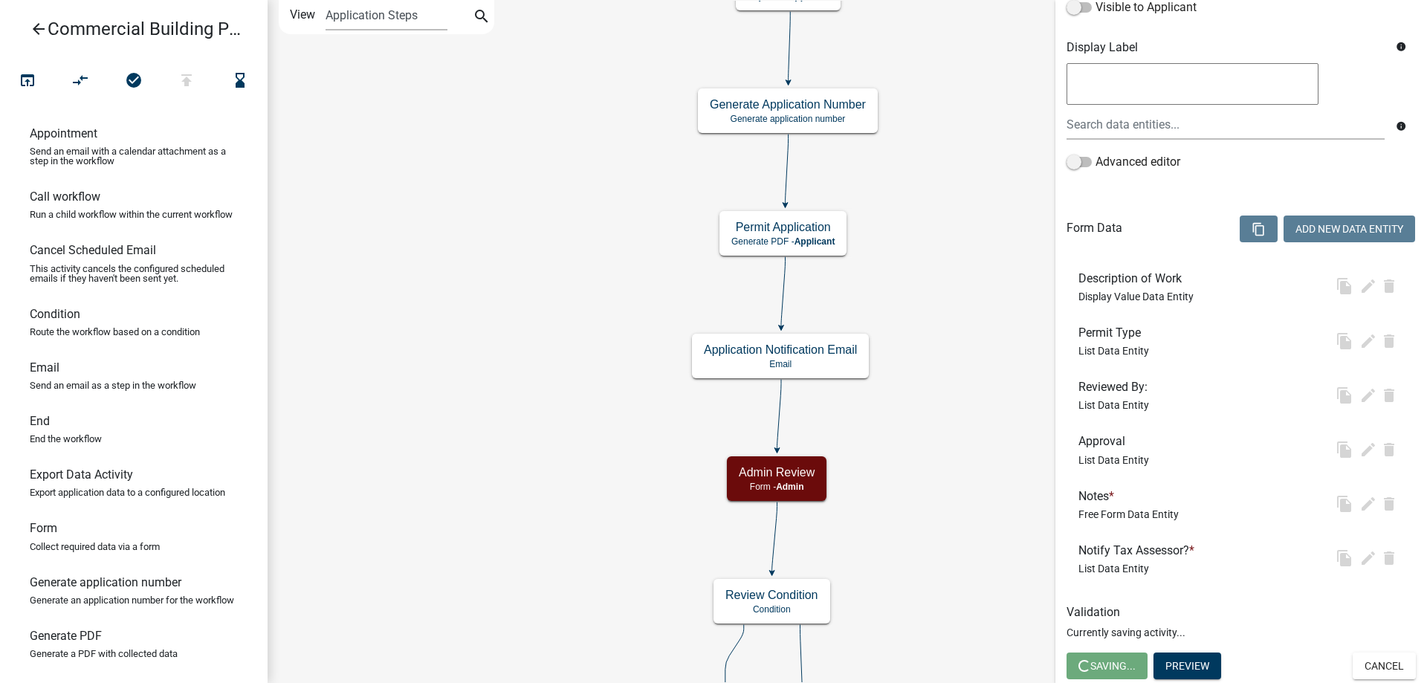
scroll to position [0, 0]
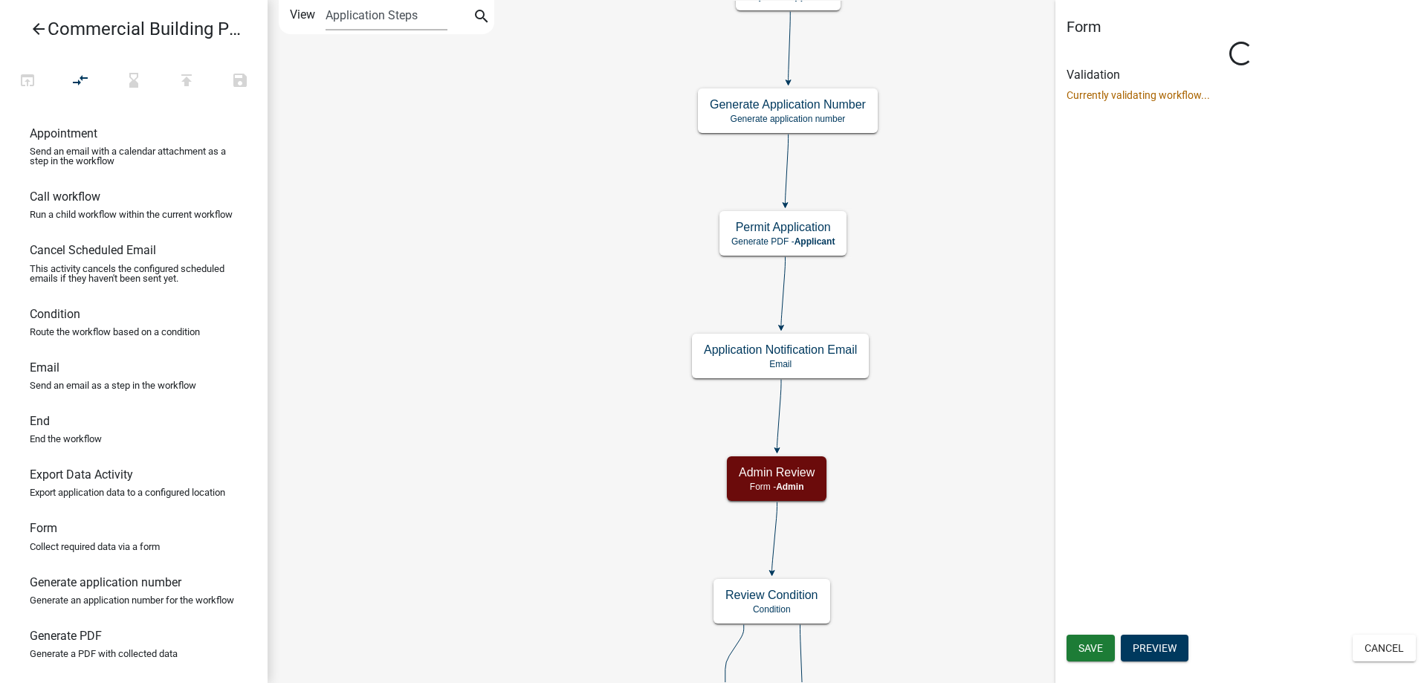
select select "A5A2EDD3-D5F0-4059-AEA5-44F7AF435AAD"
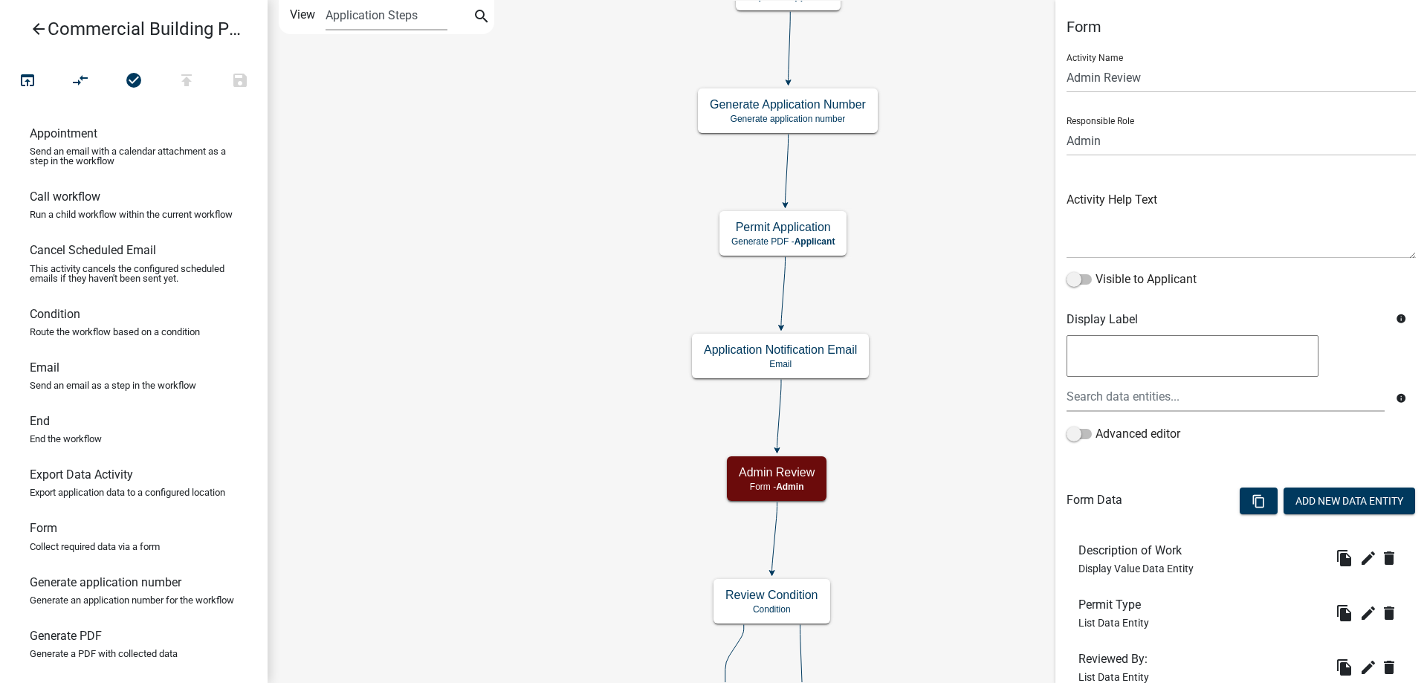
click at [31, 29] on icon "arrow_back" at bounding box center [39, 30] width 18 height 21
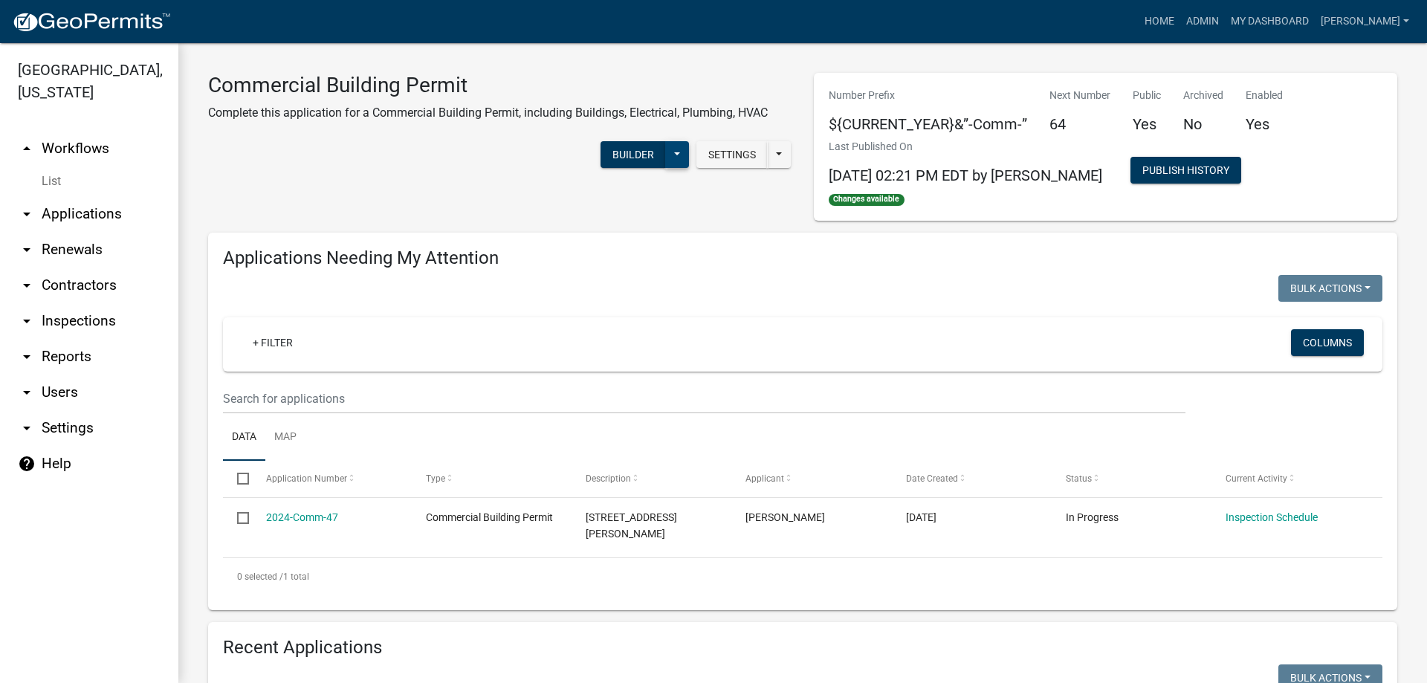
click at [676, 156] on button at bounding box center [677, 154] width 24 height 27
click at [625, 196] on button "Publish" at bounding box center [627, 193] width 123 height 36
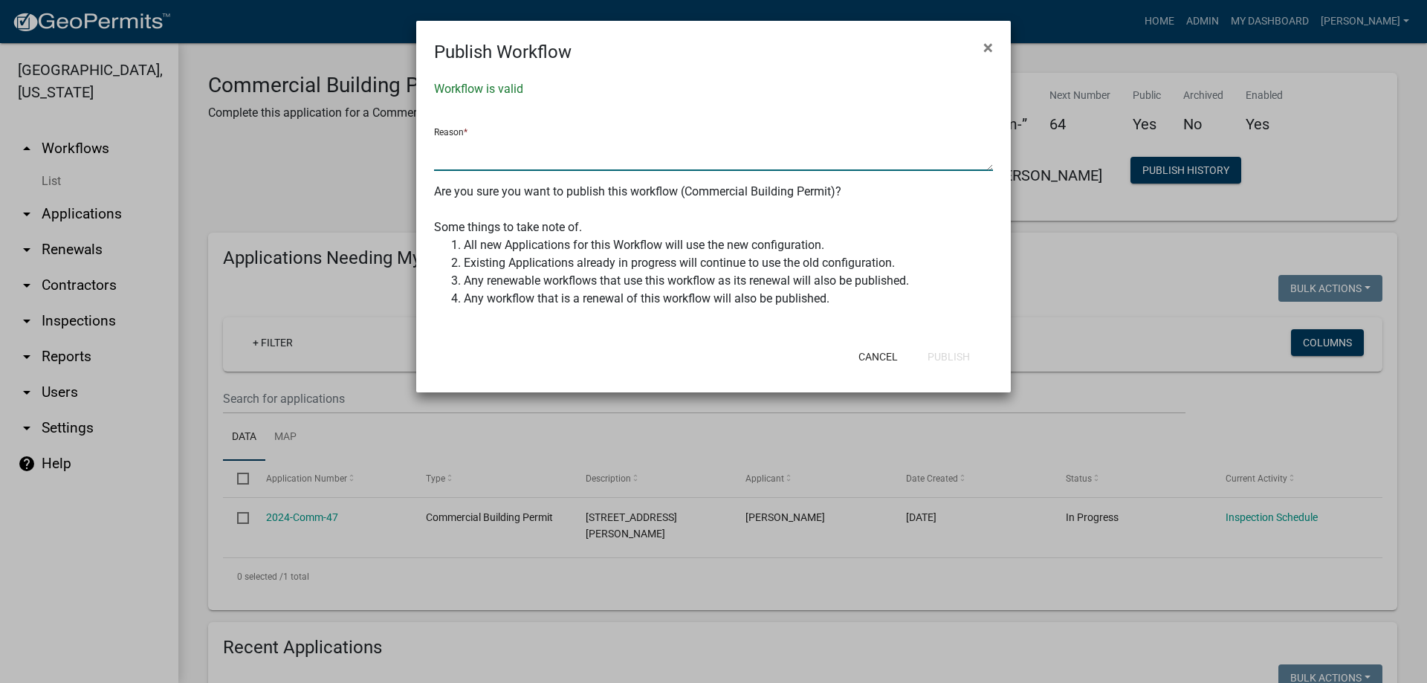
click at [523, 153] on textarea at bounding box center [713, 154] width 559 height 34
type textarea "layla"
click at [943, 356] on button "Publish" at bounding box center [949, 356] width 66 height 27
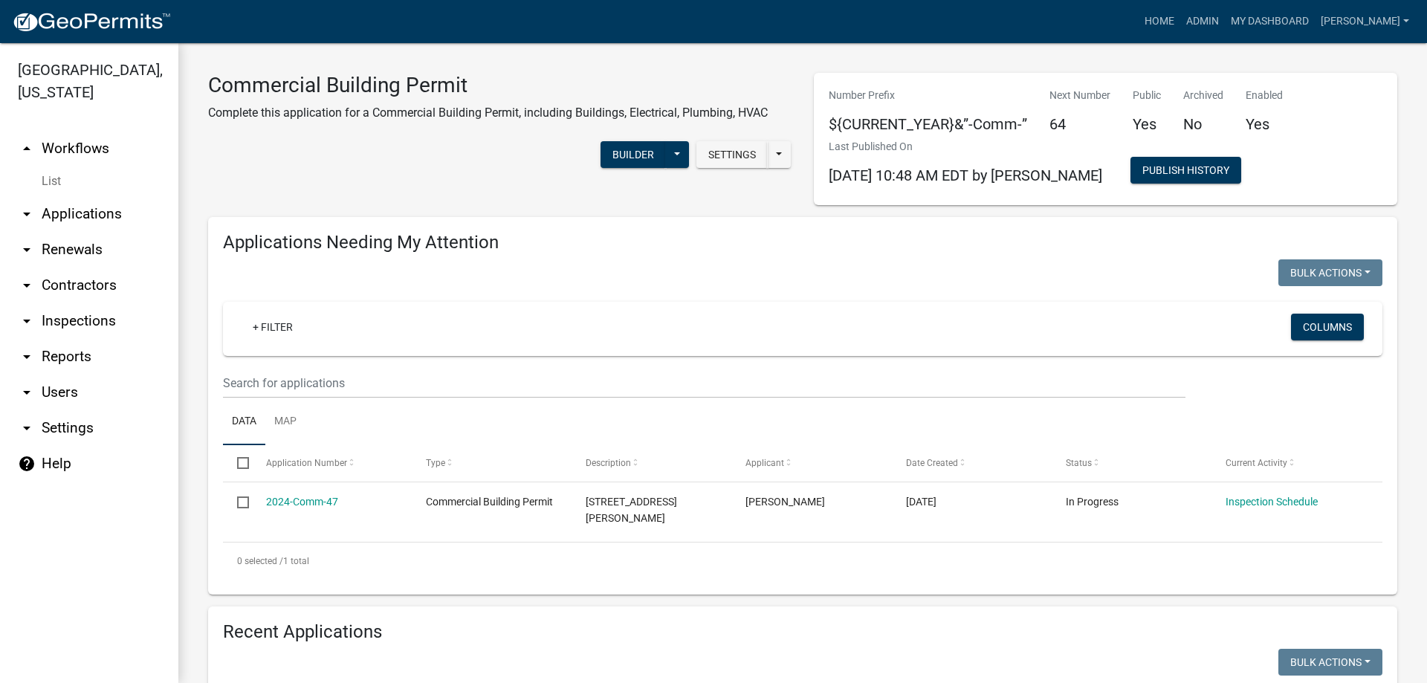
click at [219, 78] on h3 "Commercial Building Permit" at bounding box center [488, 85] width 560 height 25
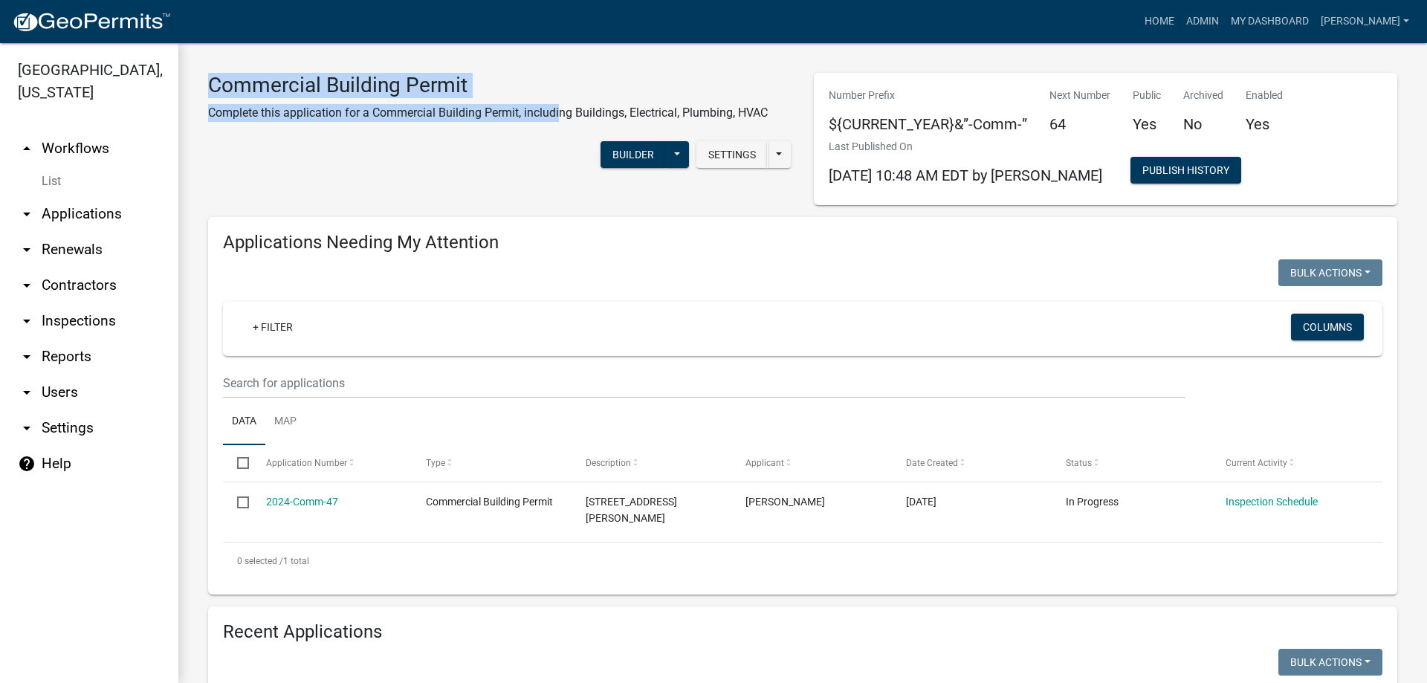
drag, startPoint x: 210, startPoint y: 80, endPoint x: 559, endPoint y: 123, distance: 352.0
click at [559, 123] on div "Commercial Building Permit Complete this application for a Commercial Building …" at bounding box center [488, 103] width 582 height 61
click at [529, 90] on h3 "Commercial Building Permit" at bounding box center [488, 85] width 560 height 25
click at [452, 91] on h3 "Commercial Building Permit" at bounding box center [488, 85] width 560 height 25
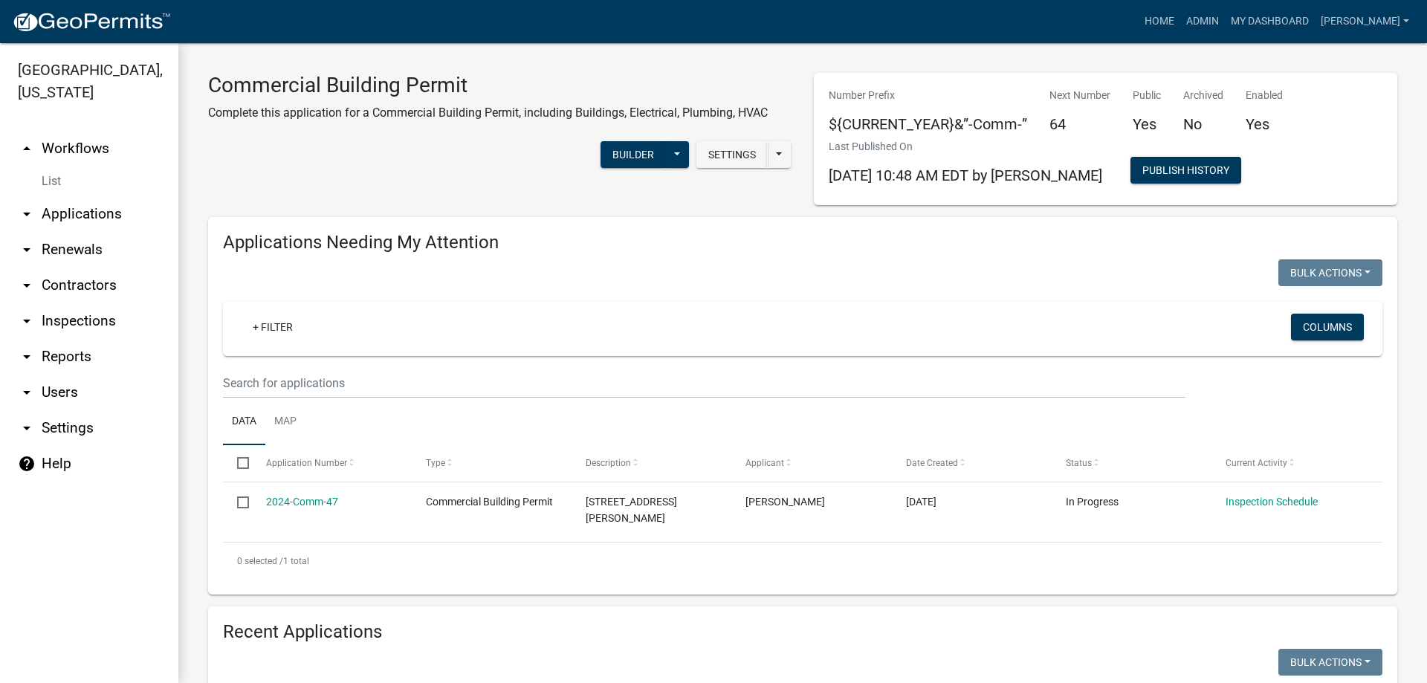
click at [468, 80] on h3 "Commercial Building Permit" at bounding box center [488, 85] width 560 height 25
drag, startPoint x: 468, startPoint y: 80, endPoint x: 345, endPoint y: 88, distance: 123.6
click at [353, 88] on h3 "Commercial Building Permit" at bounding box center [488, 85] width 560 height 25
drag, startPoint x: 332, startPoint y: 89, endPoint x: 306, endPoint y: 92, distance: 26.2
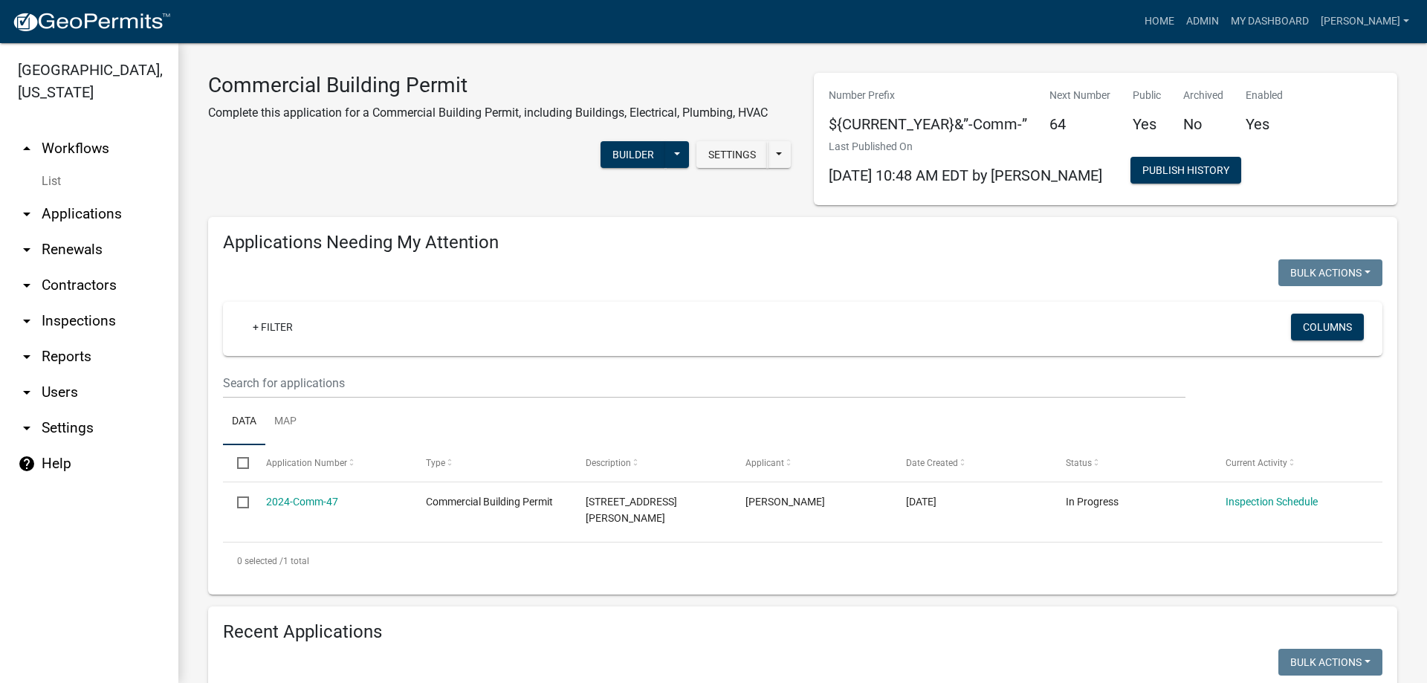
click at [332, 88] on h3 "Commercial Building Permit" at bounding box center [488, 85] width 560 height 25
drag, startPoint x: 211, startPoint y: 82, endPoint x: 434, endPoint y: 65, distance: 223.6
drag, startPoint x: 478, startPoint y: 91, endPoint x: 308, endPoint y: 98, distance: 170.4
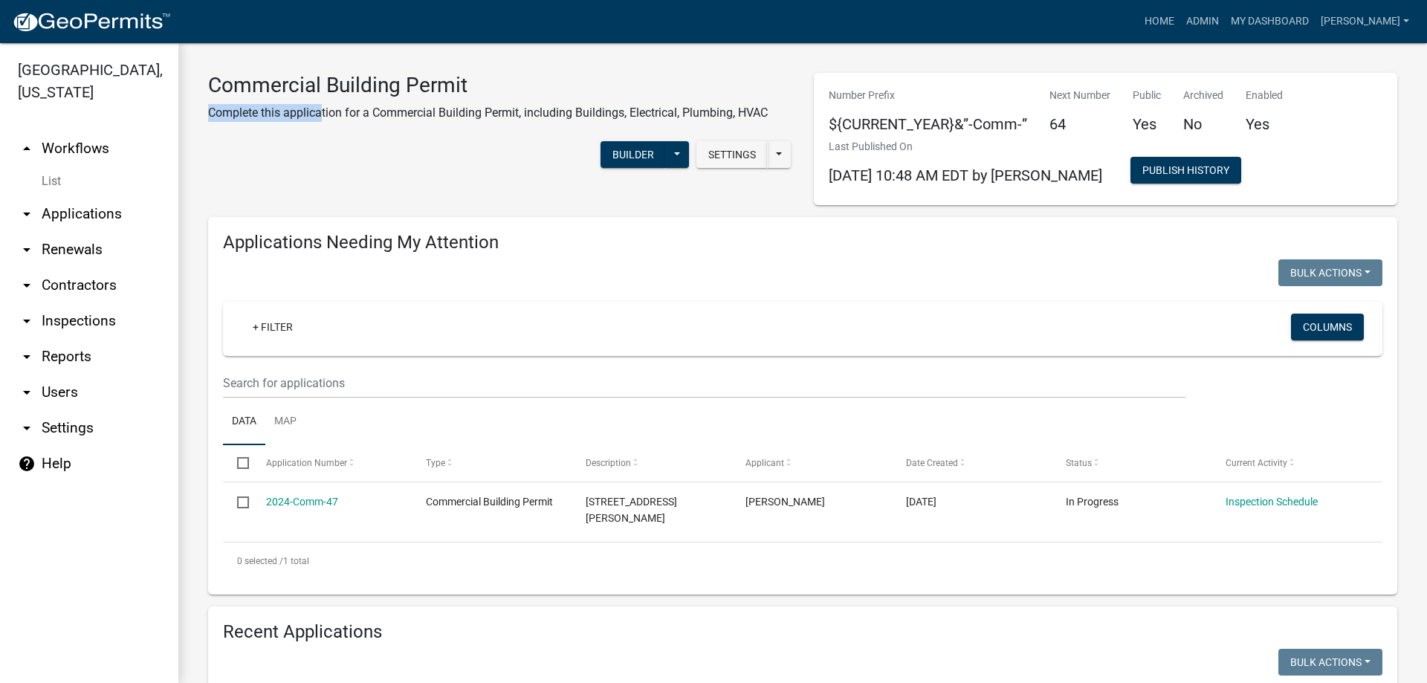
click at [310, 98] on div "Commercial Building Permit Complete this application for a Commercial Building …" at bounding box center [488, 103] width 582 height 61
click at [215, 81] on h3 "Commercial Building Permit" at bounding box center [488, 85] width 560 height 25
drag, startPoint x: 740, startPoint y: 71, endPoint x: 640, endPoint y: 99, distance: 104.1
click at [486, 93] on h3 "Commercial Building Permit" at bounding box center [488, 85] width 560 height 25
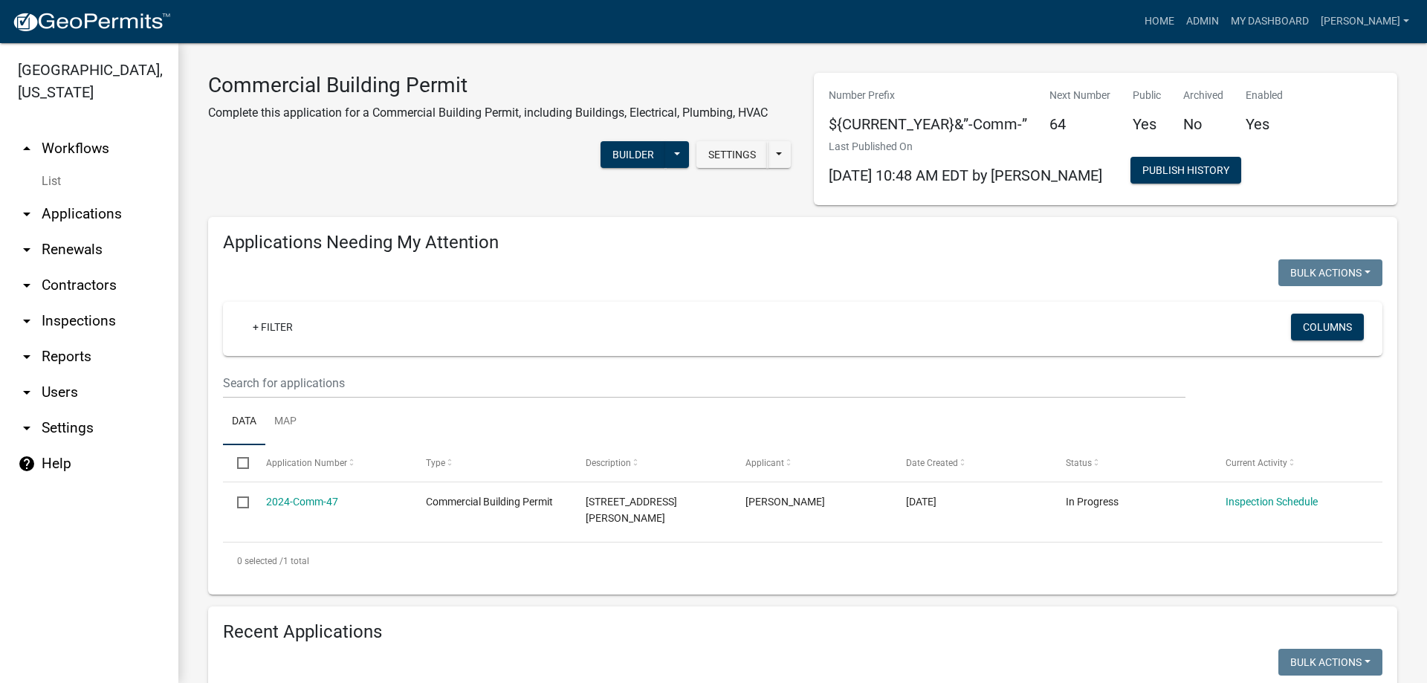
click at [361, 111] on p "Complete this application for a Commercial Building Permit, including Buildings…" at bounding box center [488, 113] width 560 height 18
click at [209, 100] on div "Commercial Building Permit Complete this application for a Commercial Building …" at bounding box center [488, 103] width 582 height 61
drag, startPoint x: 217, startPoint y: 84, endPoint x: 332, endPoint y: 87, distance: 115.3
click at [220, 84] on h3 "Commercial Building Permit" at bounding box center [488, 85] width 560 height 25
drag, startPoint x: 211, startPoint y: 76, endPoint x: 587, endPoint y: 90, distance: 376.4
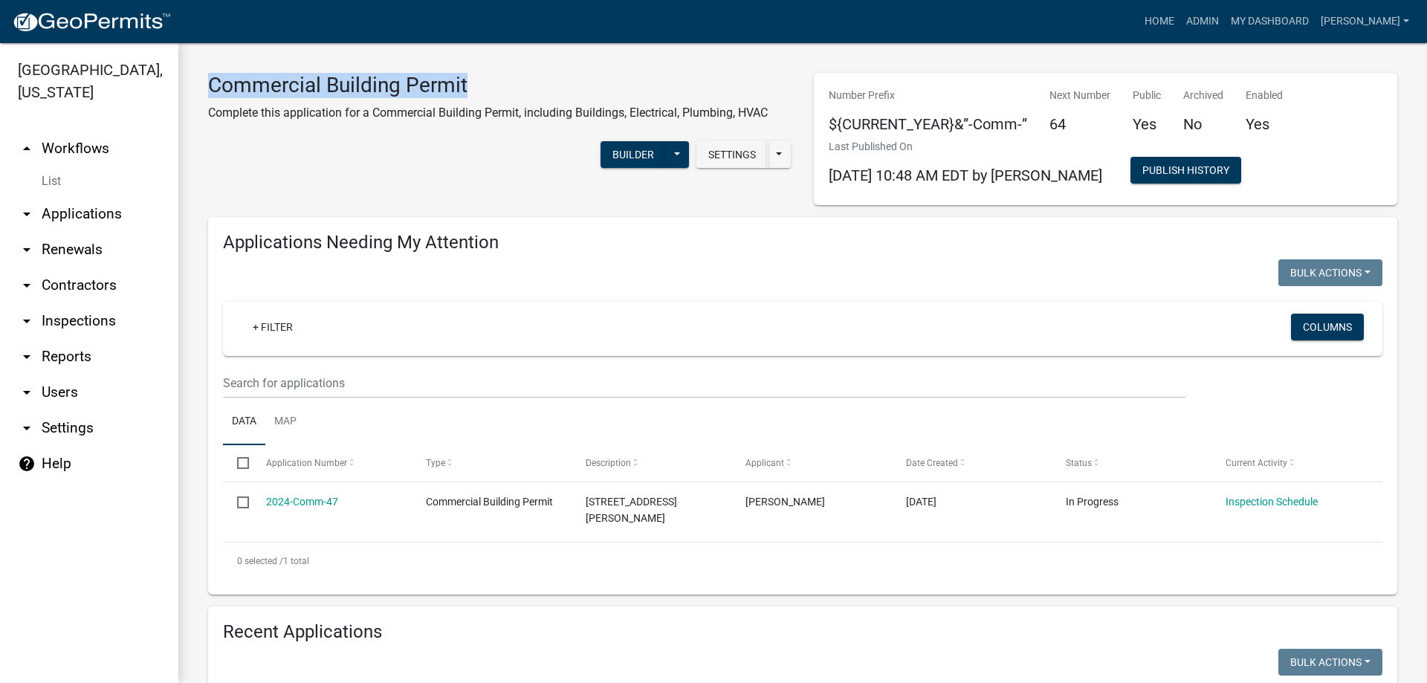
click at [587, 90] on h3 "Commercial Building Permit" at bounding box center [488, 85] width 560 height 25
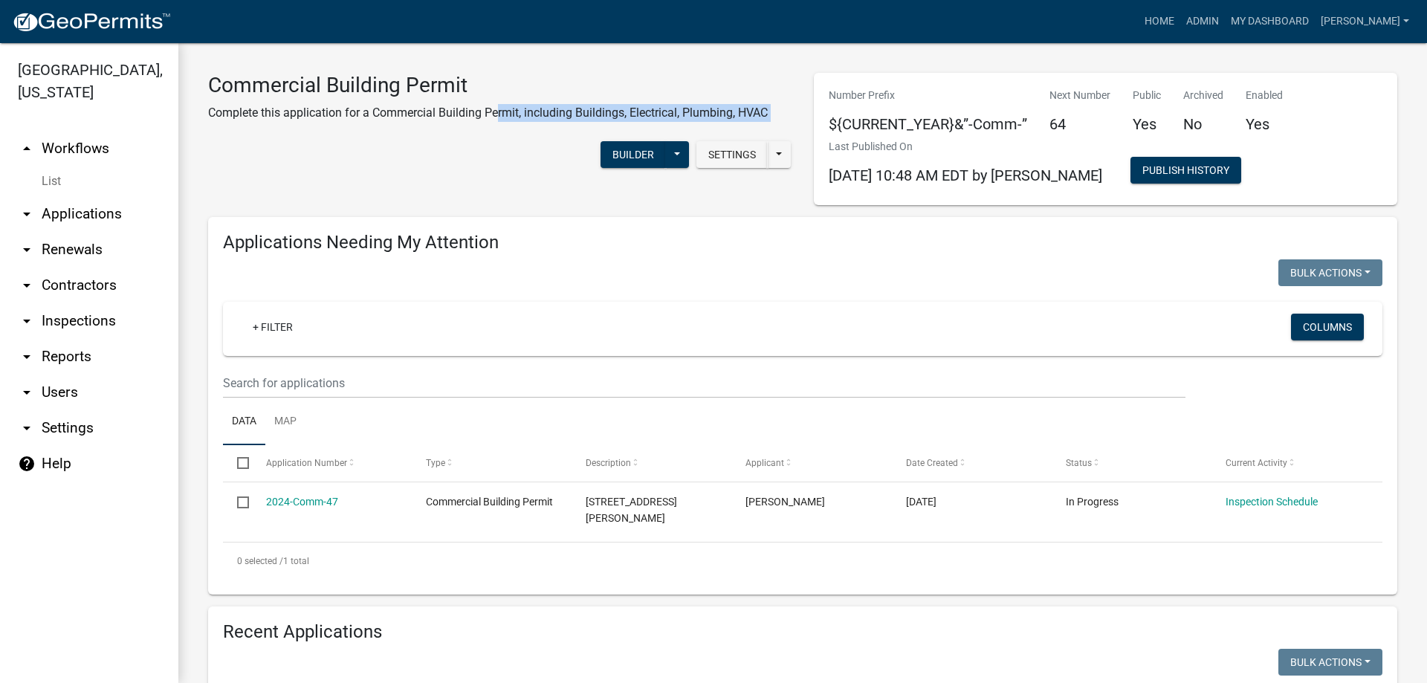
drag, startPoint x: 496, startPoint y: 102, endPoint x: 202, endPoint y: 154, distance: 298.2
click at [202, 154] on div "Commercial Building Permit Complete this application for a Commercial Building …" at bounding box center [500, 126] width 606 height 106
click at [383, 111] on p "Complete this application for a Commercial Building Permit, including Buildings…" at bounding box center [488, 113] width 560 height 18
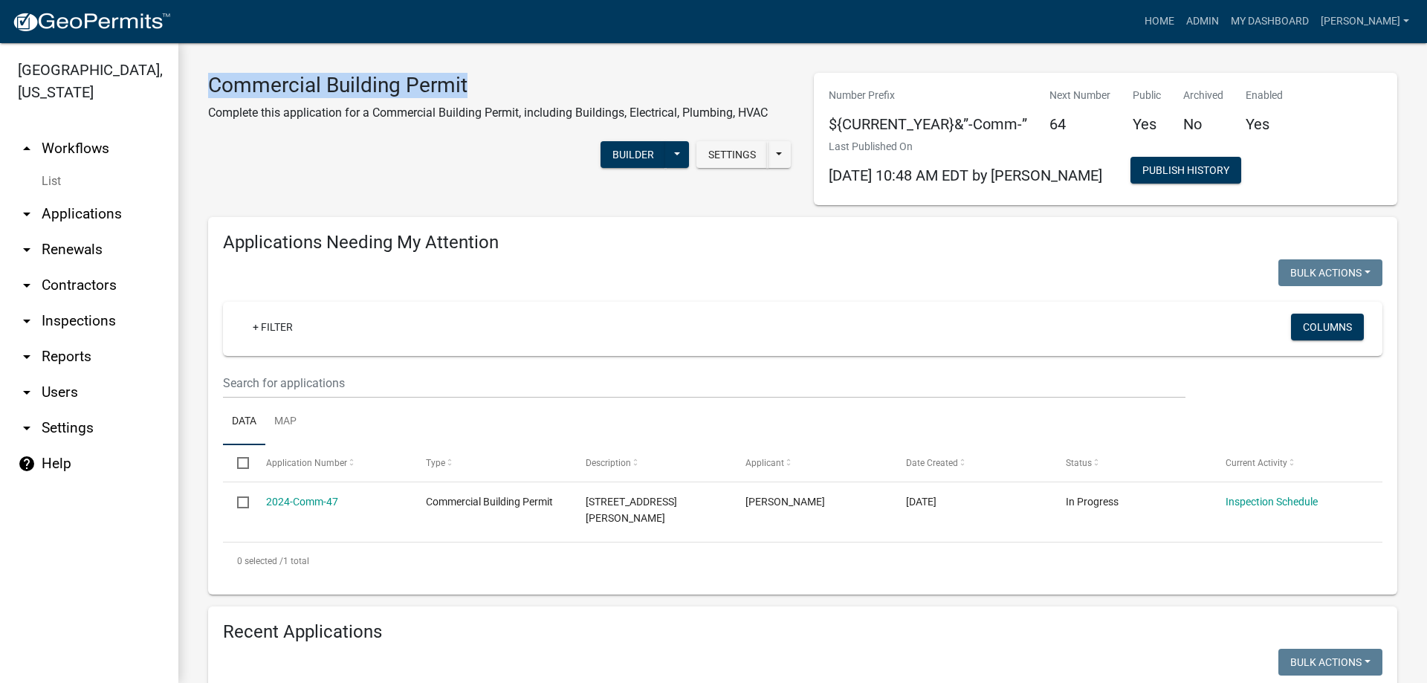
drag, startPoint x: 214, startPoint y: 87, endPoint x: 572, endPoint y: 86, distance: 357.6
click at [569, 86] on h3 "Commercial Building Permit" at bounding box center [488, 85] width 560 height 25
click at [572, 86] on h3 "Commercial Building Permit" at bounding box center [488, 85] width 560 height 25
drag, startPoint x: 699, startPoint y: 103, endPoint x: 393, endPoint y: 88, distance: 305.9
click at [407, 88] on div "Commercial Building Permit Complete this application for a Commercial Building …" at bounding box center [500, 126] width 606 height 106
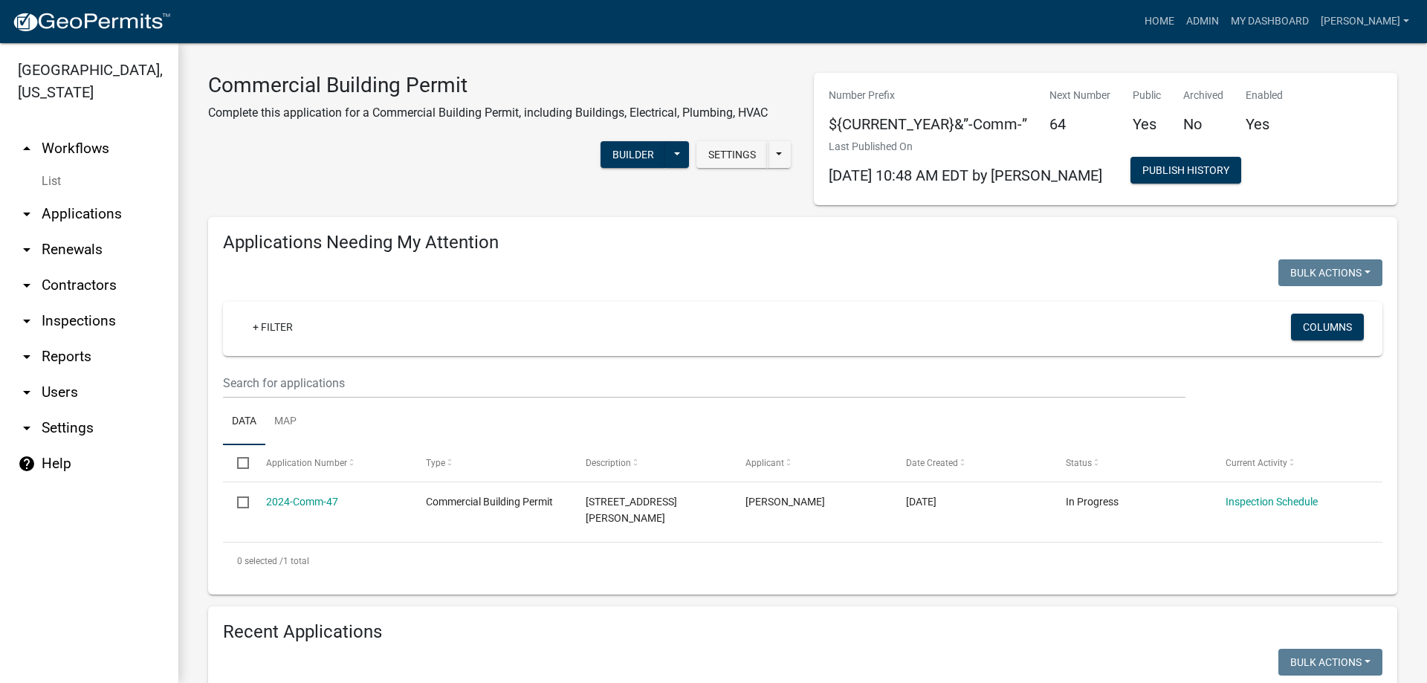
click at [392, 89] on h3 "Commercial Building Permit" at bounding box center [488, 85] width 560 height 25
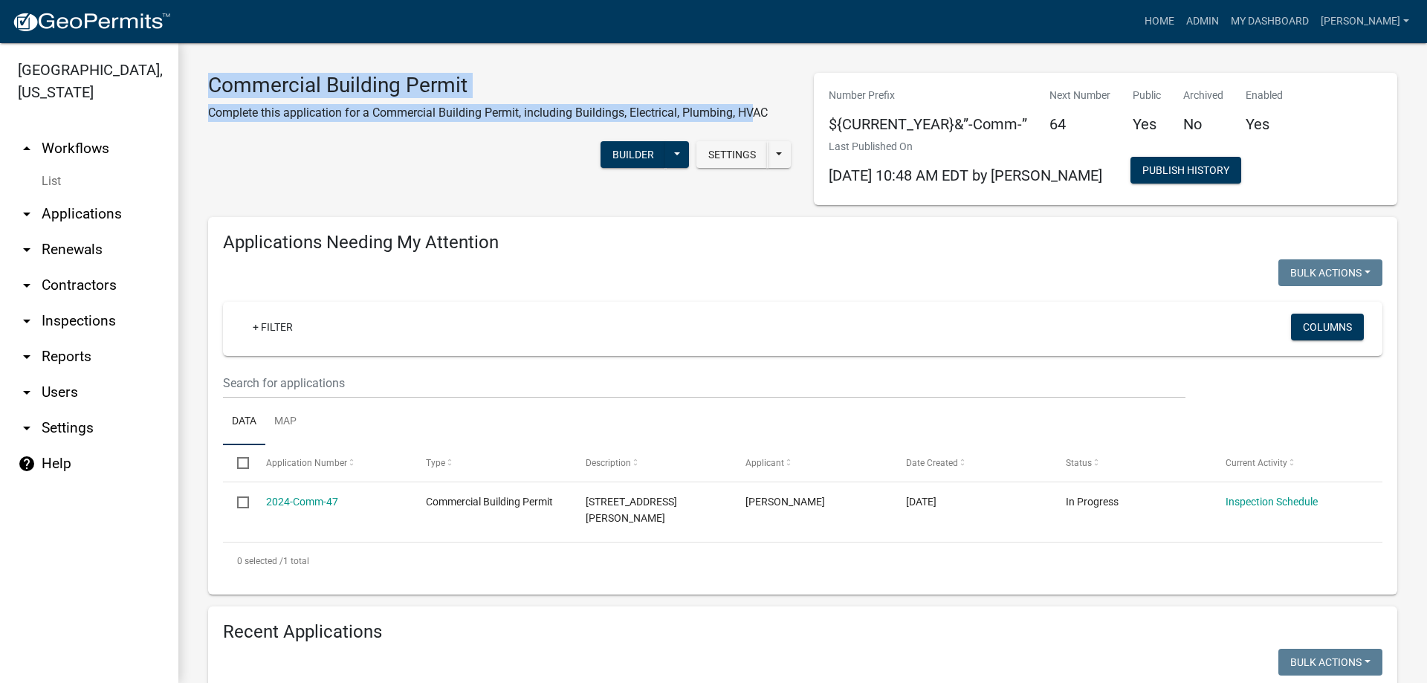
drag, startPoint x: 209, startPoint y: 84, endPoint x: 746, endPoint y: 99, distance: 537.0
click at [746, 99] on div "Commercial Building Permit Complete this application for a Commercial Building …" at bounding box center [488, 103] width 582 height 61
drag, startPoint x: 776, startPoint y: 106, endPoint x: 485, endPoint y: 97, distance: 290.8
click at [490, 97] on div "Commercial Building Permit Complete this application for a Commercial Building …" at bounding box center [488, 103] width 582 height 61
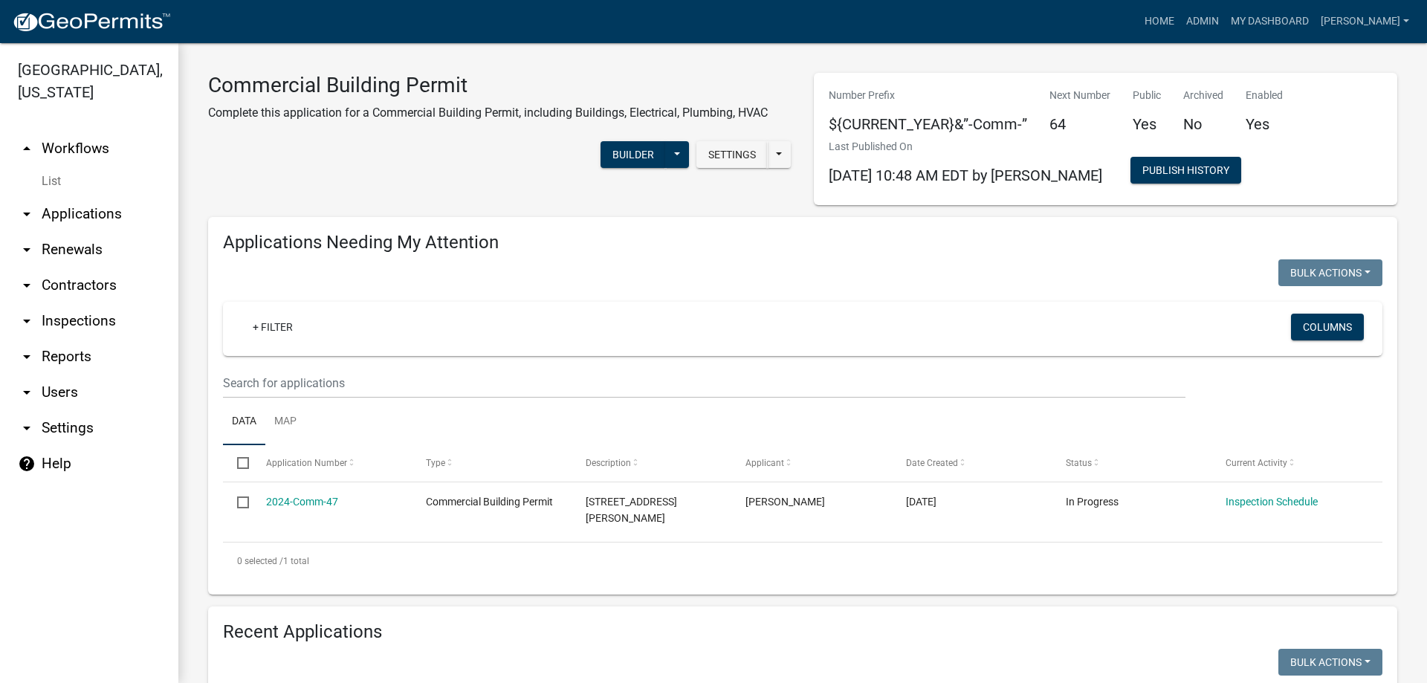
click at [343, 93] on h3 "Commercial Building Permit" at bounding box center [488, 85] width 560 height 25
click at [216, 83] on h3 "Commercial Building Permit" at bounding box center [488, 85] width 560 height 25
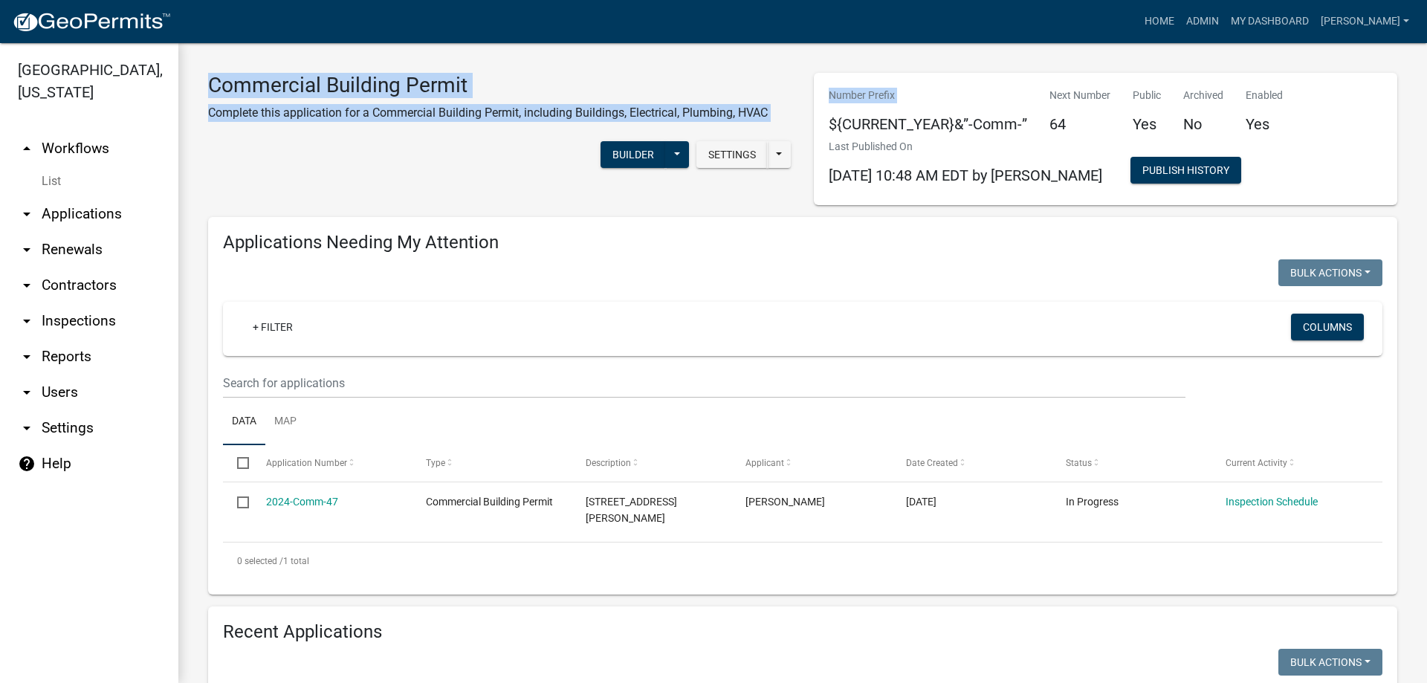
drag, startPoint x: 210, startPoint y: 84, endPoint x: 799, endPoint y: 120, distance: 590.6
click at [799, 120] on div "Commercial Building Permit Complete this application for a Commercial Building …" at bounding box center [803, 139] width 1212 height 132
click at [778, 109] on div "Commercial Building Permit Complete this application for a Commercial Building …" at bounding box center [488, 103] width 582 height 61
click at [777, 109] on div "Commercial Building Permit Complete this application for a Commercial Building …" at bounding box center [488, 103] width 582 height 61
click at [413, 134] on div "Settings Start Application URL Start Application URL With Parcel ID Builder Pub…" at bounding box center [500, 156] width 606 height 45
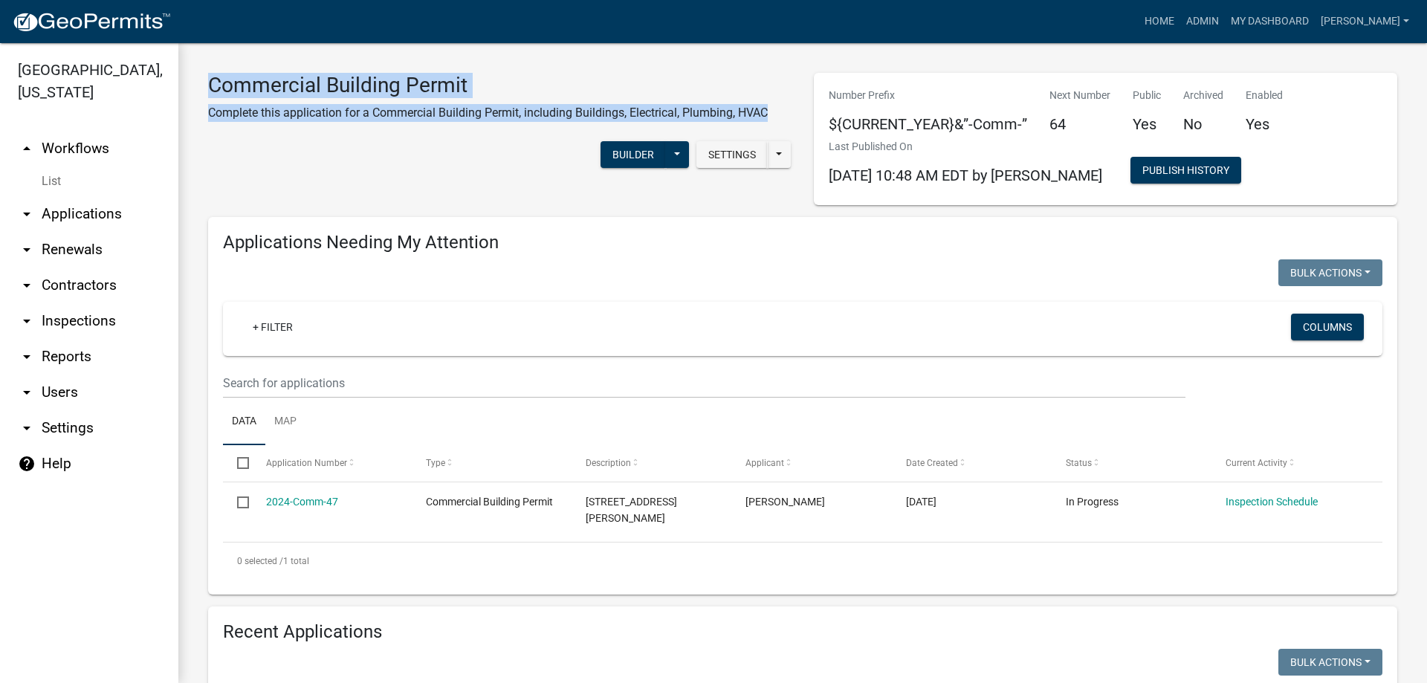
drag, startPoint x: 209, startPoint y: 88, endPoint x: 769, endPoint y: 108, distance: 560.2
click at [769, 108] on div "Commercial Building Permit Complete this application for a Commercial Building …" at bounding box center [488, 103] width 582 height 61
